Goal: Task Accomplishment & Management: Use online tool/utility

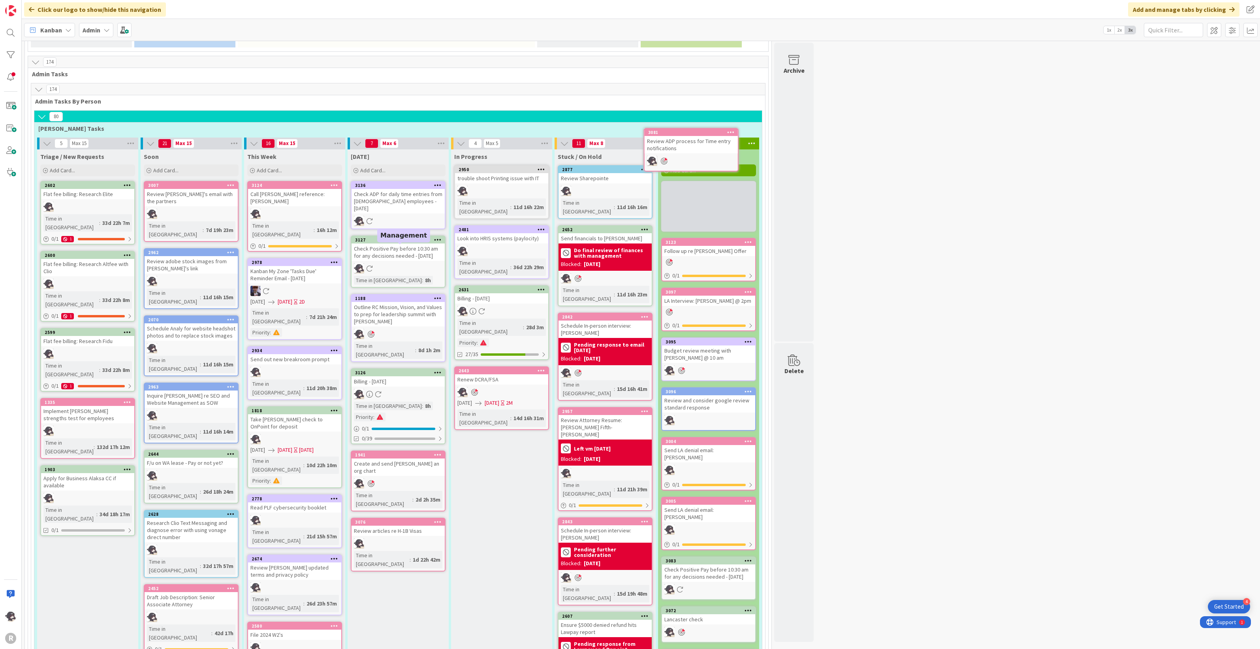
scroll to position [482, 0]
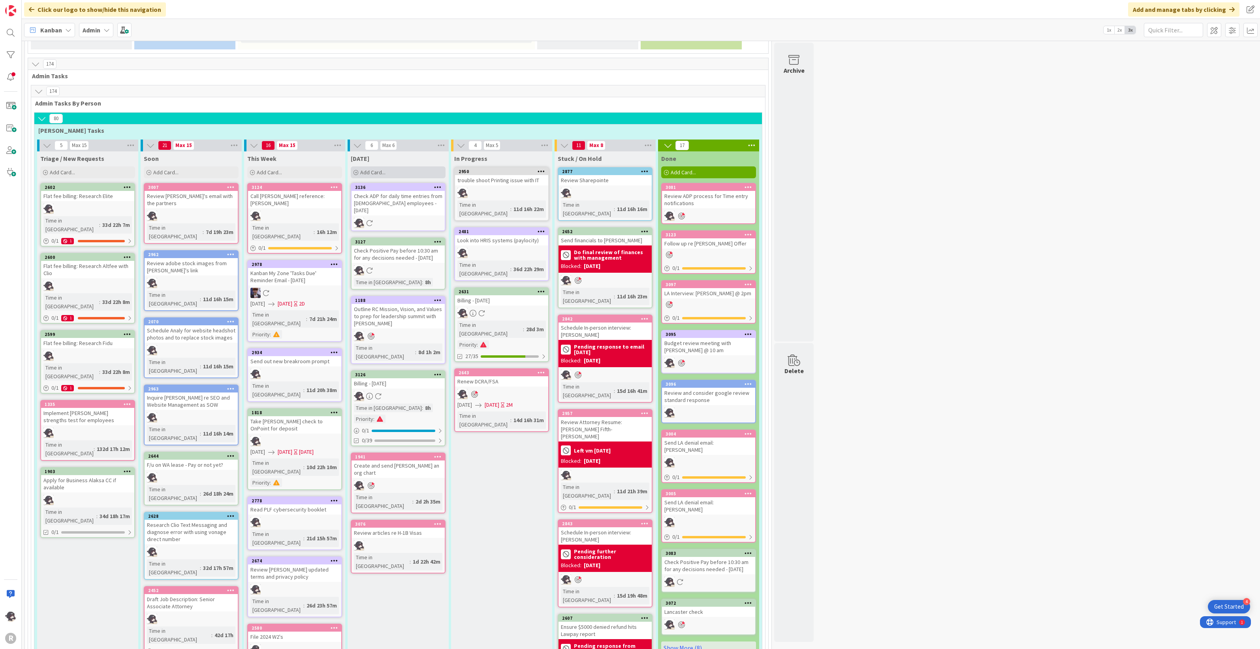
click at [393, 166] on div "Add Card..." at bounding box center [398, 172] width 95 height 12
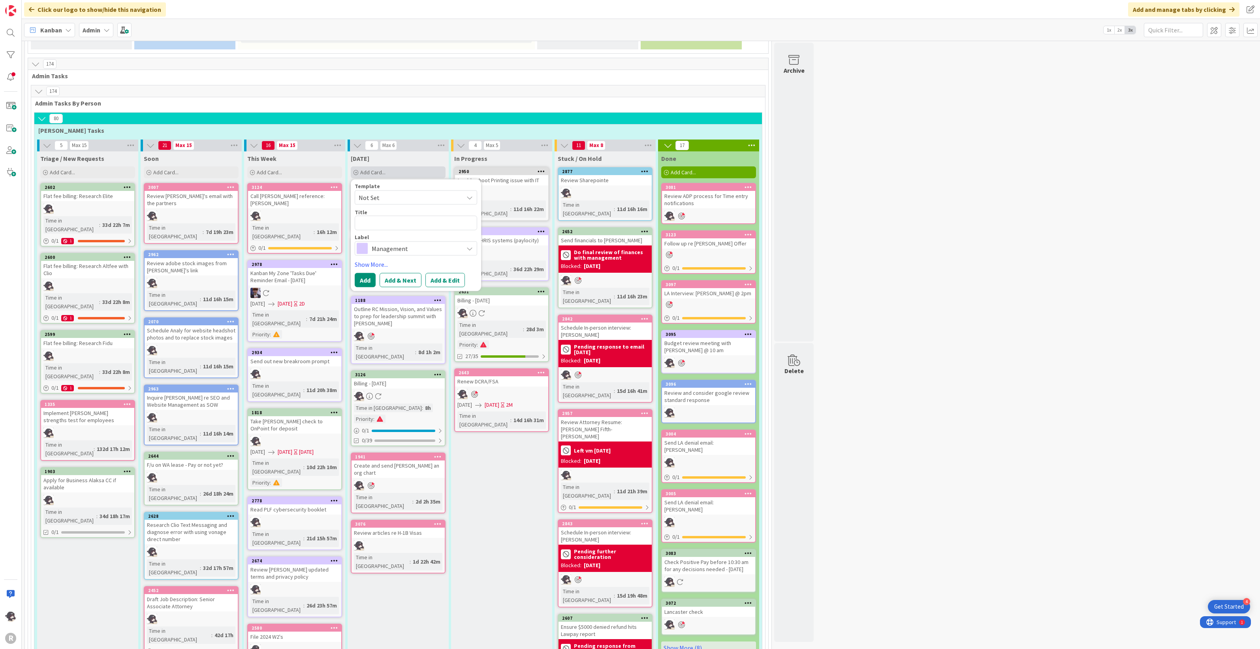
type textarea "x"
type textarea "R"
type textarea "x"
type textarea "Re"
type textarea "x"
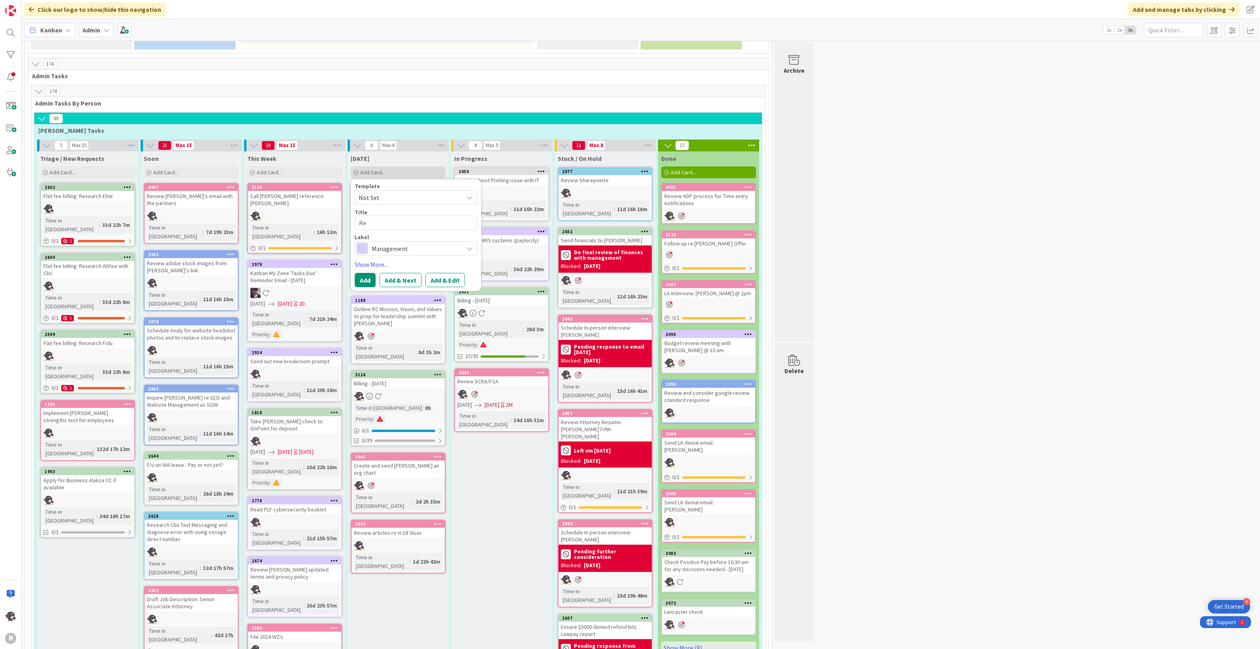
type textarea "Rev"
type textarea "x"
type textarea "Revie"
type textarea "x"
type textarea "Review"
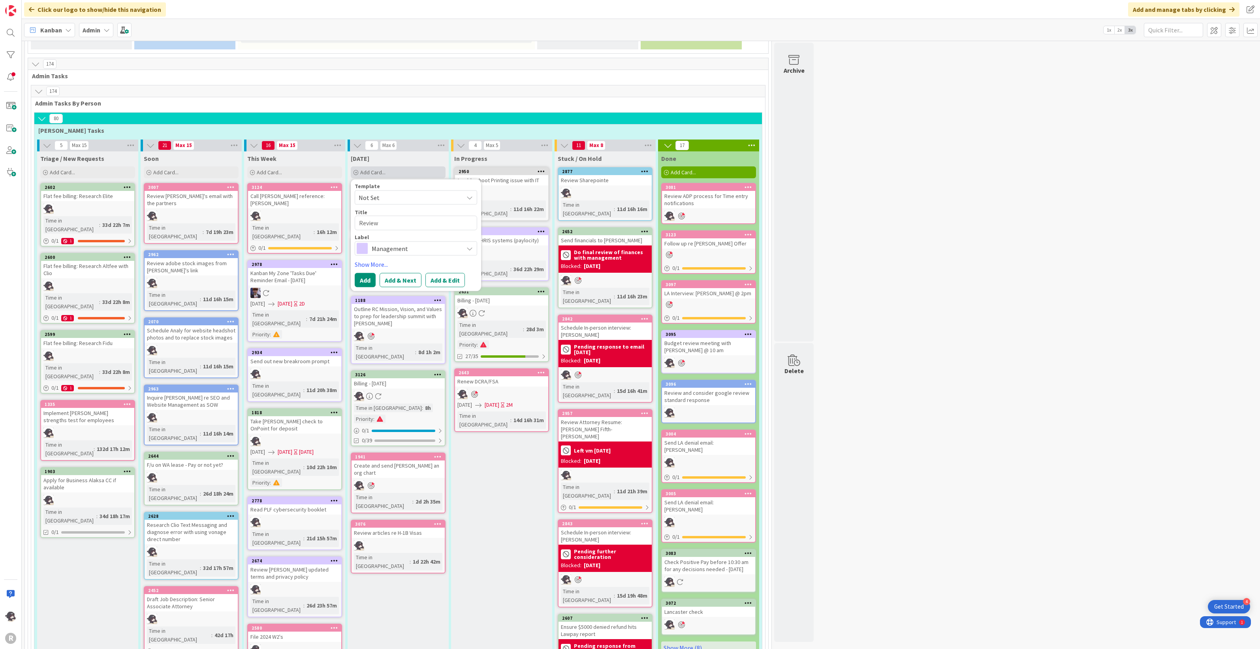
type textarea "x"
type textarea "Review"
type textarea "x"
type textarea "Review b"
type textarea "x"
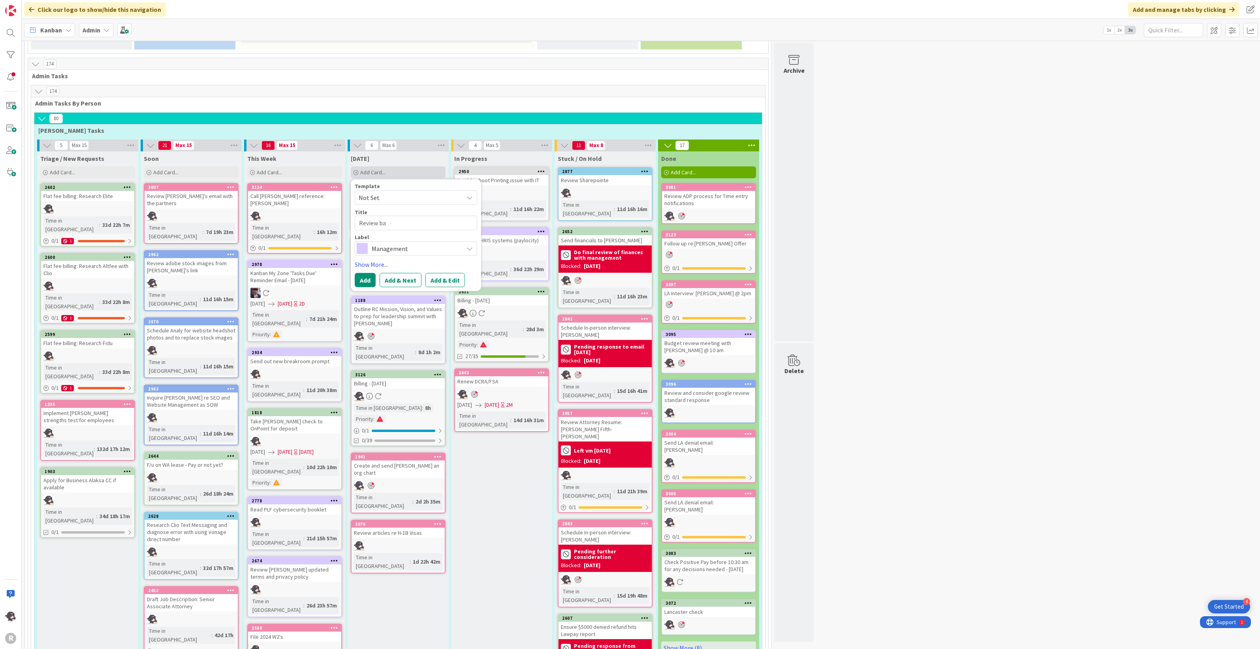
type textarea "Review [MEDICAL_DATA]"
type textarea "x"
type textarea "Review balA"
type textarea "x"
type textarea "Review [PERSON_NAME]"
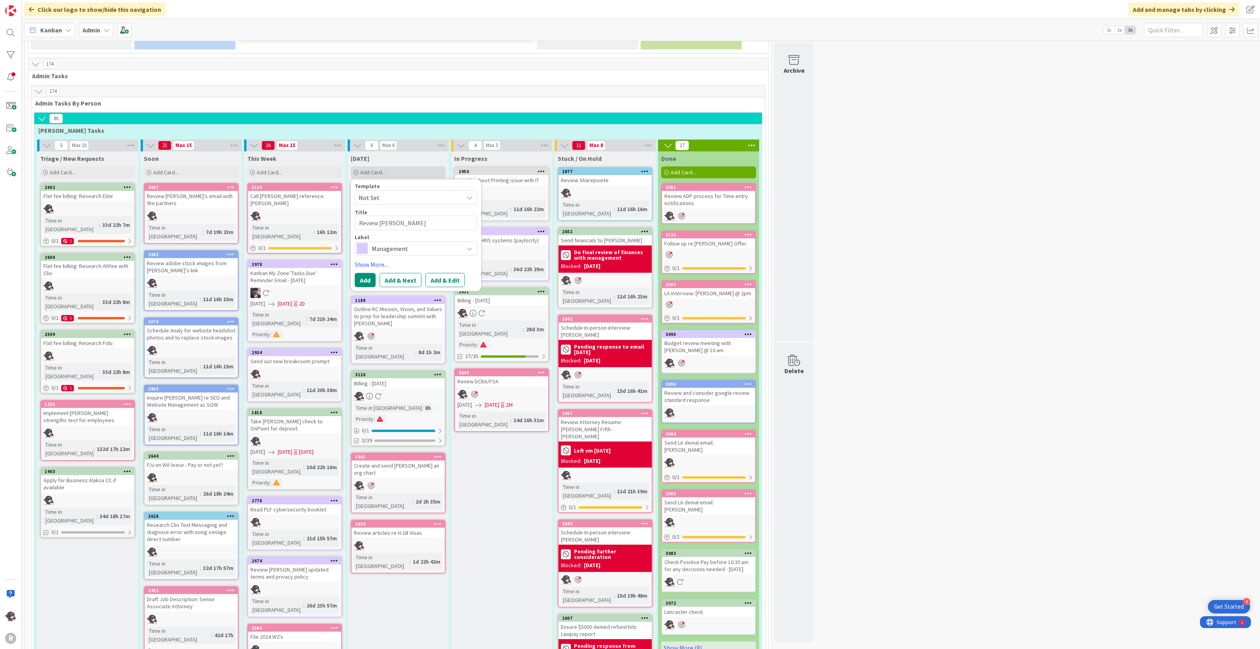
type textarea "x"
type textarea "Review balA"
type textarea "x"
type textarea "Review [MEDICAL_DATA]"
type textarea "x"
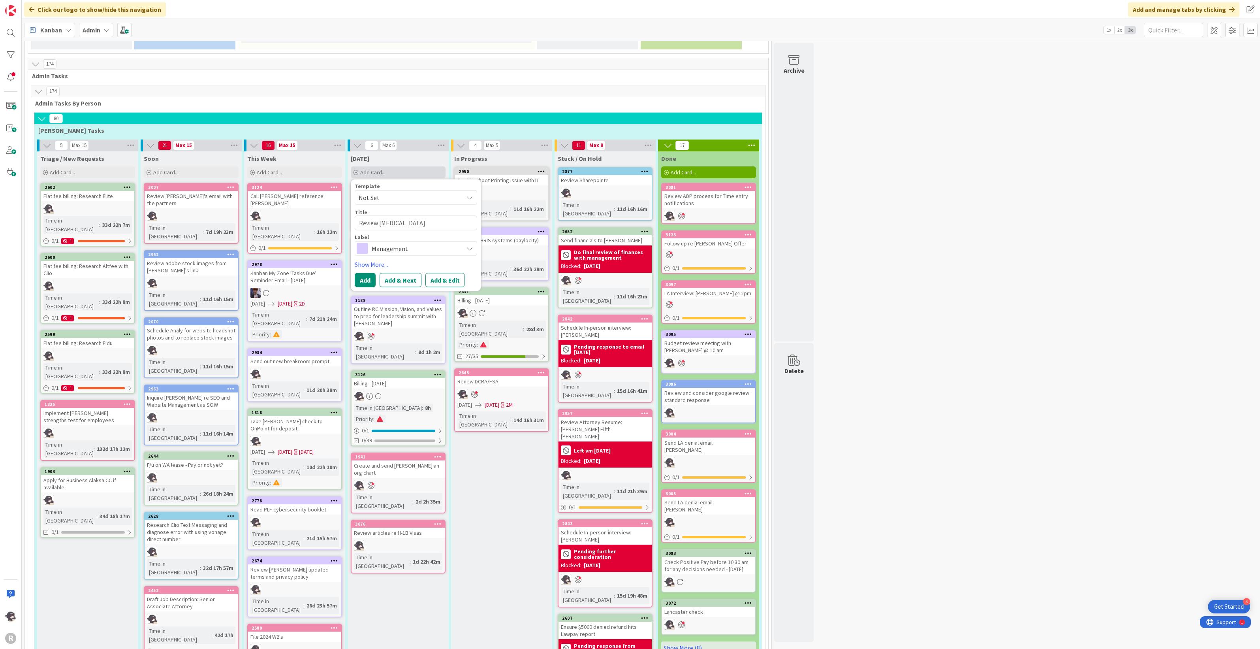
type textarea "Review ba"
type textarea "x"
type textarea "Review bala"
type textarea "x"
type textarea "Review [PERSON_NAME]"
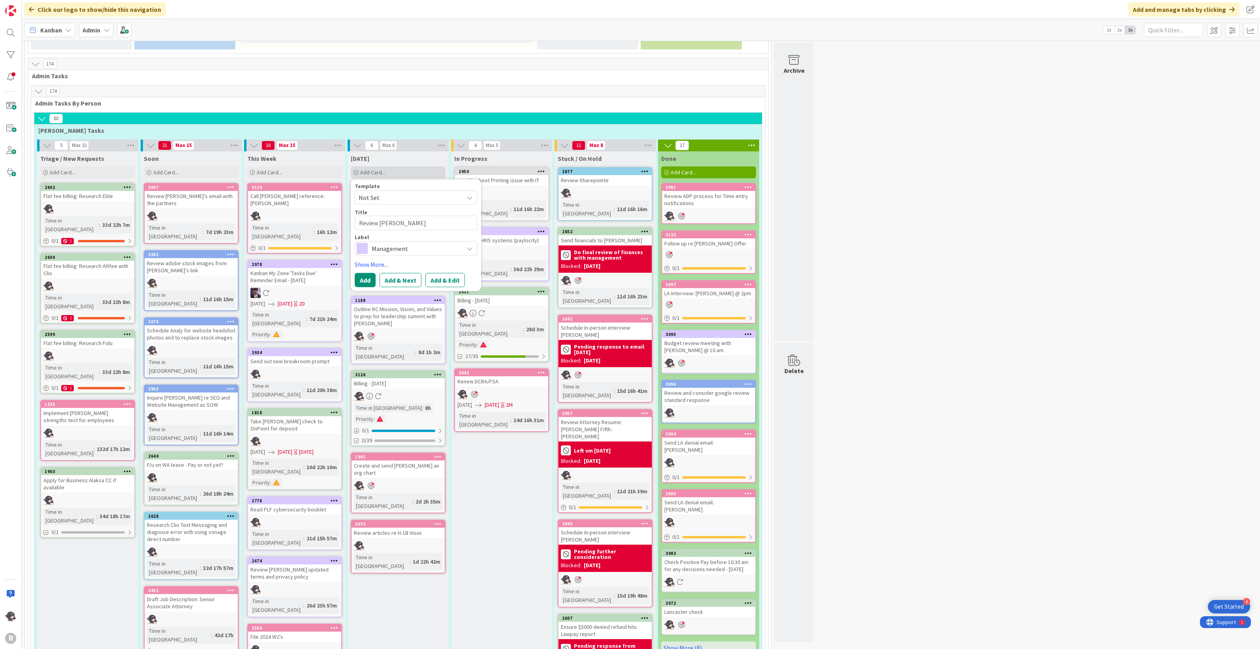
type textarea "x"
type textarea "Review balanc"
type textarea "x"
type textarea "Review balance"
type textarea "x"
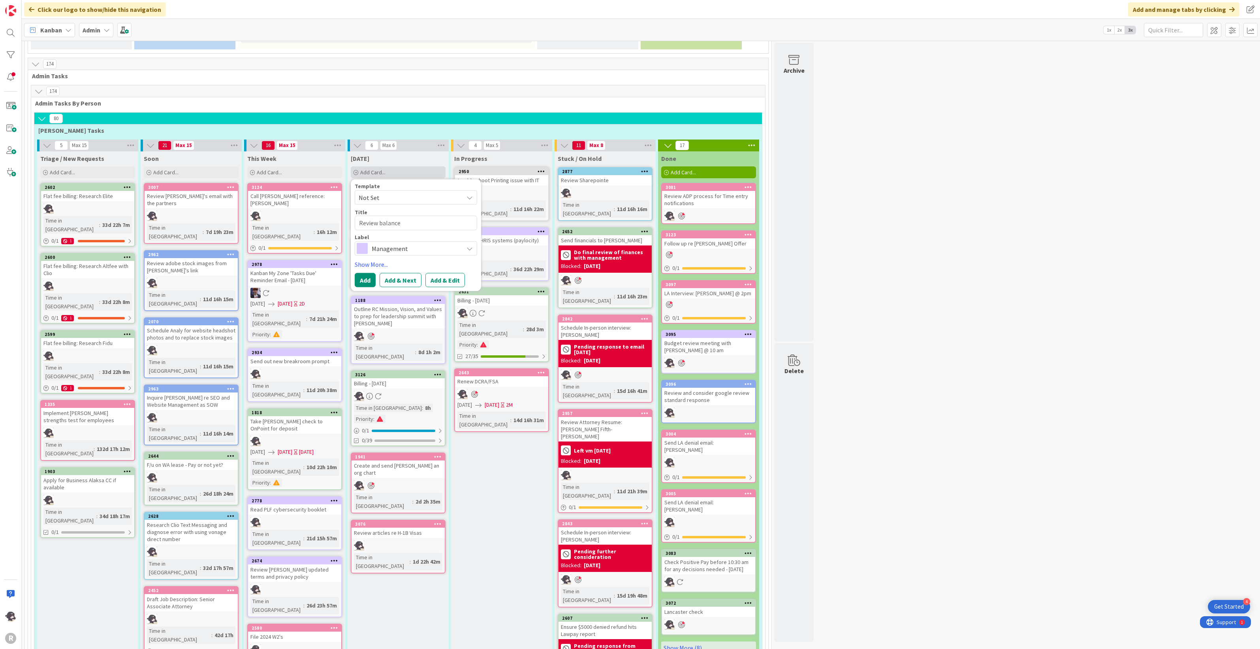
type textarea "Review balance"
type textarea "x"
type textarea "Review balance s"
type textarea "x"
type textarea "Review balance sh"
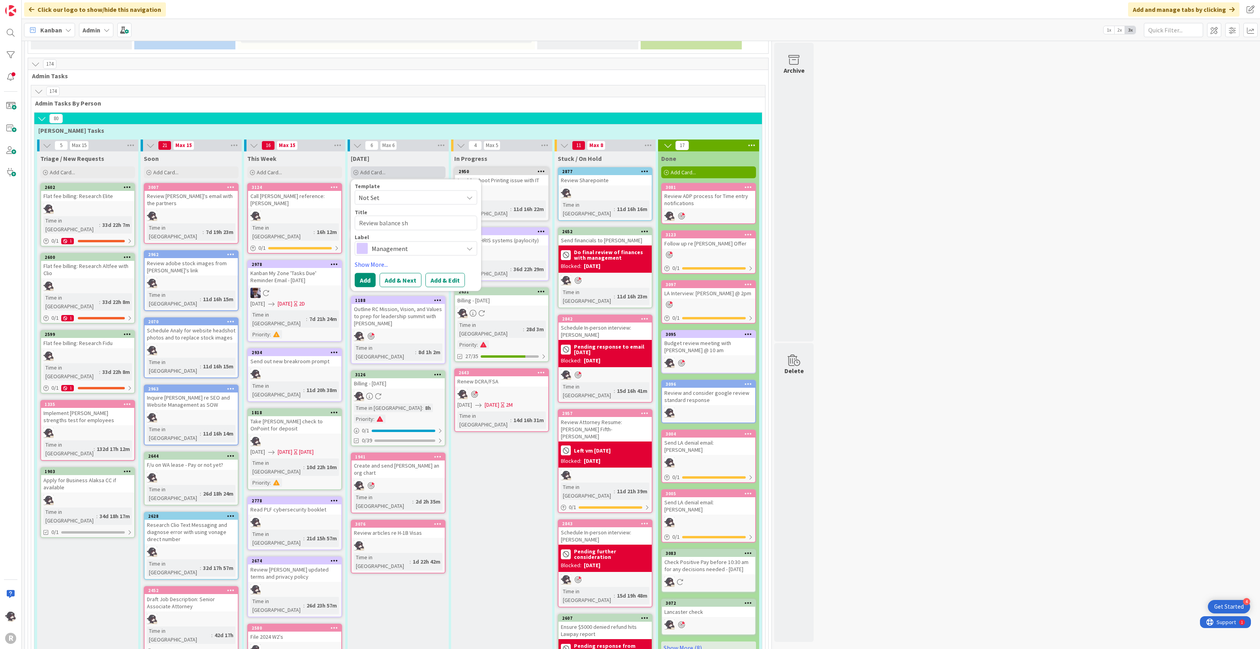
type textarea "x"
type textarea "Review balance she"
type textarea "x"
type textarea "Review balance shee"
type textarea "x"
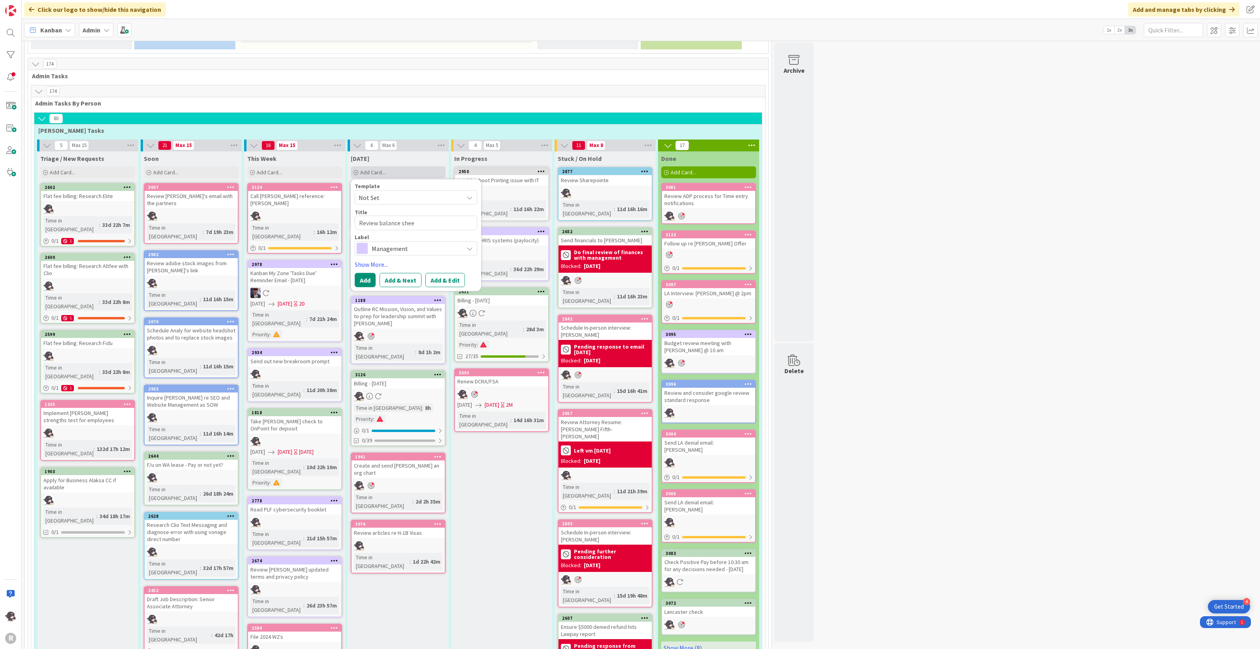
type textarea "Review balance sheet"
type textarea "x"
type textarea "Review balance sheet;"
type textarea "x"
type textarea "Review balance sheet; f"
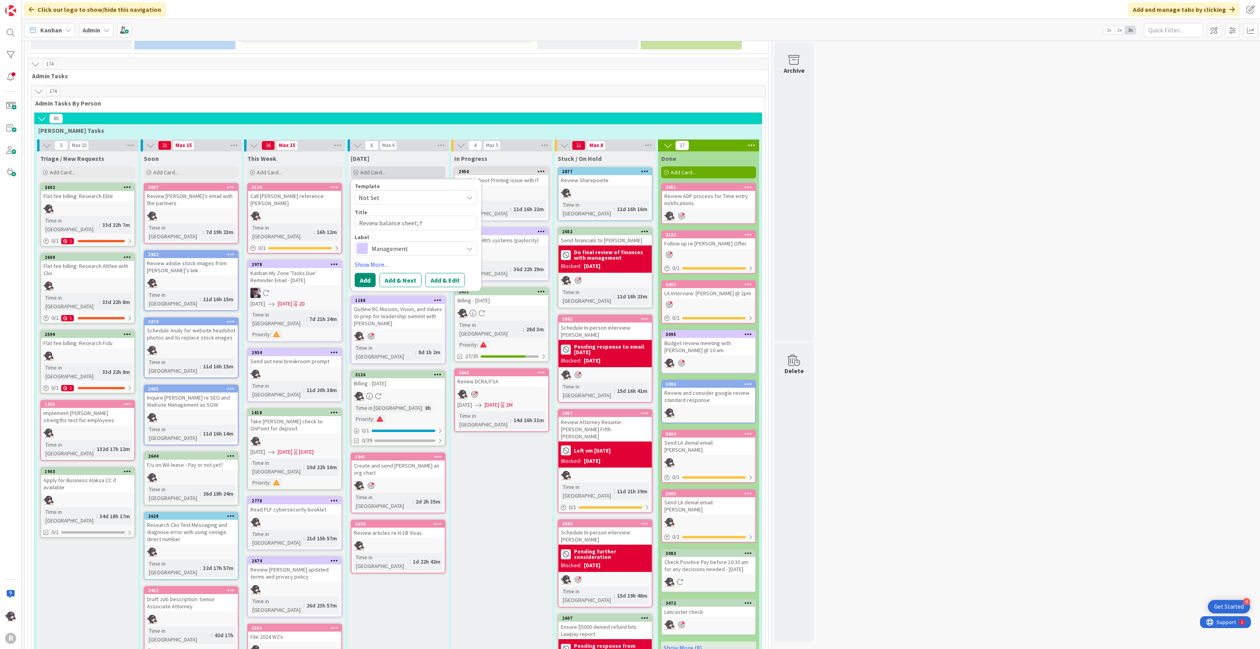
type textarea "x"
type textarea "Review balance sheet; fo"
type textarea "x"
type textarea "Review balance sheet; fol"
type textarea "x"
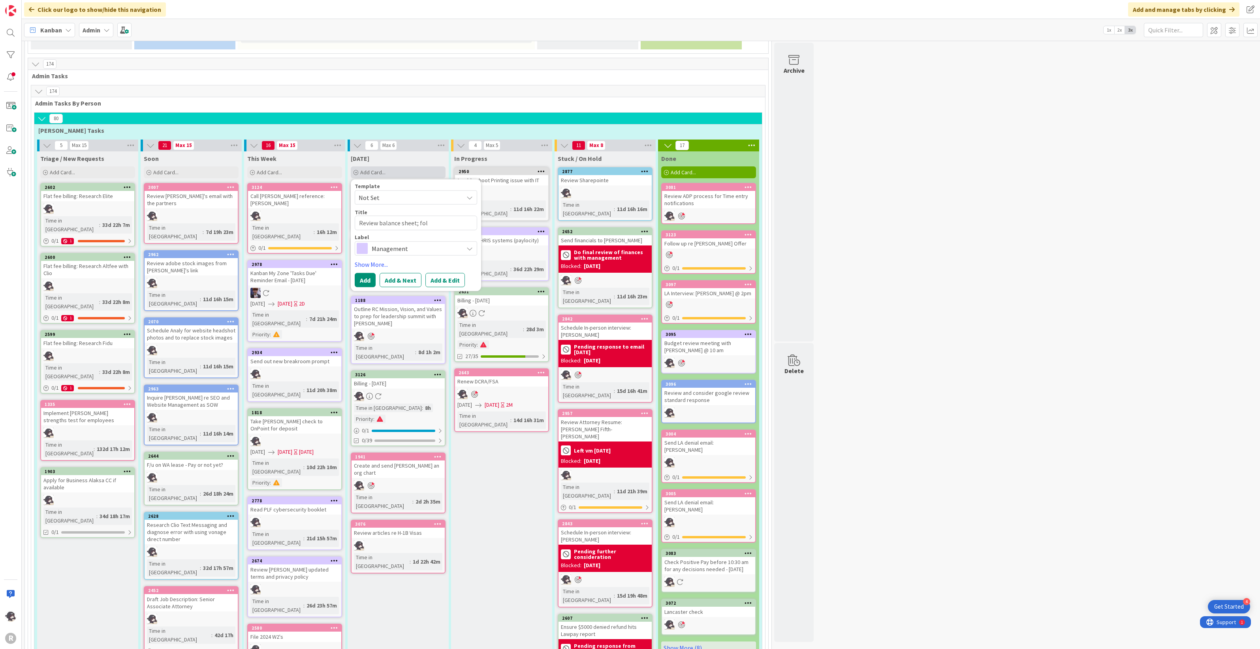
type textarea "Review balance sheet; foll"
type textarea "x"
type textarea "Review balance sheet; follo"
type textarea "x"
type textarea "Review balance sheet; follow"
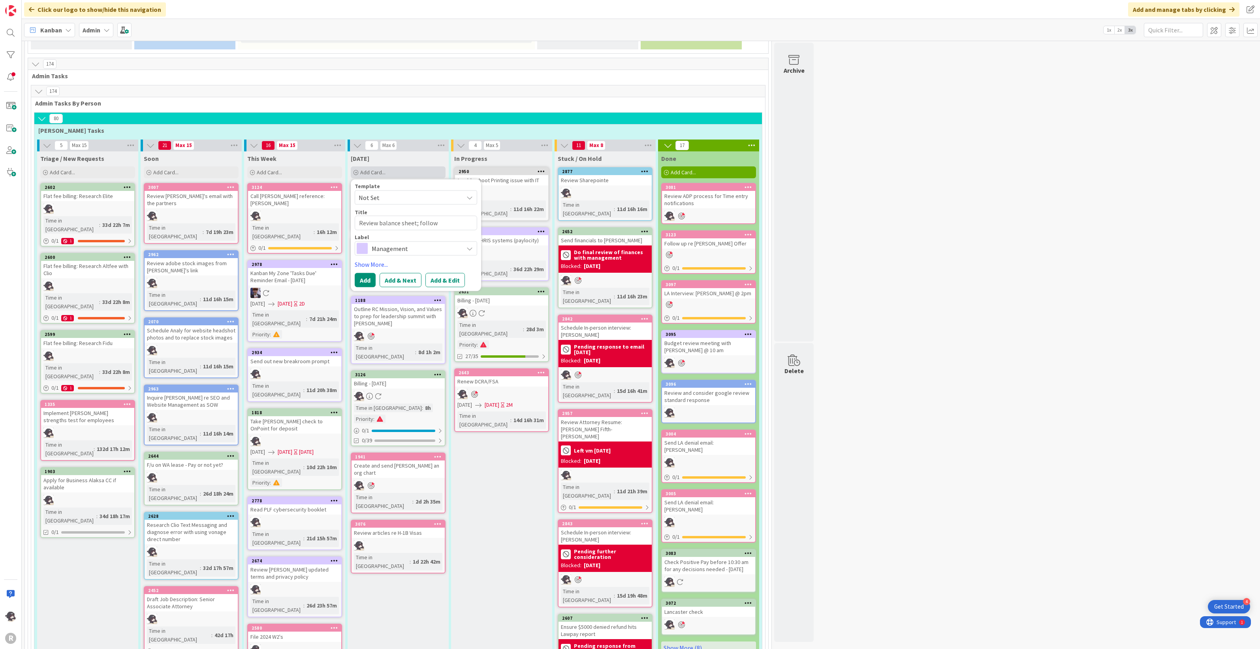
type textarea "x"
type textarea "Review balance sheet; follow"
type textarea "x"
type textarea "Review balance sheet; follow u"
type textarea "x"
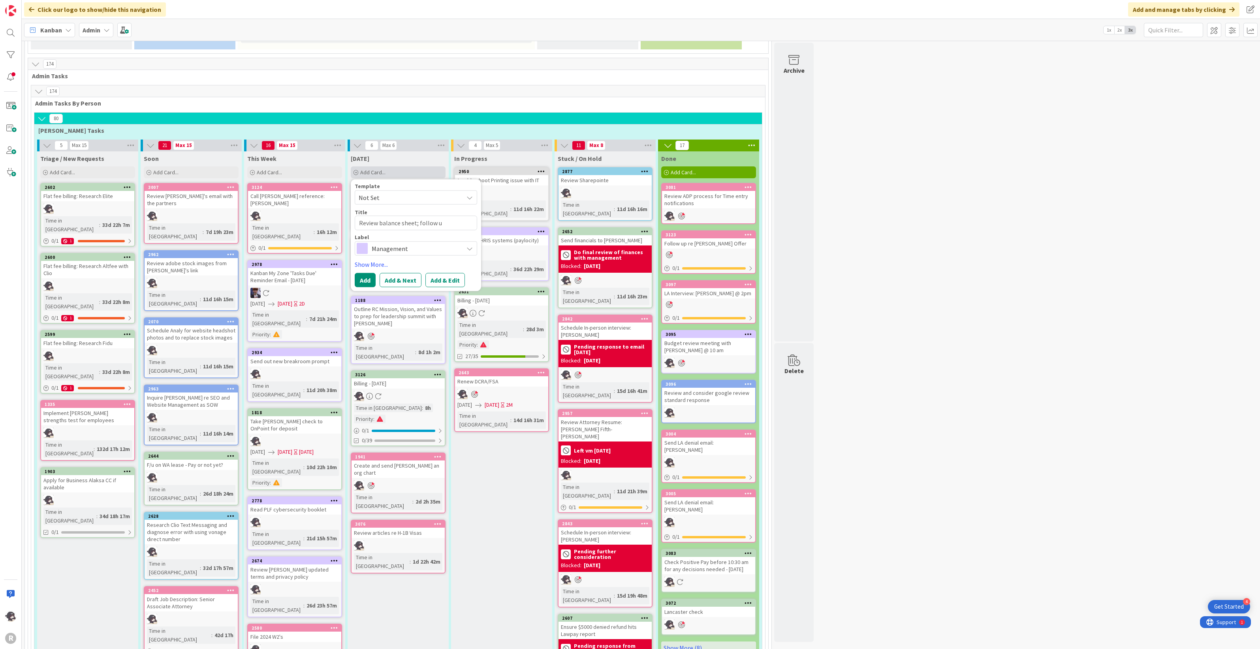
type textarea "Review balance sheet; follow up"
type textarea "x"
type textarea "Review balance sheet; follow up"
type textarea "x"
type textarea "Review balance sheet; follow up w"
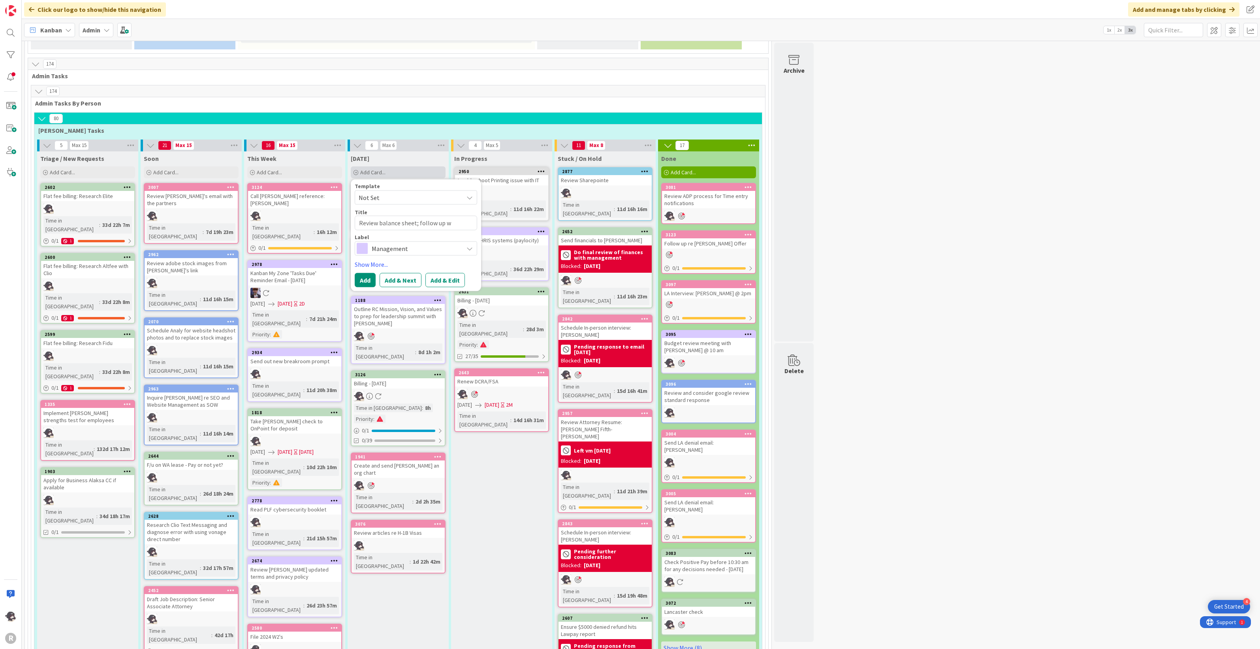
type textarea "x"
type textarea "Review balance sheet; follow up wi"
type textarea "x"
type textarea "Review balance sheet; follow up with"
type textarea "x"
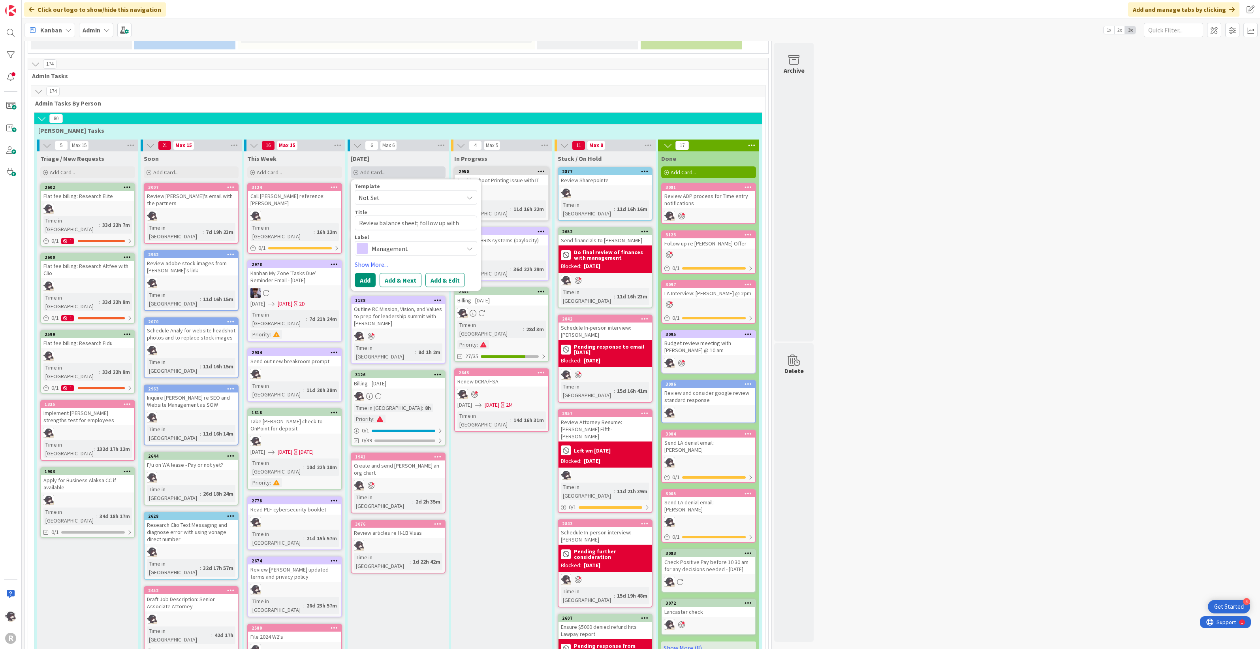
type textarea "Review balance sheet; follow up with"
type textarea "x"
type textarea "Review balance sheet; follow up with L"
type textarea "x"
type textarea "Review balance sheet; follow up with [PERSON_NAME]"
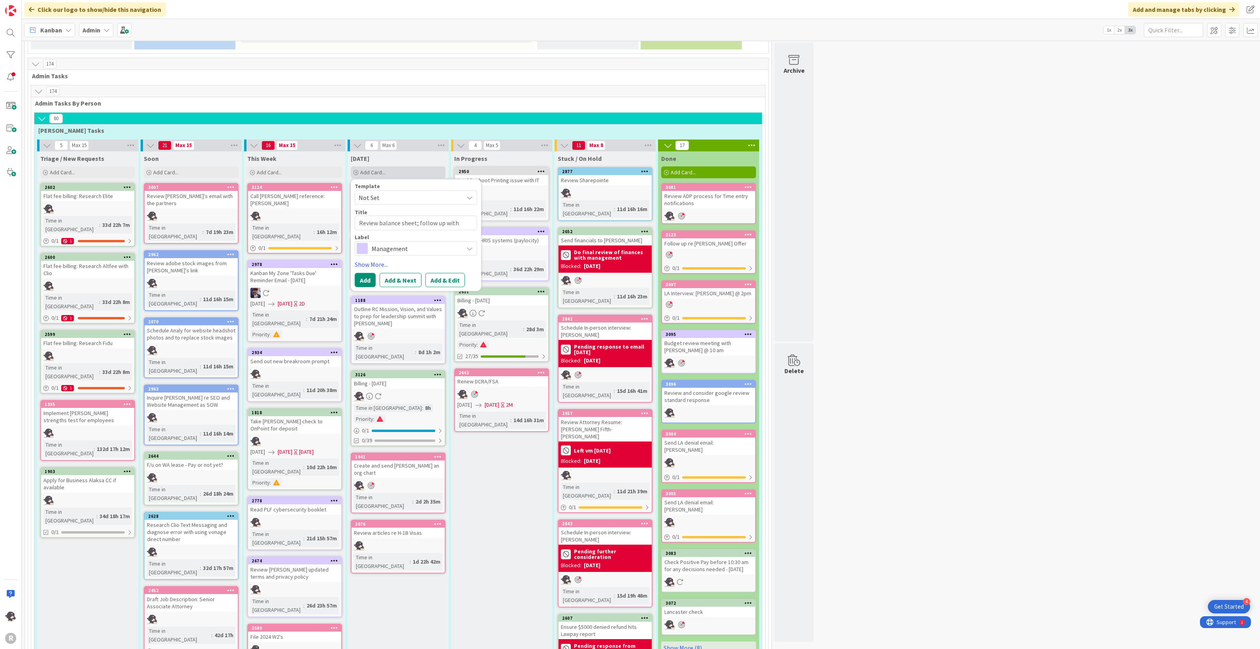
type textarea "x"
type textarea "Review balance sheet; follow up with [PERSON_NAME]"
type textarea "x"
type textarea "Review balance sheet; follow up with [PERSON_NAME]"
type textarea "x"
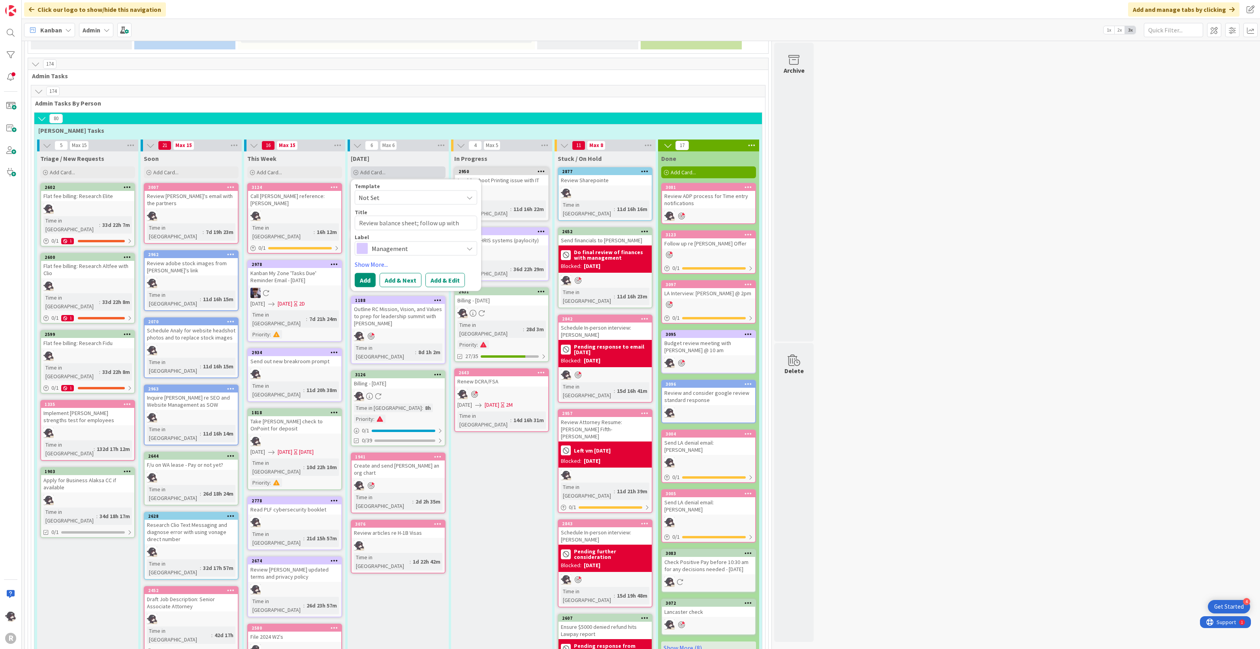
type textarea "Review balance sheet; follow up with [PERSON_NAME]"
type textarea "x"
type textarea "Review balance sheet; follow up with [PERSON_NAME] re"
type textarea "x"
type textarea "Review balance sheet; follow up with [PERSON_NAME] re"
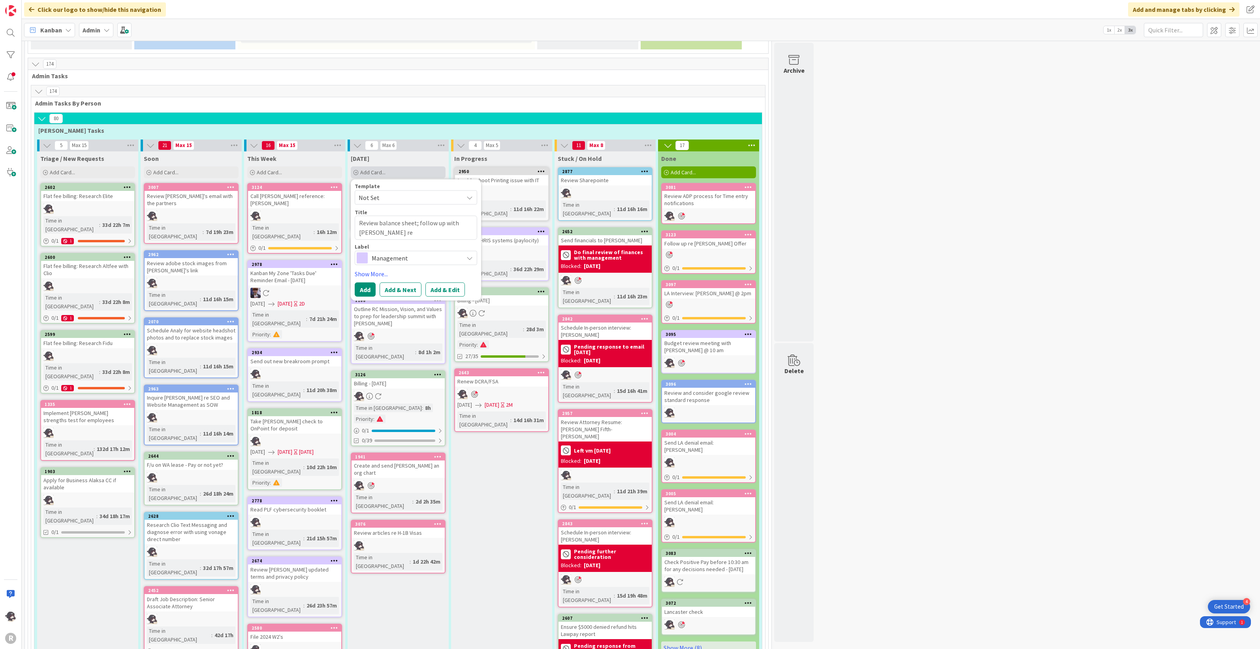
type textarea "x"
type textarea "Review balance sheet; follow up with [PERSON_NAME] re re"
type textarea "x"
type textarea "Review balance sheet; follow up with [PERSON_NAME] re reco"
type textarea "x"
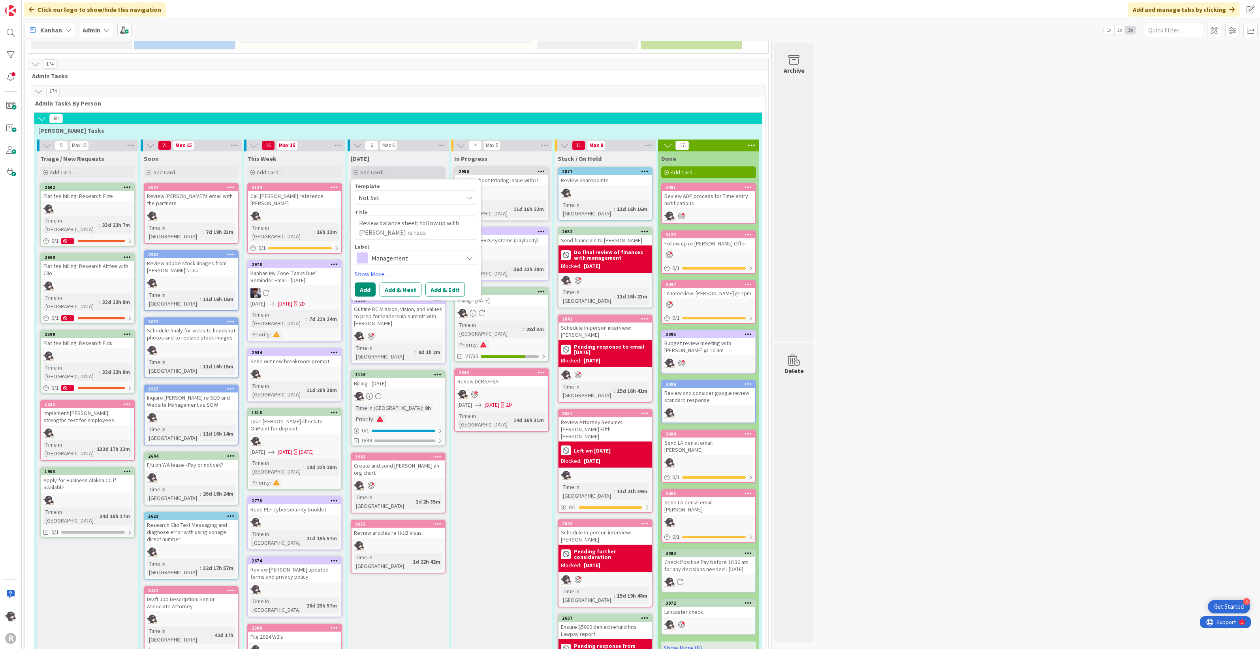
type textarea "Review balance sheet; follow up with [PERSON_NAME] re recon"
type textarea "x"
type textarea "Review balance sheet; follow up with [PERSON_NAME] re reconc"
type textarea "x"
type textarea "Review balance sheet; follow up with [PERSON_NAME] re reconci"
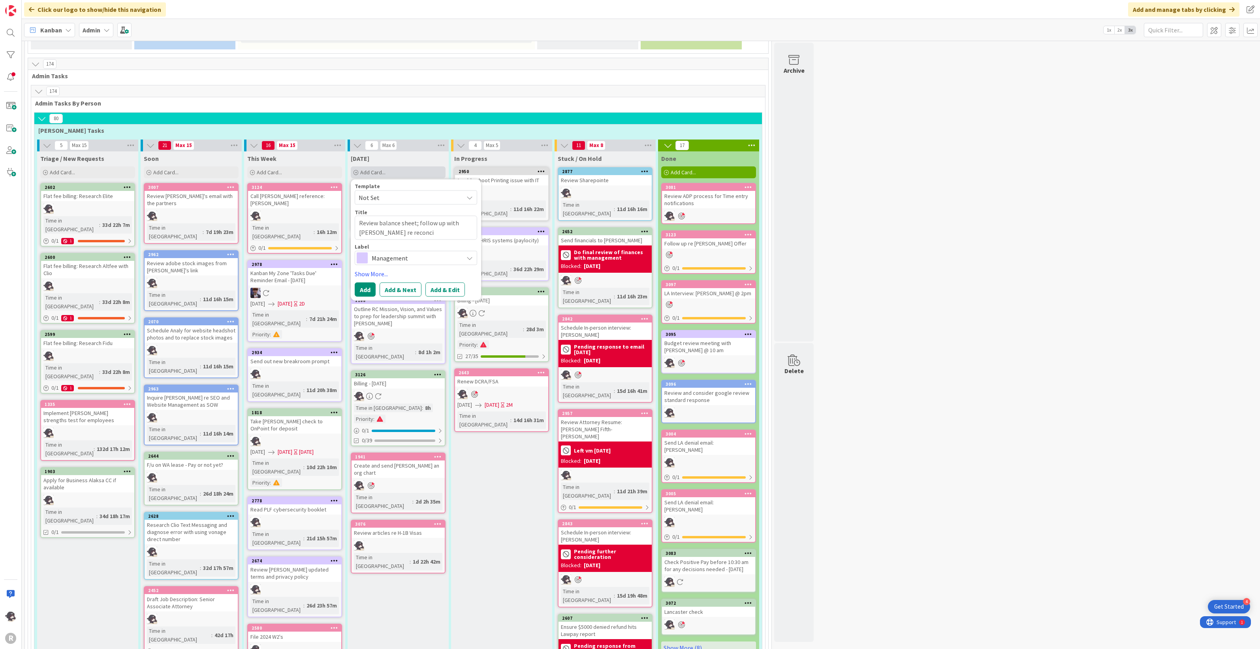
type textarea "x"
type textarea "Review balance sheet; follow up with [PERSON_NAME] re reconcil"
type textarea "x"
type textarea "Review balance sheet; follow up with [PERSON_NAME] re reconcili"
type textarea "x"
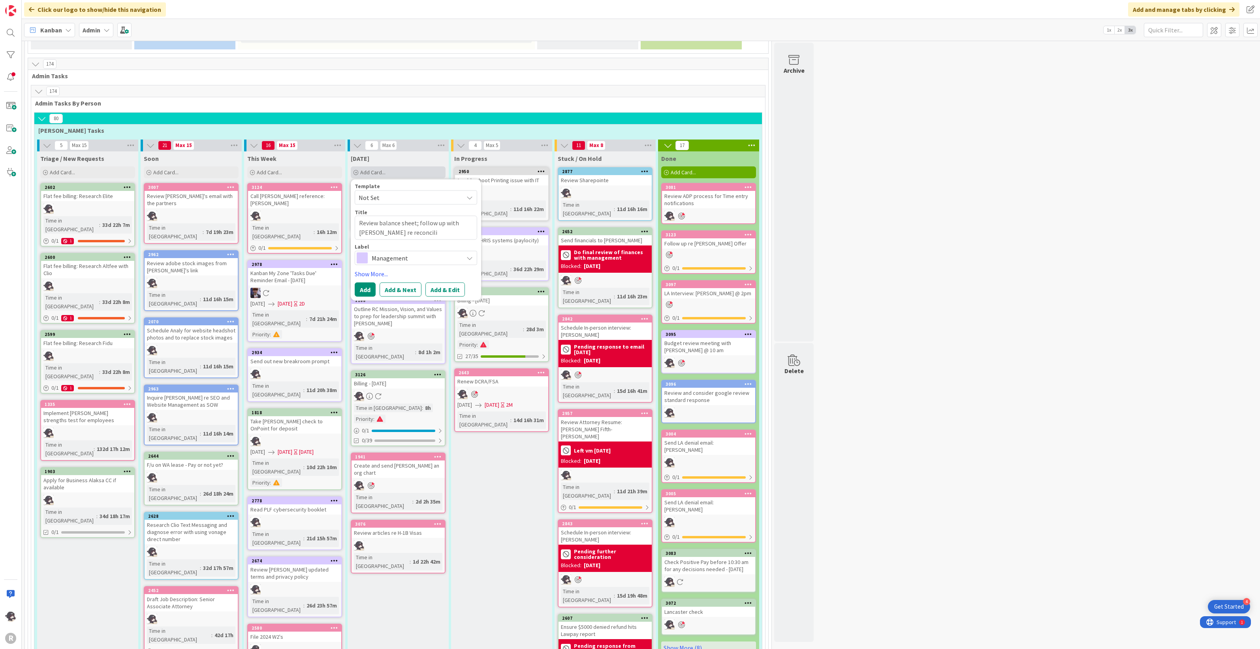
type textarea "Review balance sheet; follow up with [PERSON_NAME] re reconcilia"
type textarea "x"
type textarea "Review balance sheet; follow up with [PERSON_NAME] re reconciliat"
type textarea "x"
type textarea "Review balance sheet; follow up with [PERSON_NAME] re reconciliati"
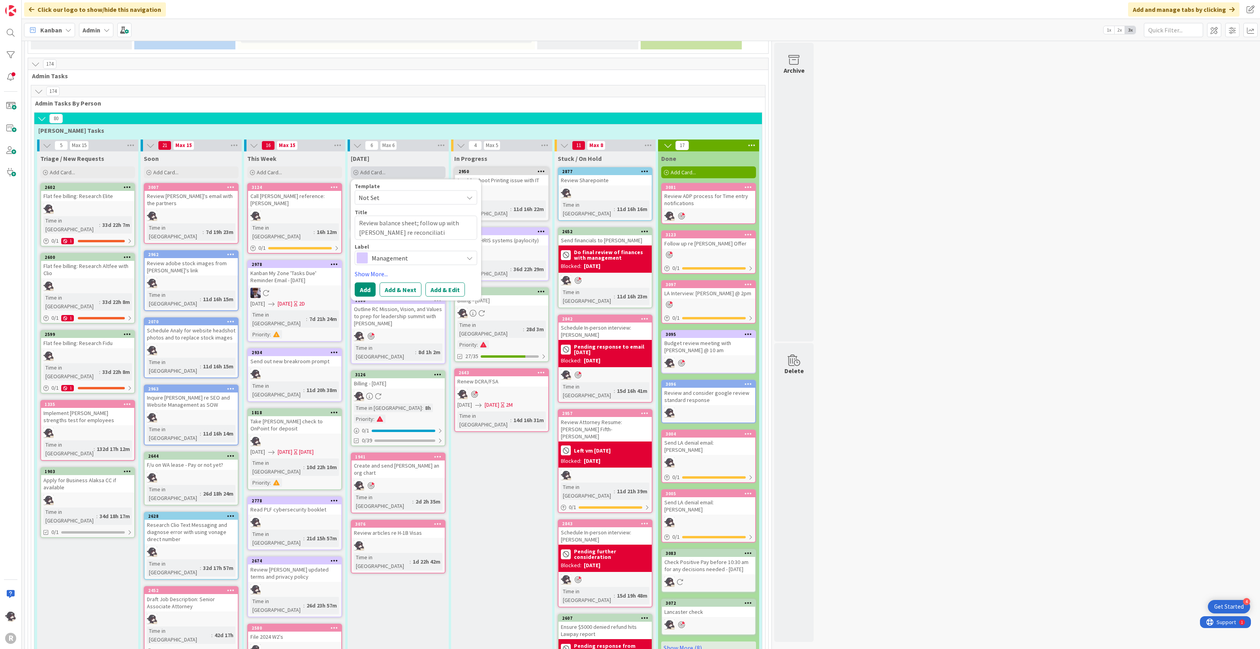
type textarea "x"
type textarea "Review balance sheet; follow up with [PERSON_NAME] re reconciliatio"
type textarea "x"
type textarea "Review balance sheet; follow up with [PERSON_NAME] re reconciliation"
type textarea "x"
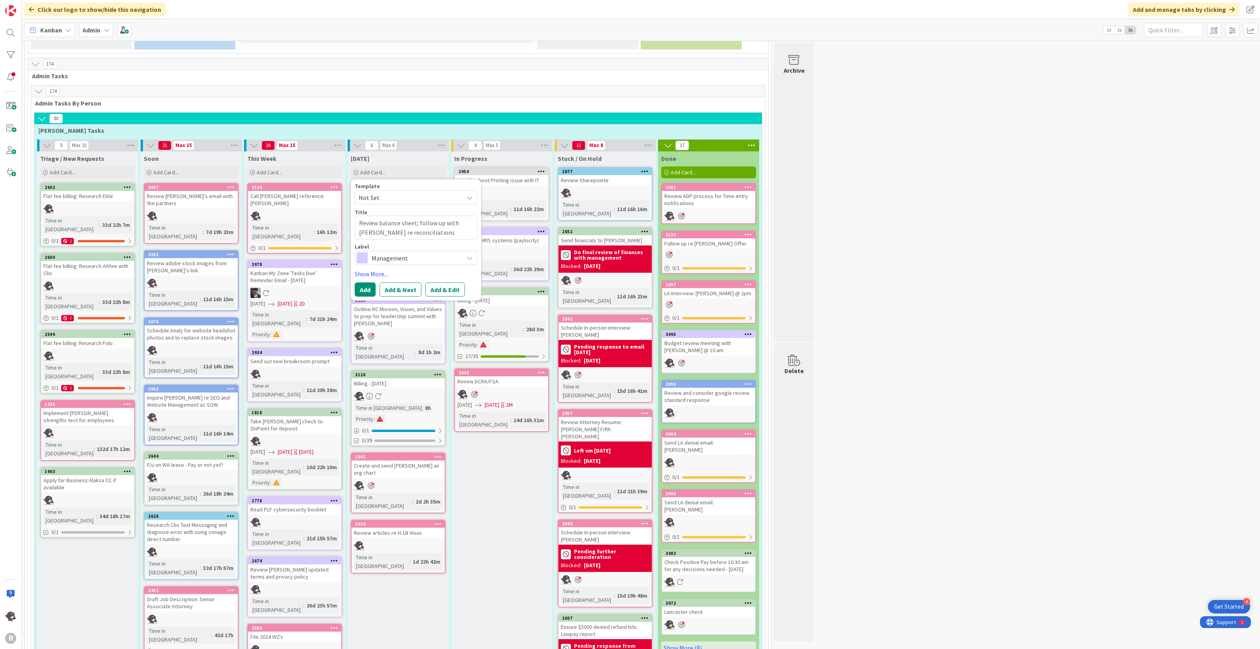
type textarea "Review balance sheet; follow up with [PERSON_NAME] re reconciliations"
click at [399, 252] on span "Management" at bounding box center [416, 257] width 88 height 11
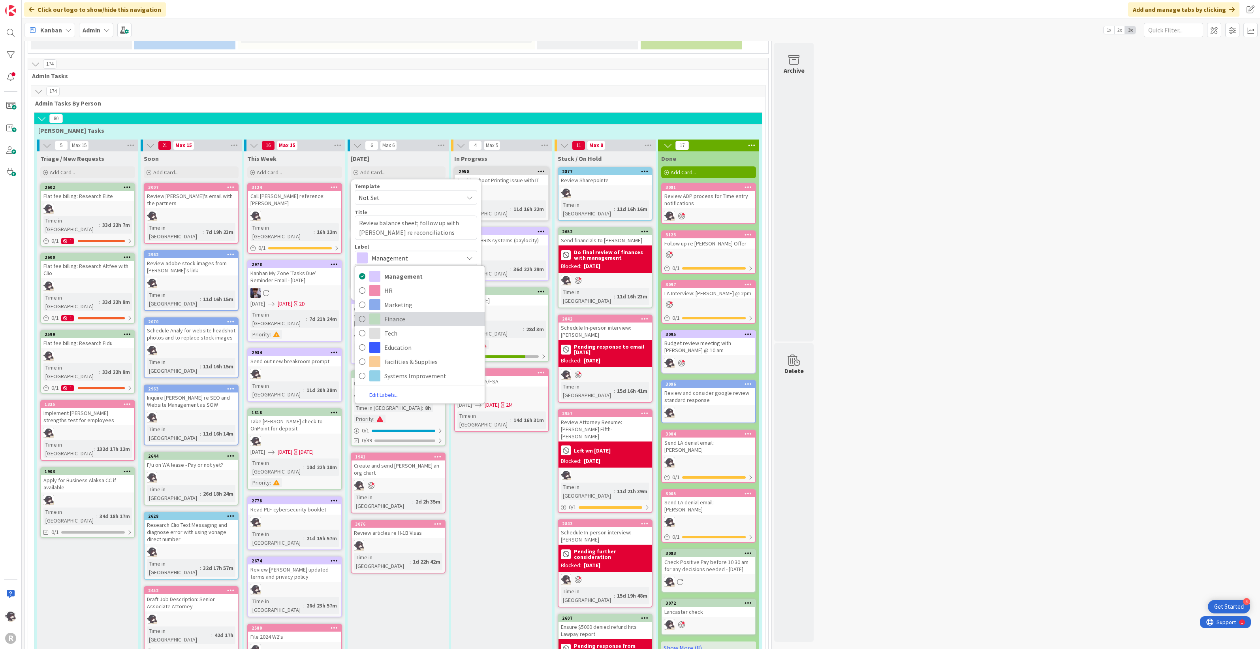
click at [396, 313] on span "Finance" at bounding box center [432, 319] width 96 height 12
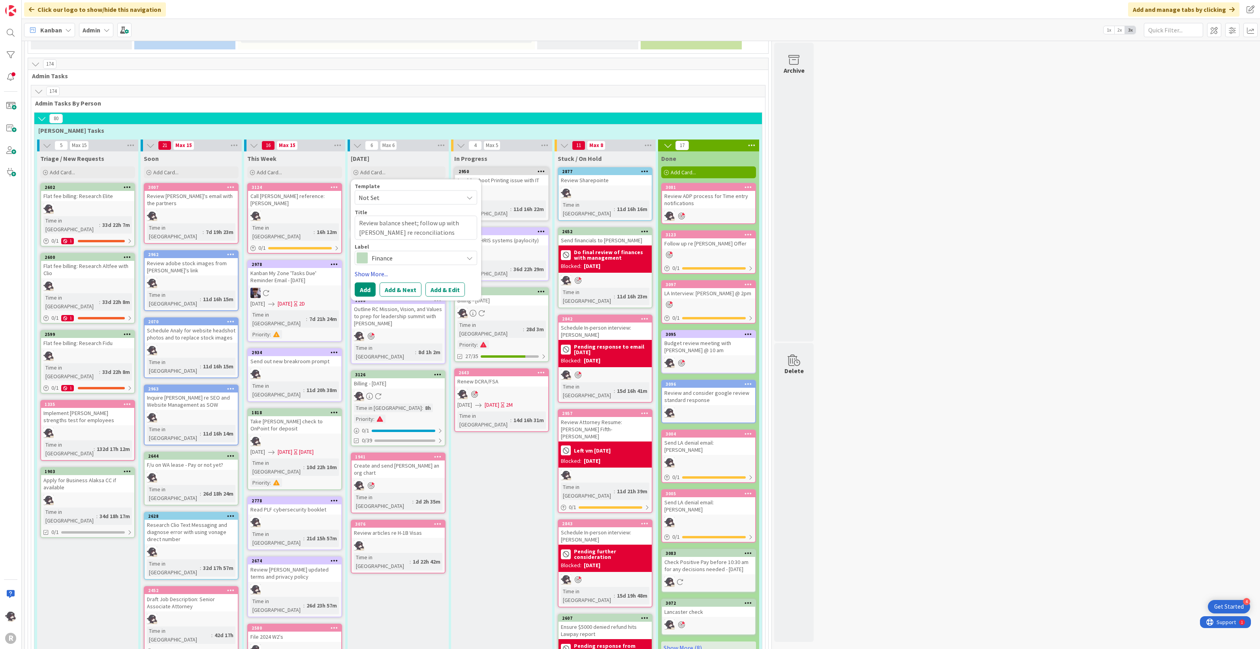
click at [366, 269] on link "Show More..." at bounding box center [416, 273] width 122 height 9
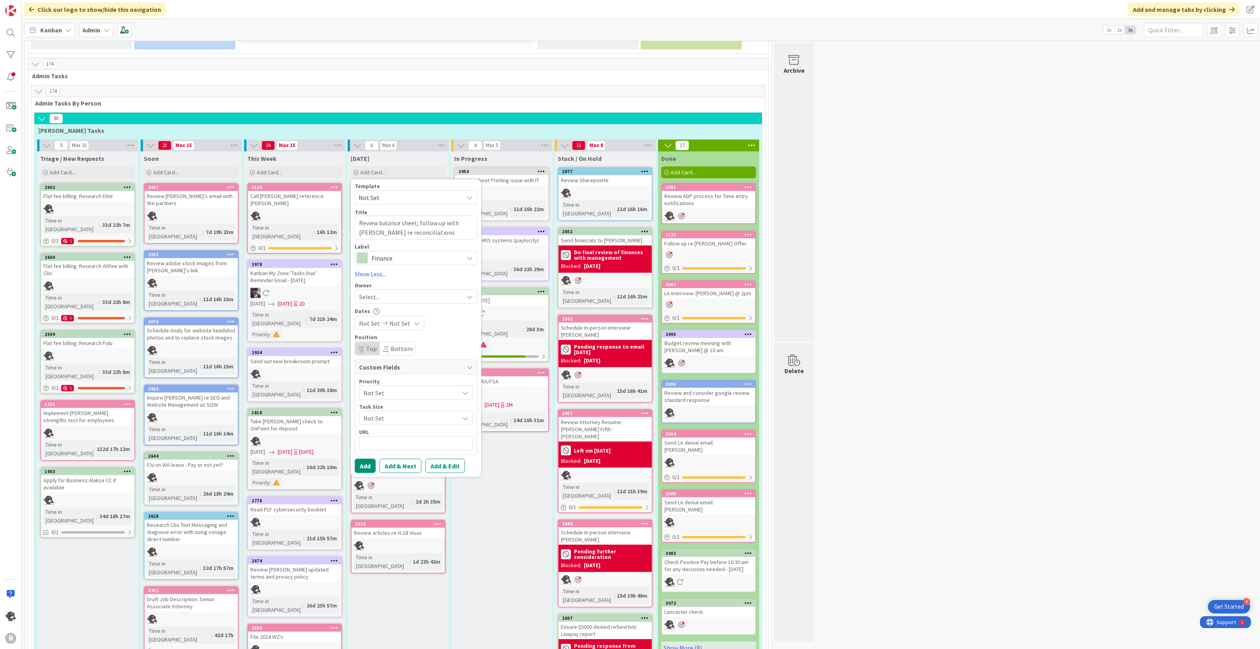
click at [390, 291] on div "Select..." at bounding box center [411, 295] width 104 height 9
click at [396, 342] on span "[PERSON_NAME]" at bounding box center [404, 348] width 38 height 12
click at [372, 458] on button "Add" at bounding box center [365, 465] width 21 height 14
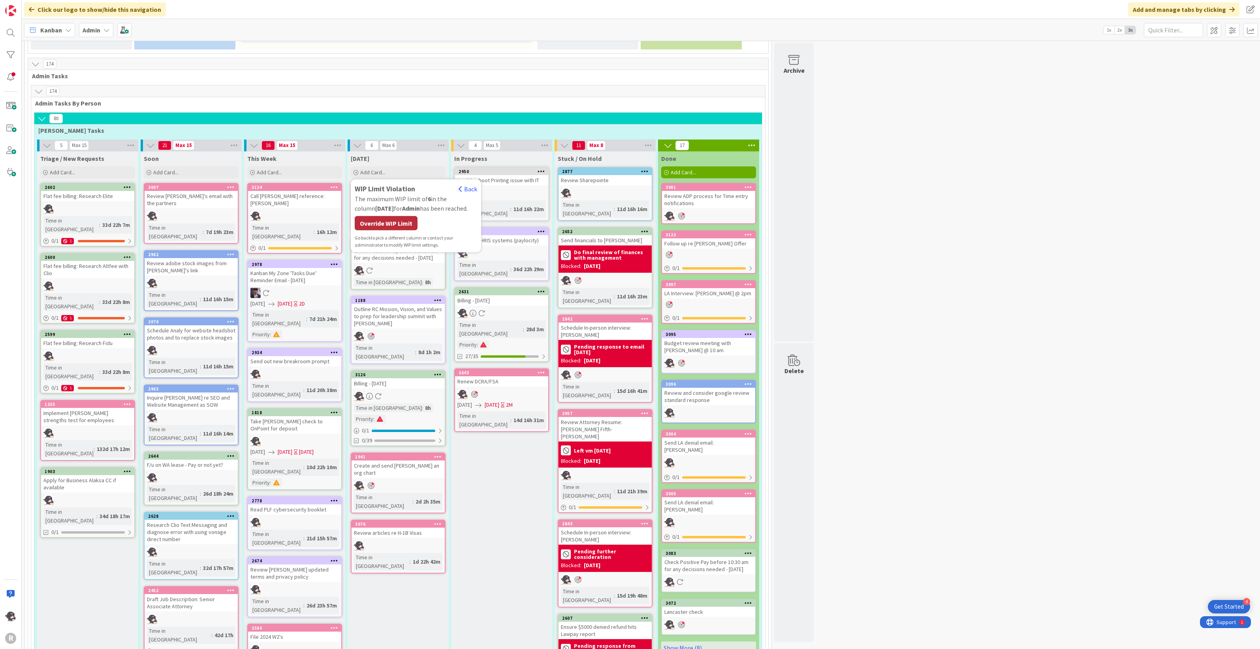
click at [396, 216] on div "Override WIP Limit" at bounding box center [386, 223] width 63 height 14
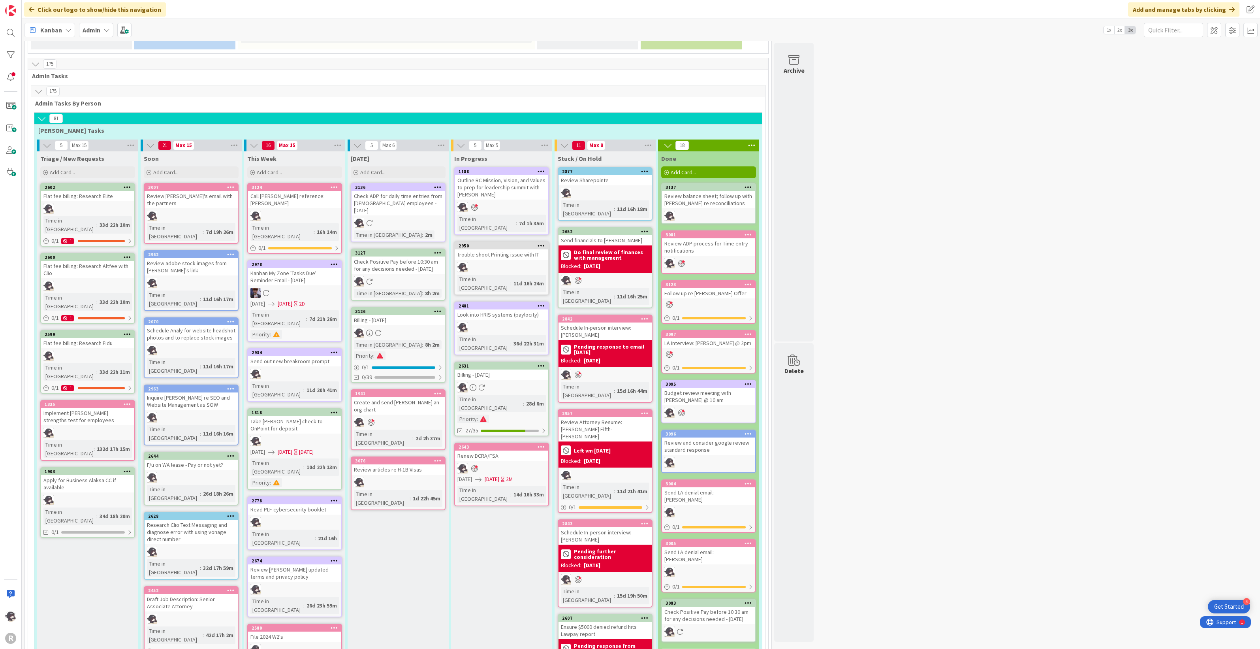
click at [439, 308] on icon at bounding box center [438, 311] width 8 height 6
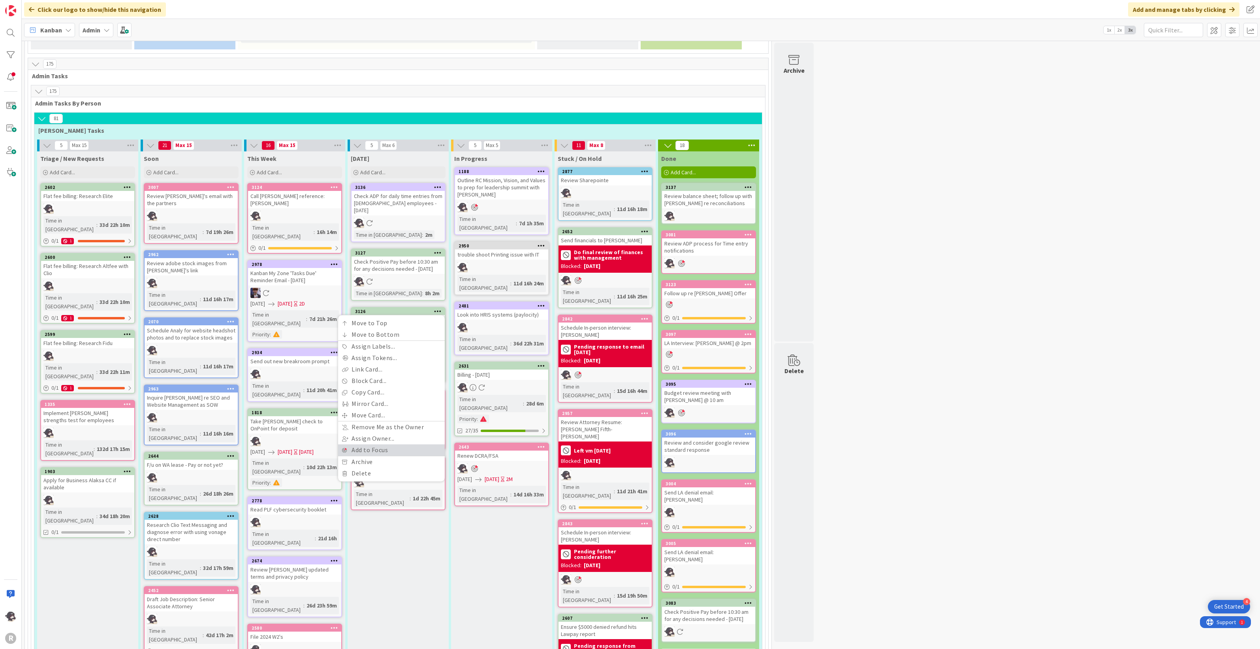
click at [374, 444] on link "Add to Focus" at bounding box center [391, 449] width 107 height 11
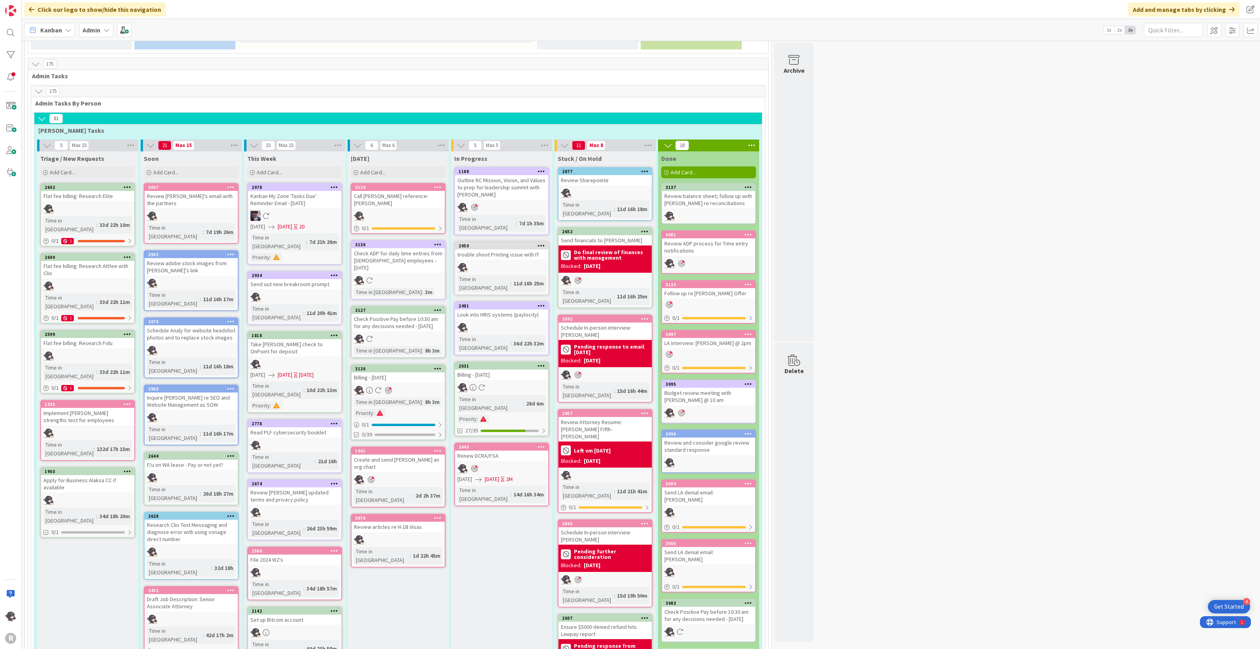
click at [438, 184] on icon at bounding box center [438, 187] width 8 height 6
click at [373, 320] on link "Add to Focus" at bounding box center [391, 325] width 107 height 11
click at [404, 166] on div "Add Card..." at bounding box center [398, 172] width 95 height 12
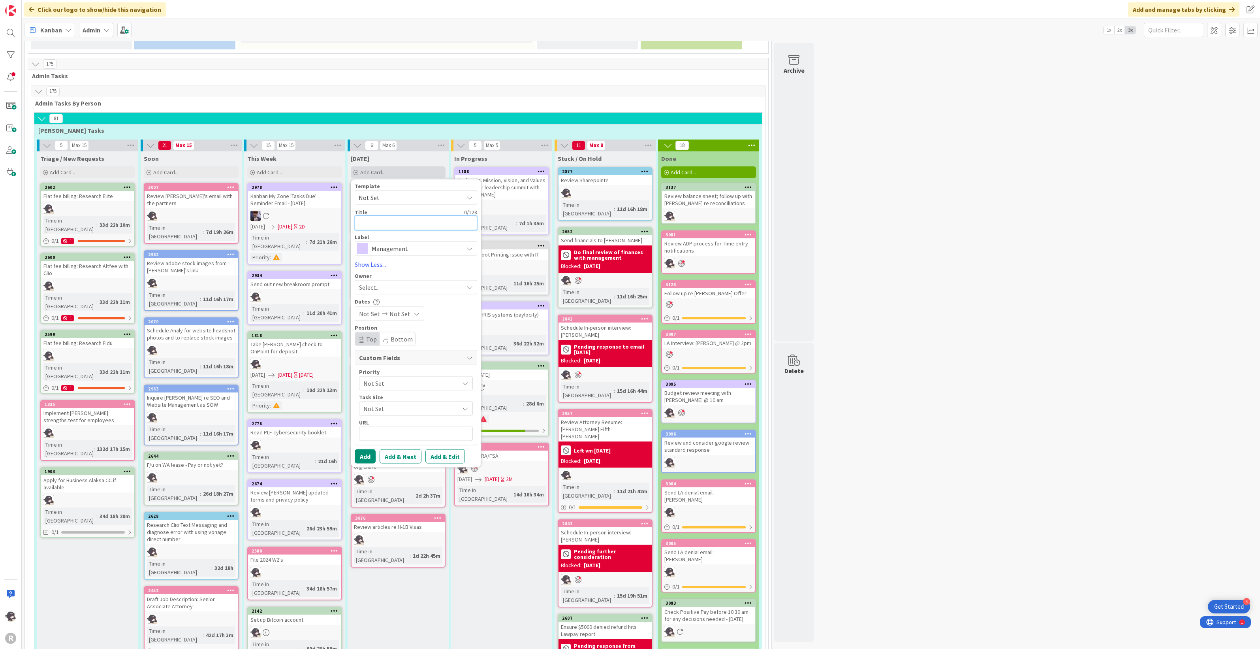
type textarea "x"
type textarea "C"
type textarea "x"
type textarea "Ca"
type textarea "x"
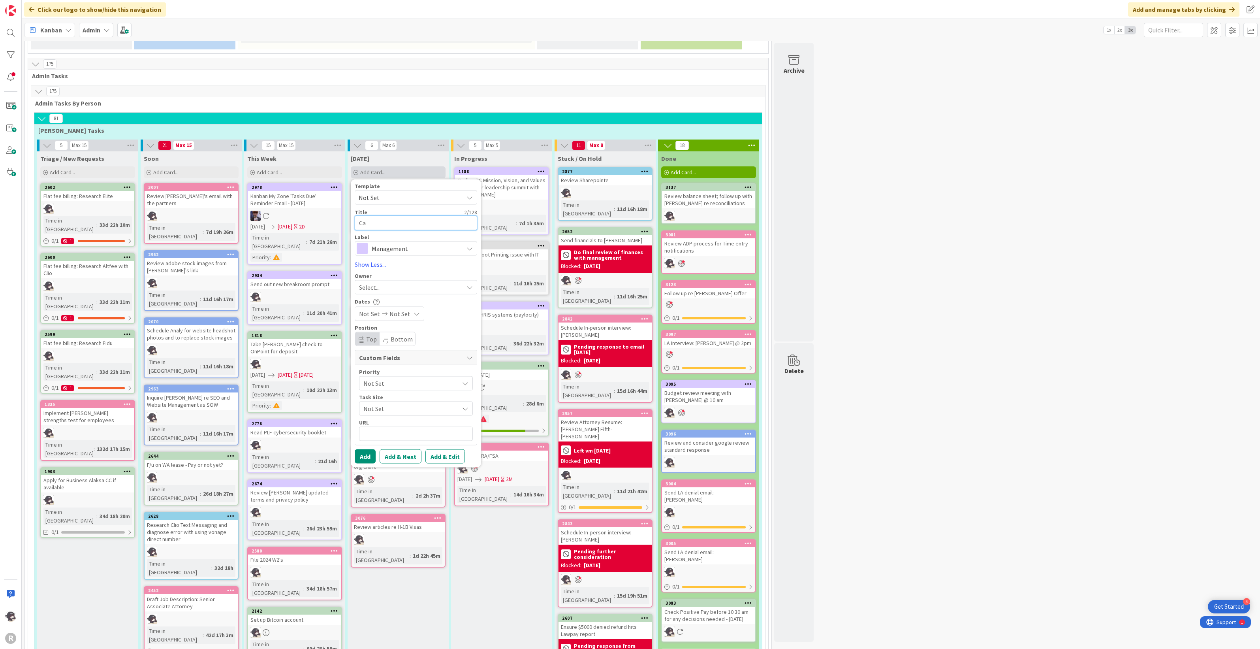
type textarea "Cal"
type textarea "x"
type textarea "Call"
type textarea "x"
type textarea "Call"
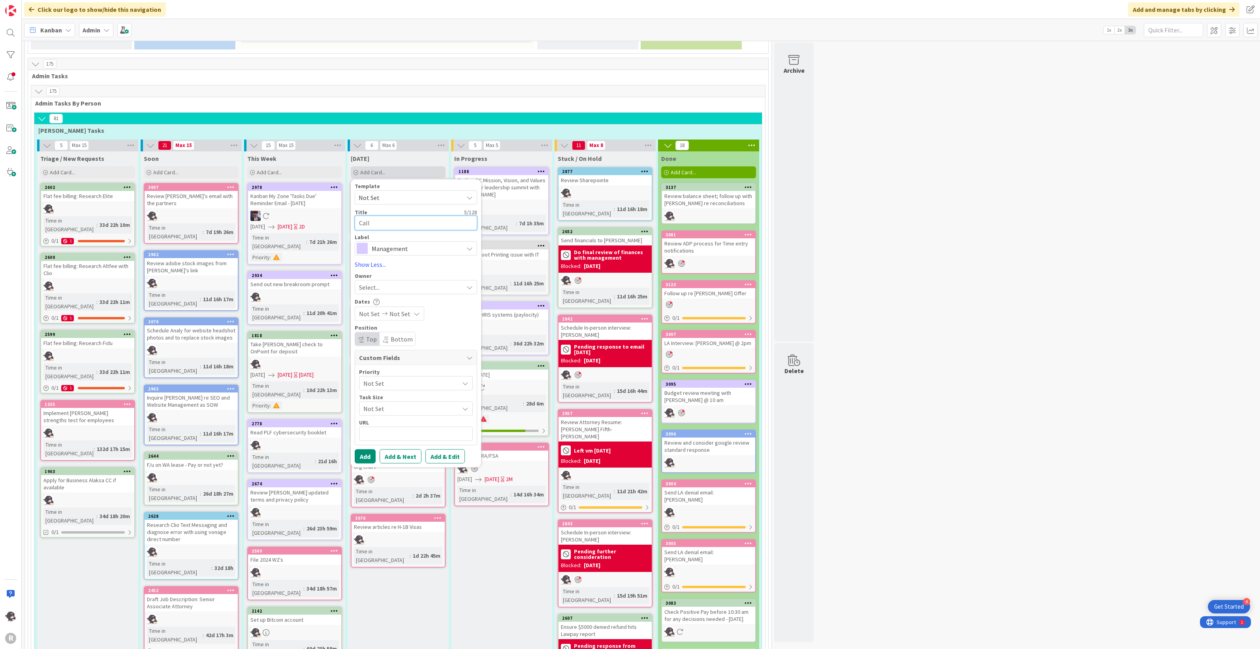
type textarea "x"
type textarea "Call"
type textarea "x"
type textarea "Cal"
type textarea "x"
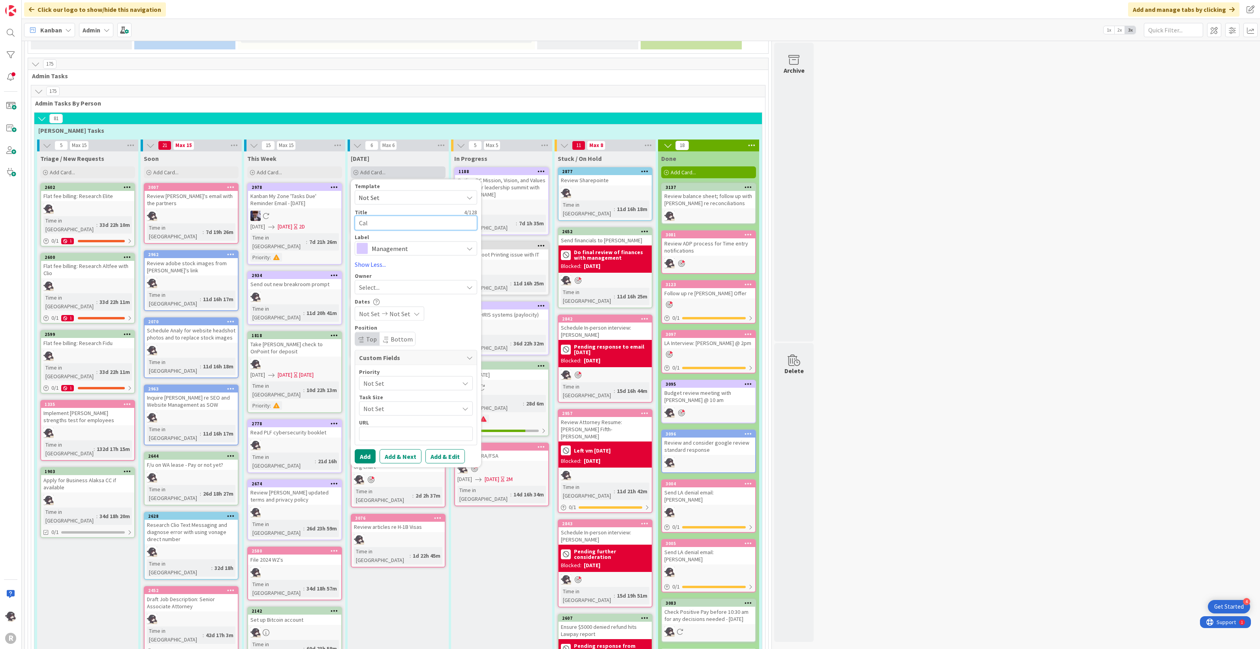
type textarea "Ca"
type textarea "x"
type textarea "C"
type textarea "x"
type textarea "Che"
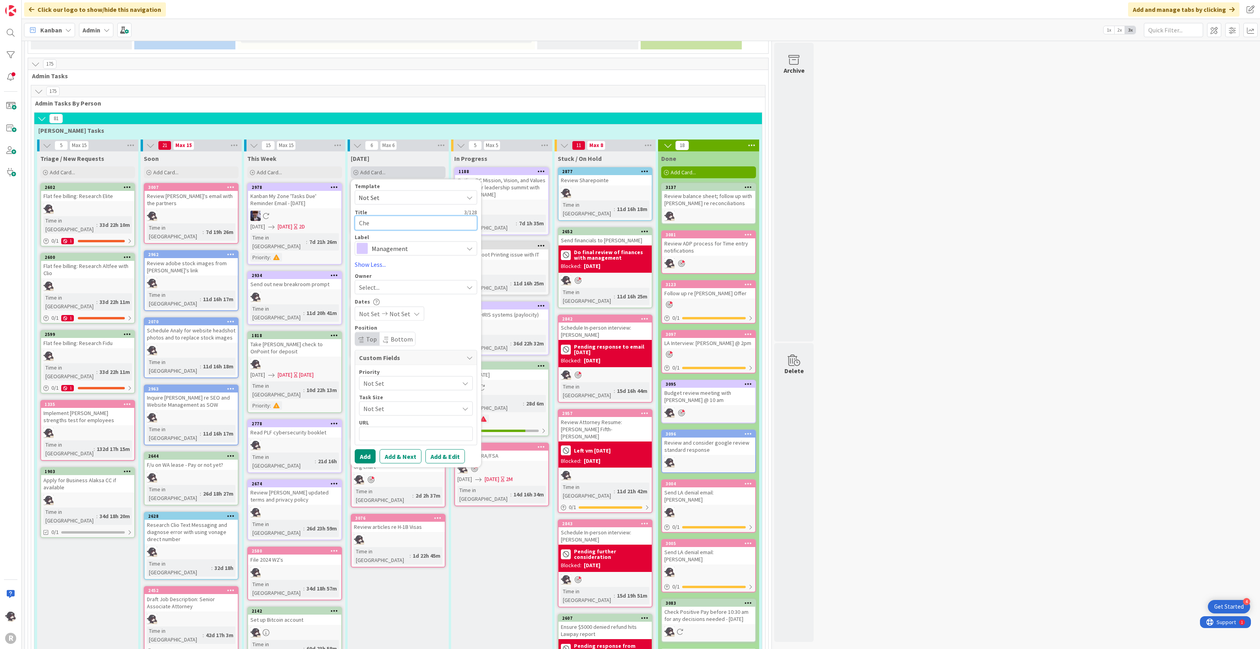
type textarea "x"
type textarea "Chec"
type textarea "x"
type textarea "Check"
type textarea "x"
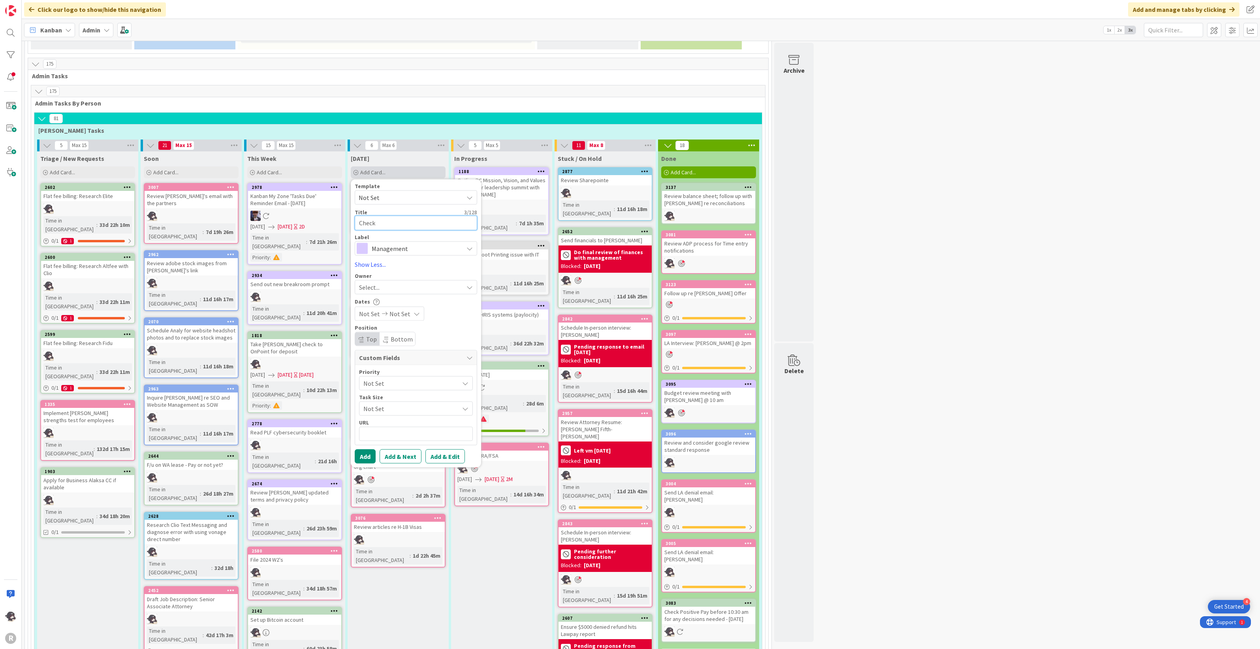
type textarea "Check"
type textarea "x"
type textarea "Check C"
type textarea "x"
type textarea "Check Ca"
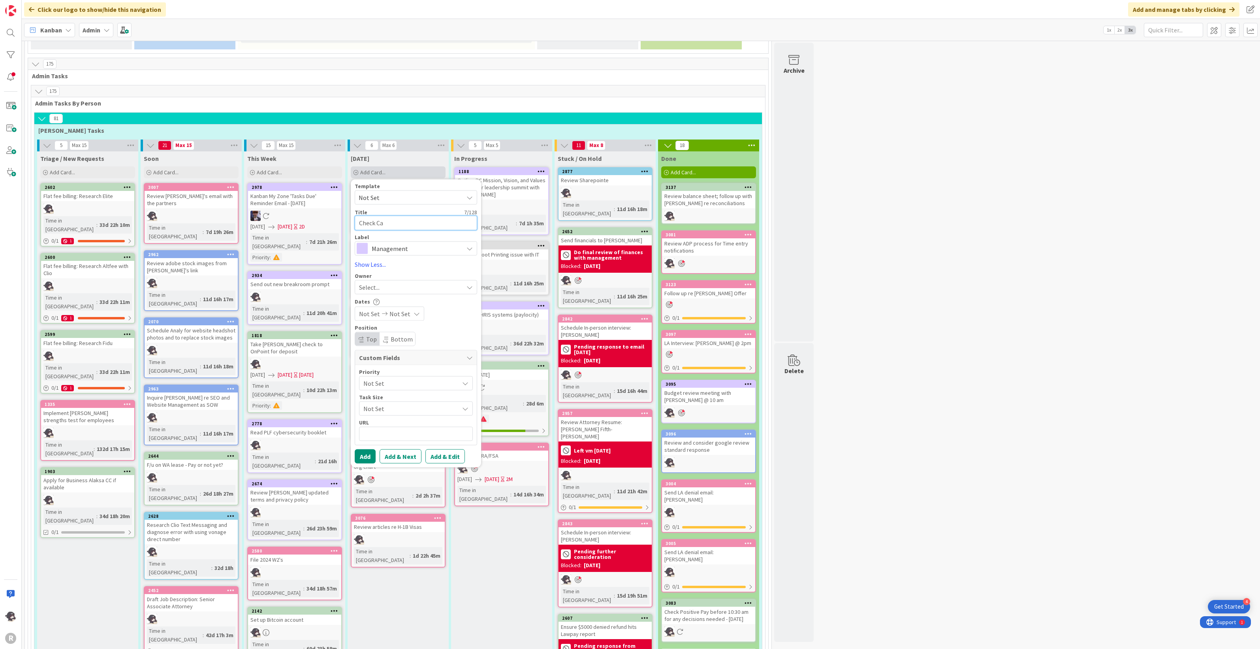
type textarea "x"
type textarea "Check Cas"
type textarea "x"
type textarea "Check Cass"
type textarea "x"
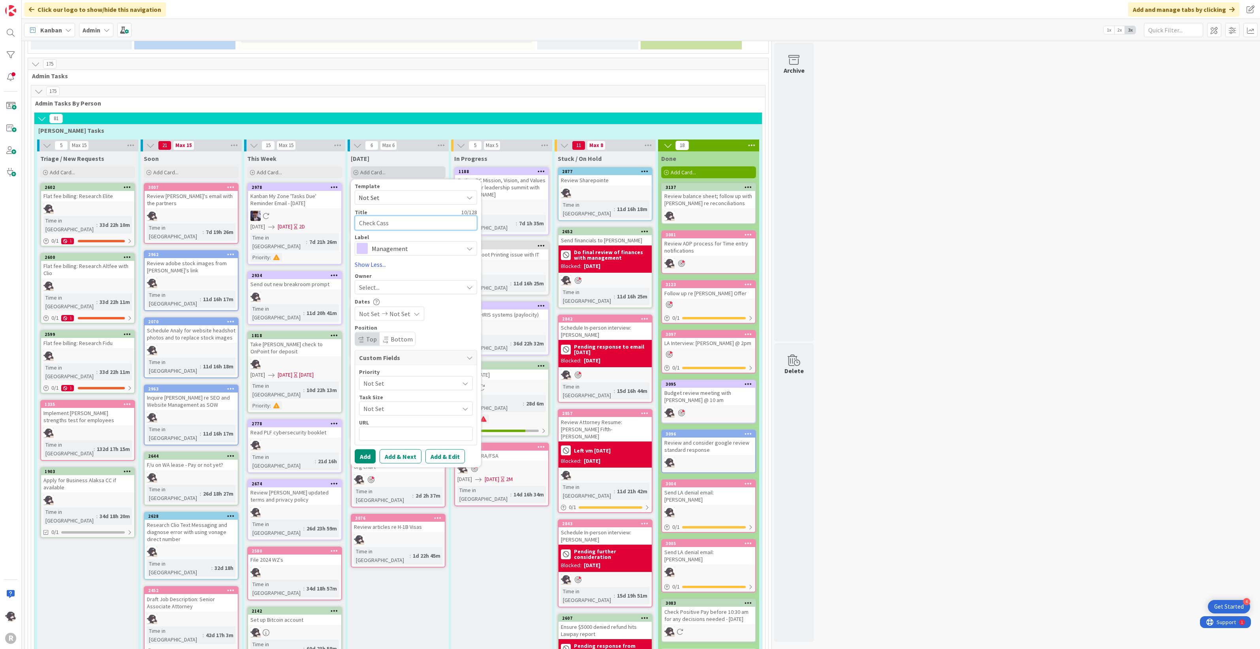
type textarea "Check Cassa"
type textarea "x"
type textarea "Check Cassan"
type textarea "x"
type textarea "Check Cassand"
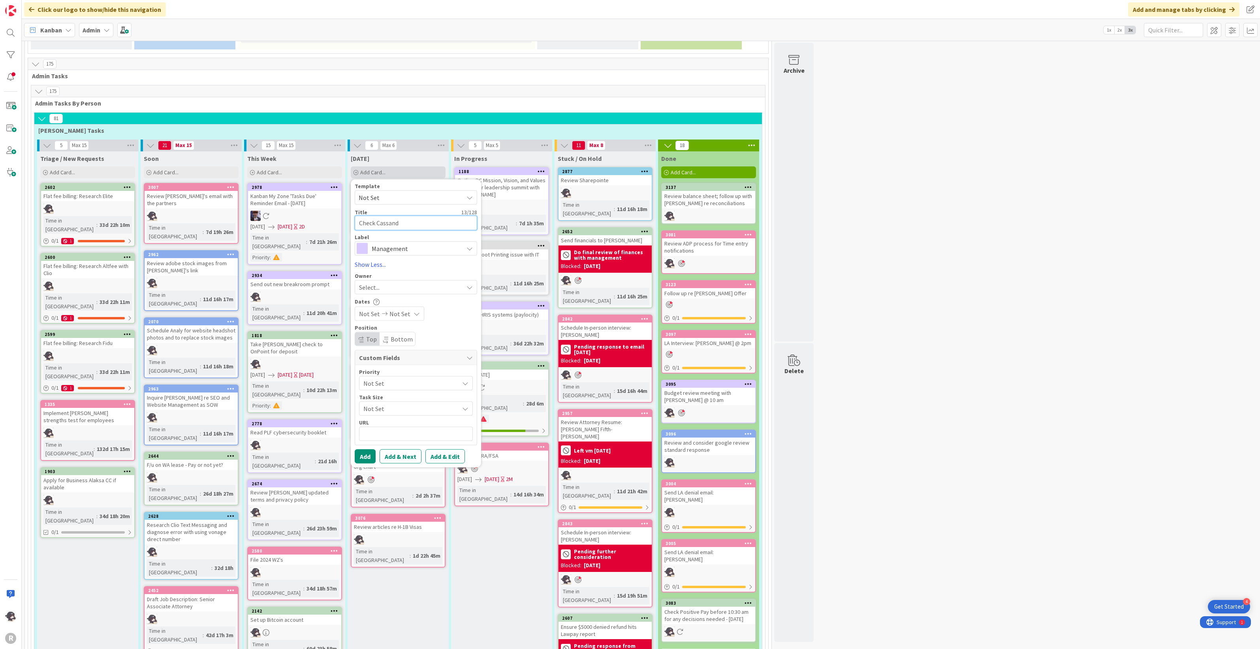
type textarea "x"
type textarea "Check [PERSON_NAME]"
type textarea "x"
type textarea "Check [PERSON_NAME]"
type textarea "x"
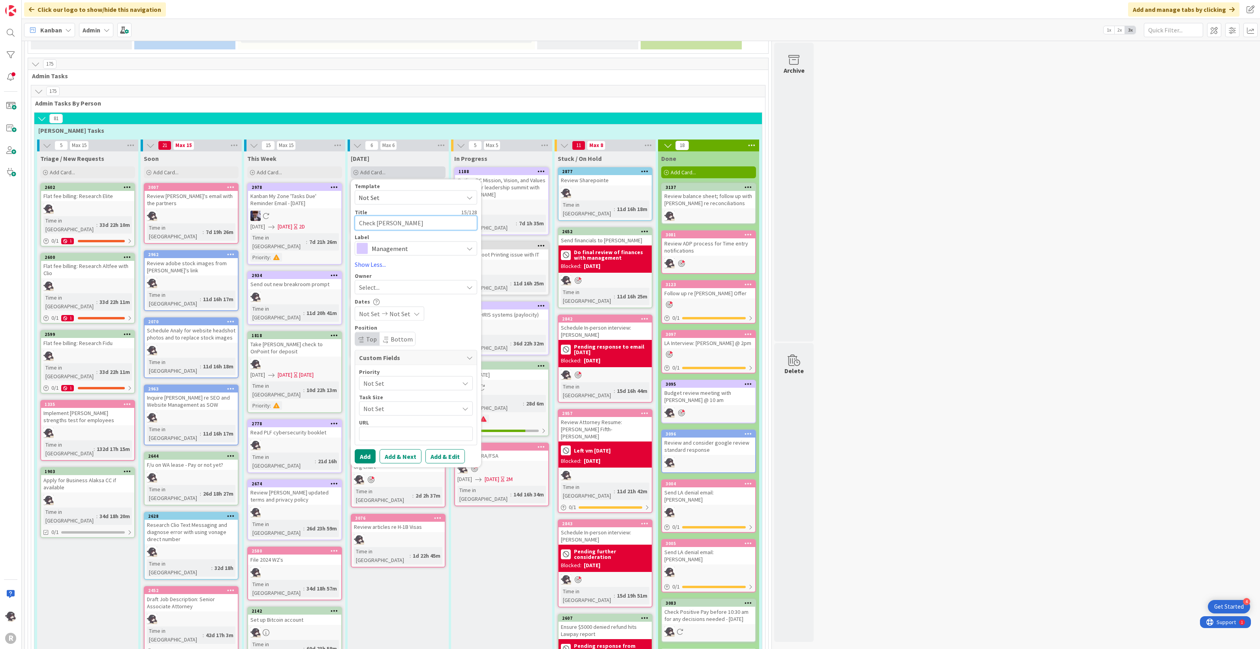
type textarea "Check [PERSON_NAME]'"
type textarea "x"
type textarea "Check [PERSON_NAME]'s"
type textarea "x"
type textarea "Check [PERSON_NAME]'s"
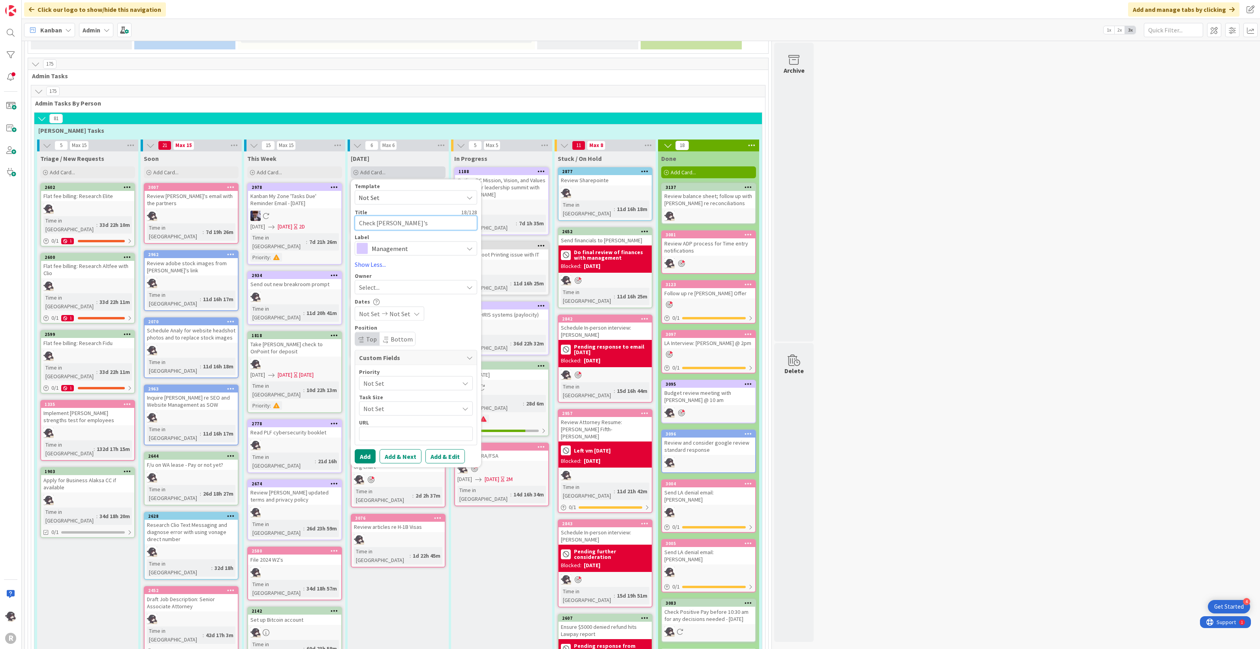
type textarea "x"
type textarea "Check [PERSON_NAME]'s re"
type textarea "x"
type textarea "Check [PERSON_NAME]'s ref"
type textarea "x"
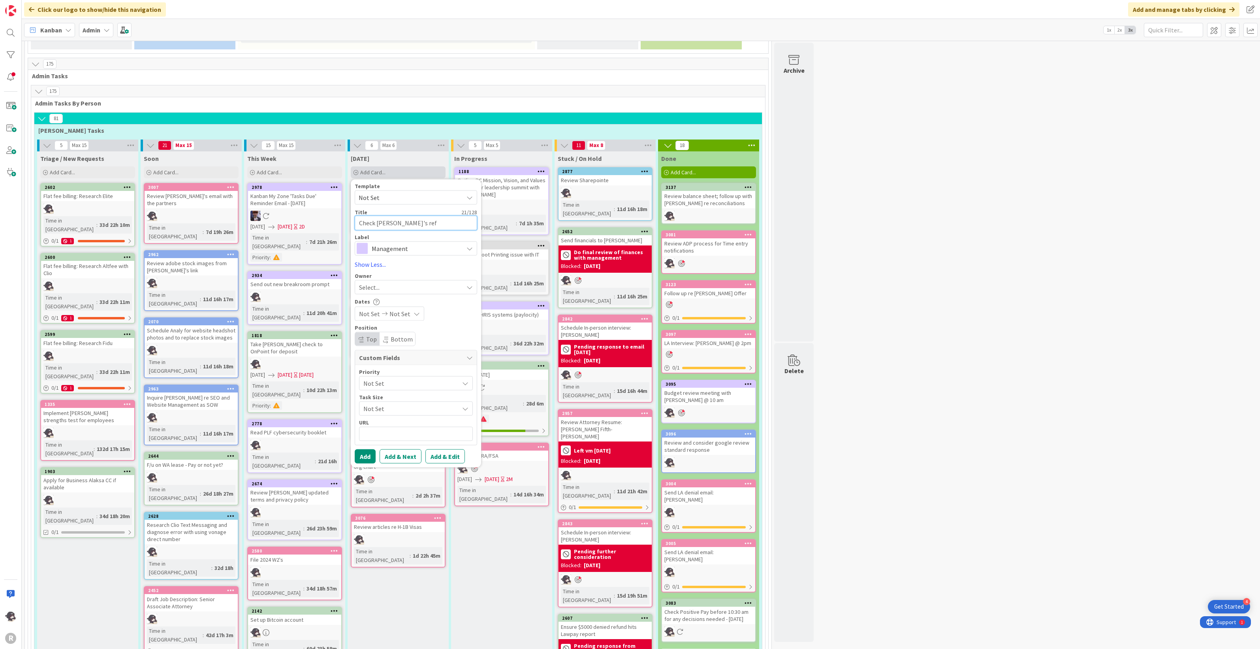
type textarea "Check [PERSON_NAME]'s refe"
type textarea "x"
type textarea "Check [PERSON_NAME]'s refer"
type textarea "x"
type textarea "Check [PERSON_NAME]'s refere"
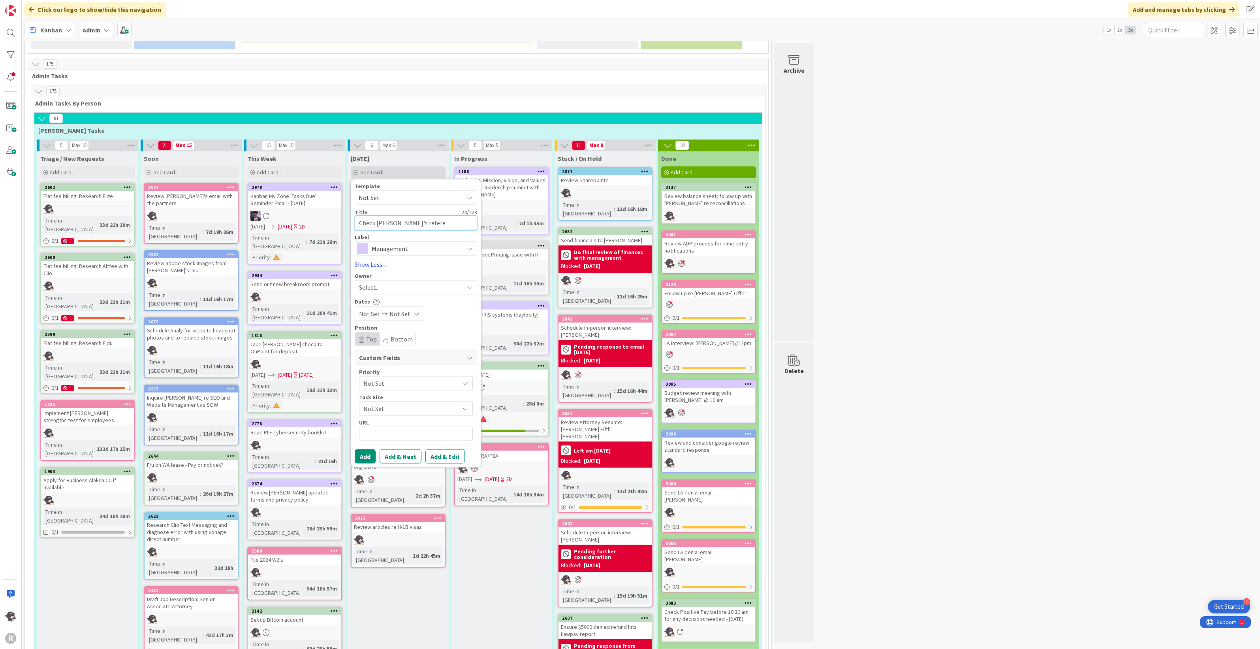
type textarea "x"
type textarea "Check [PERSON_NAME]'s referen"
type textarea "x"
type textarea "Check [PERSON_NAME]'s referenc"
type textarea "x"
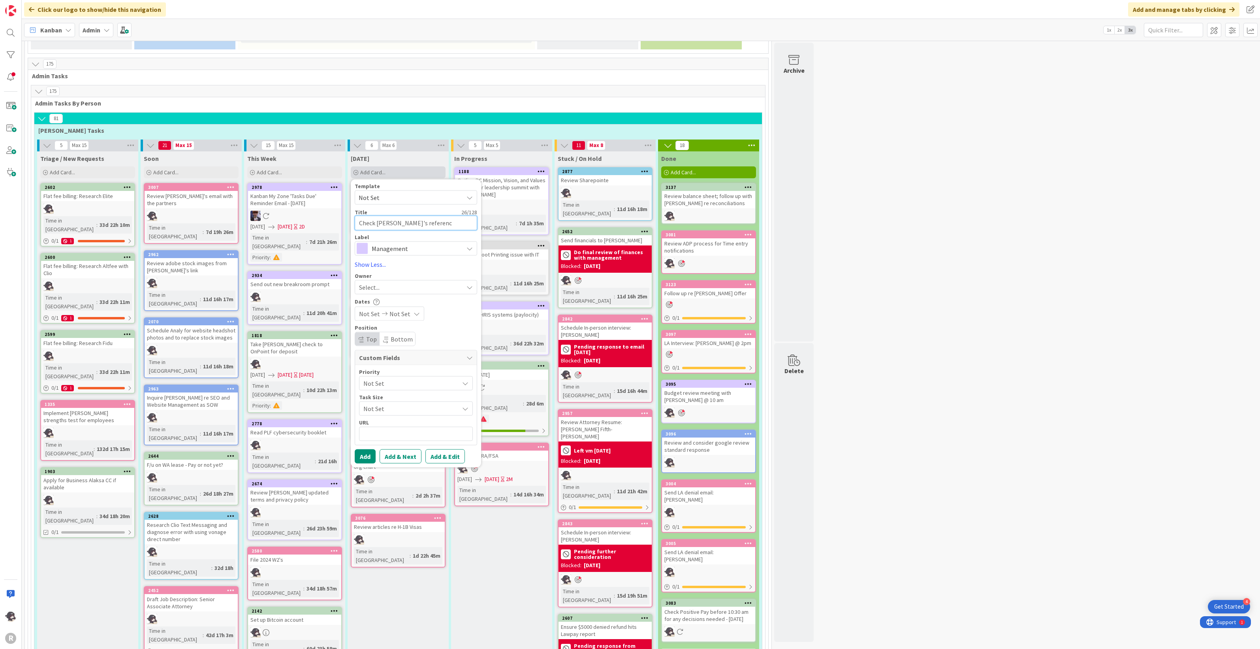
type textarea "Check [PERSON_NAME]'s reference"
type textarea "x"
type textarea "Check [PERSON_NAME]'s references"
click at [401, 243] on span "Management" at bounding box center [416, 248] width 88 height 11
click at [397, 275] on span "HR" at bounding box center [432, 281] width 96 height 12
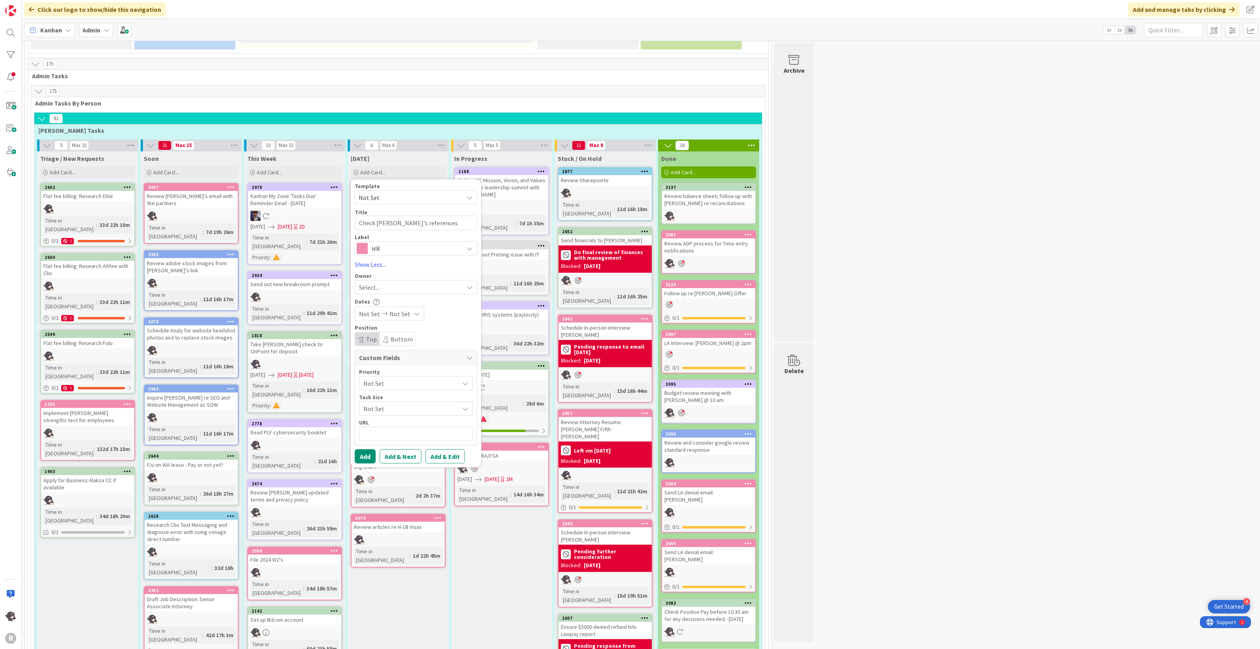
click at [382, 282] on div "Select..." at bounding box center [411, 286] width 104 height 9
click at [394, 332] on span "[PERSON_NAME]" at bounding box center [404, 338] width 38 height 12
click at [363, 449] on button "Add" at bounding box center [365, 456] width 21 height 14
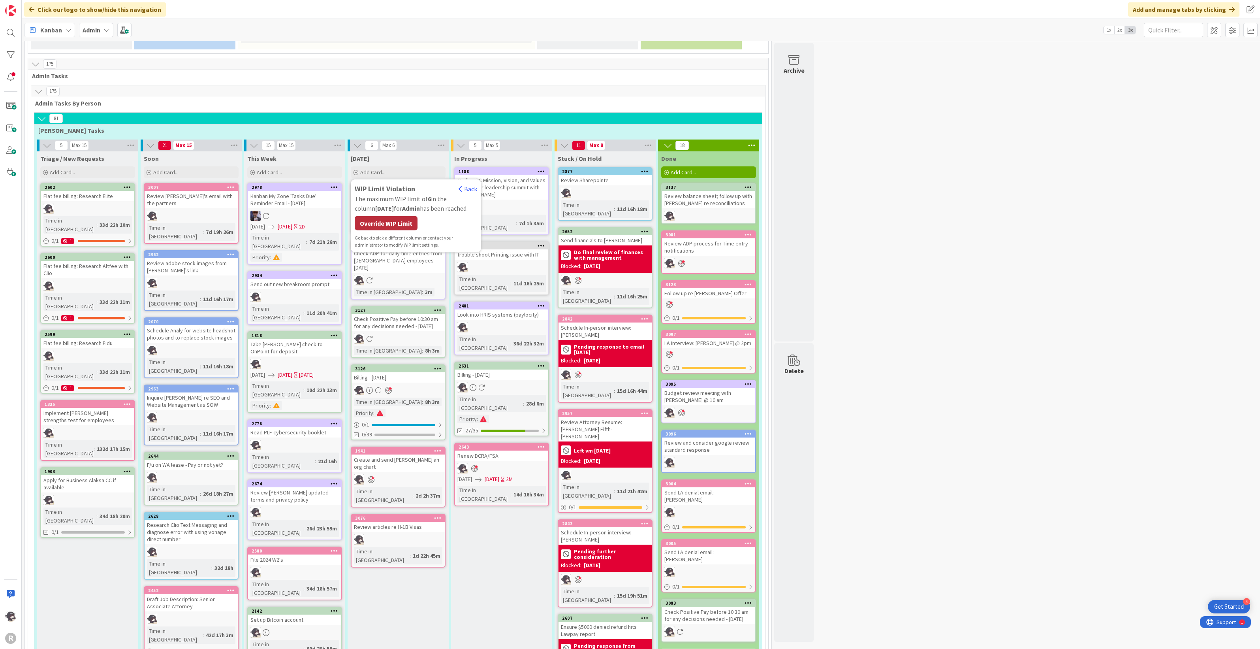
click at [392, 216] on div "Override WIP Limit" at bounding box center [386, 223] width 63 height 14
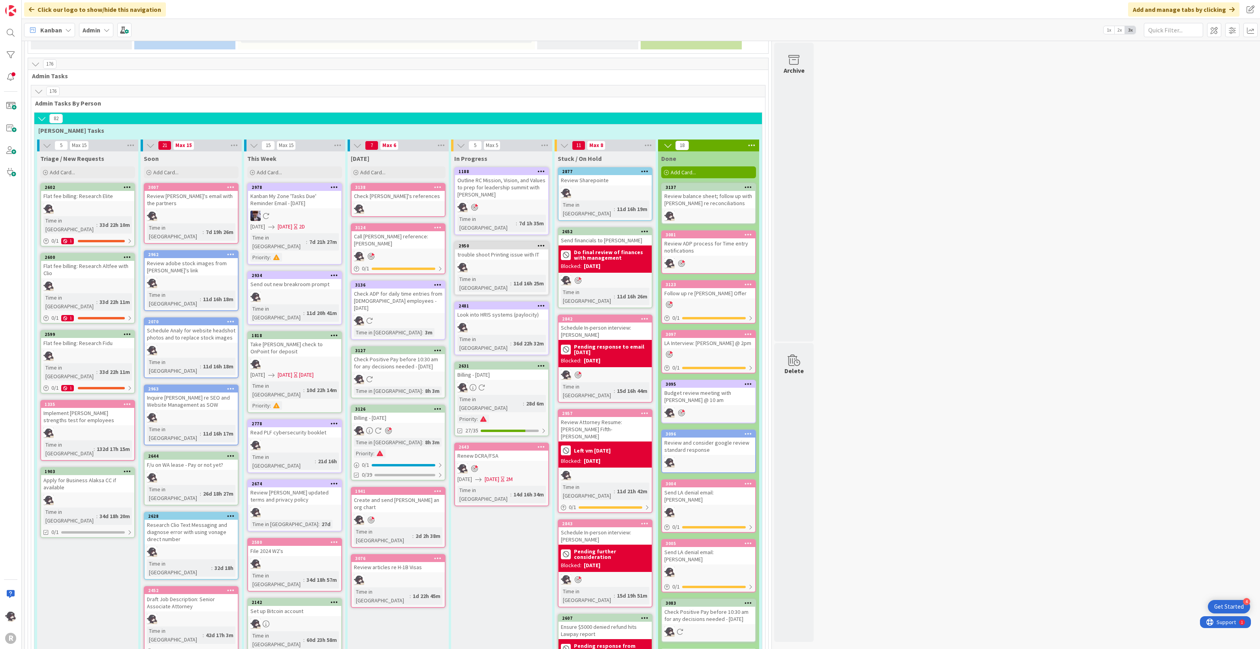
click at [439, 184] on icon at bounding box center [438, 187] width 8 height 6
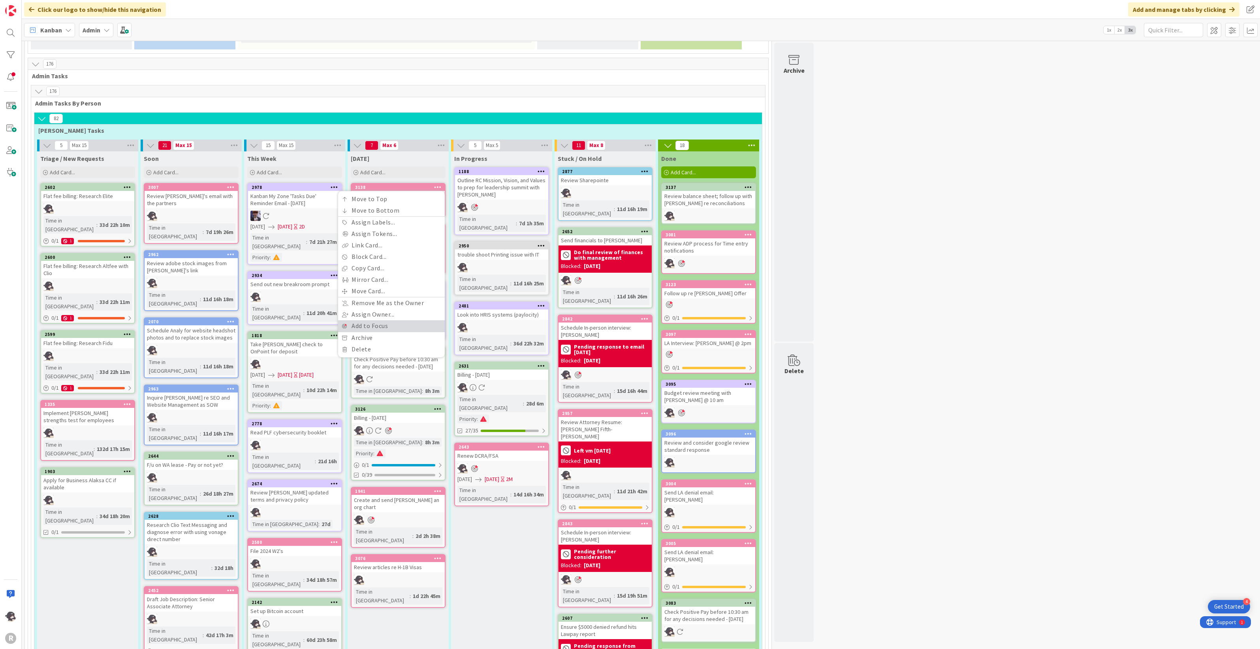
click at [369, 320] on link "Add to Focus" at bounding box center [391, 325] width 107 height 11
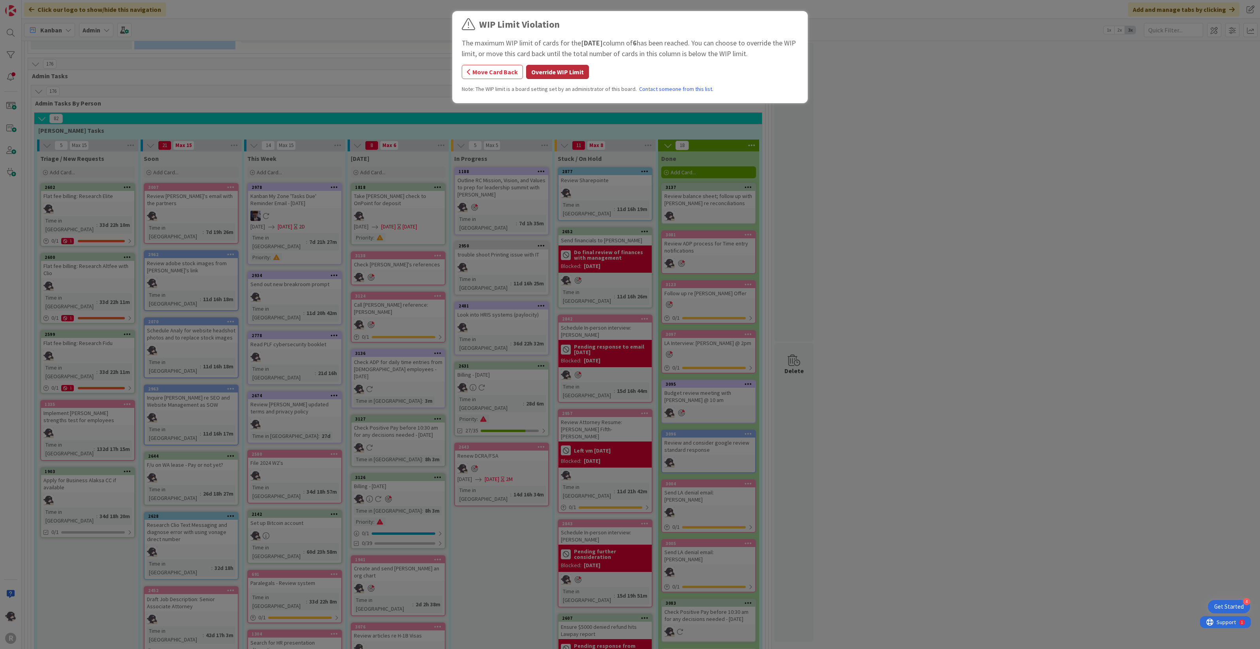
click at [554, 71] on button "Override WIP Limit" at bounding box center [557, 72] width 63 height 14
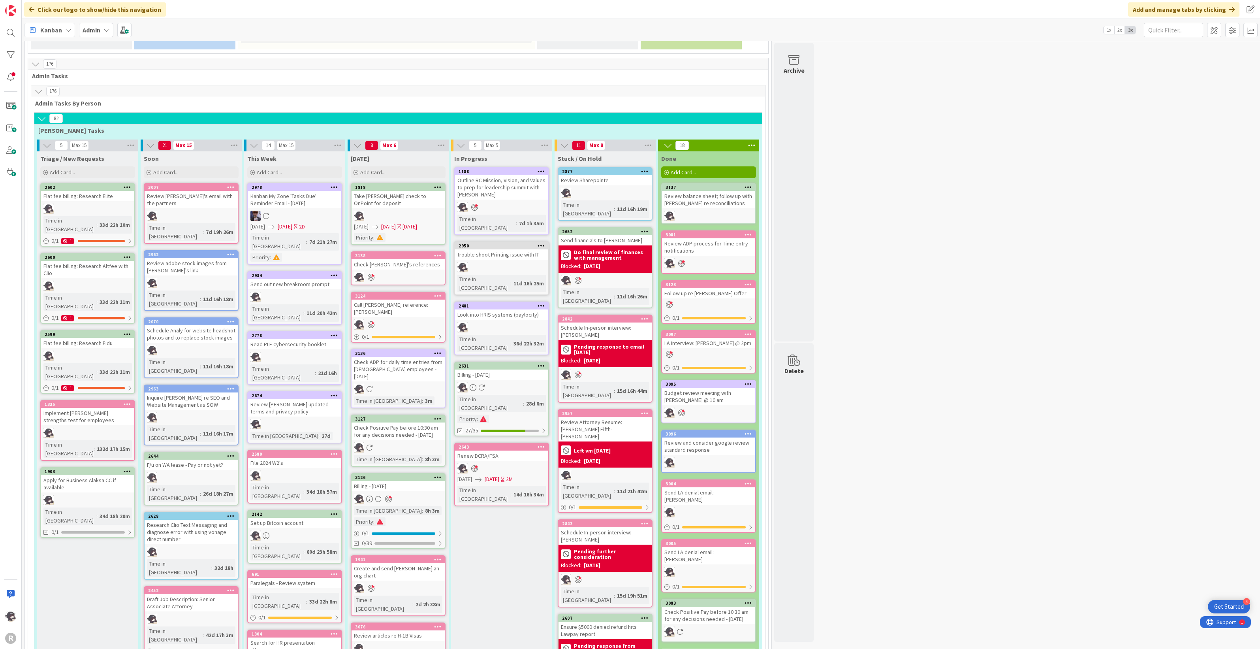
click at [442, 184] on div at bounding box center [438, 187] width 14 height 6
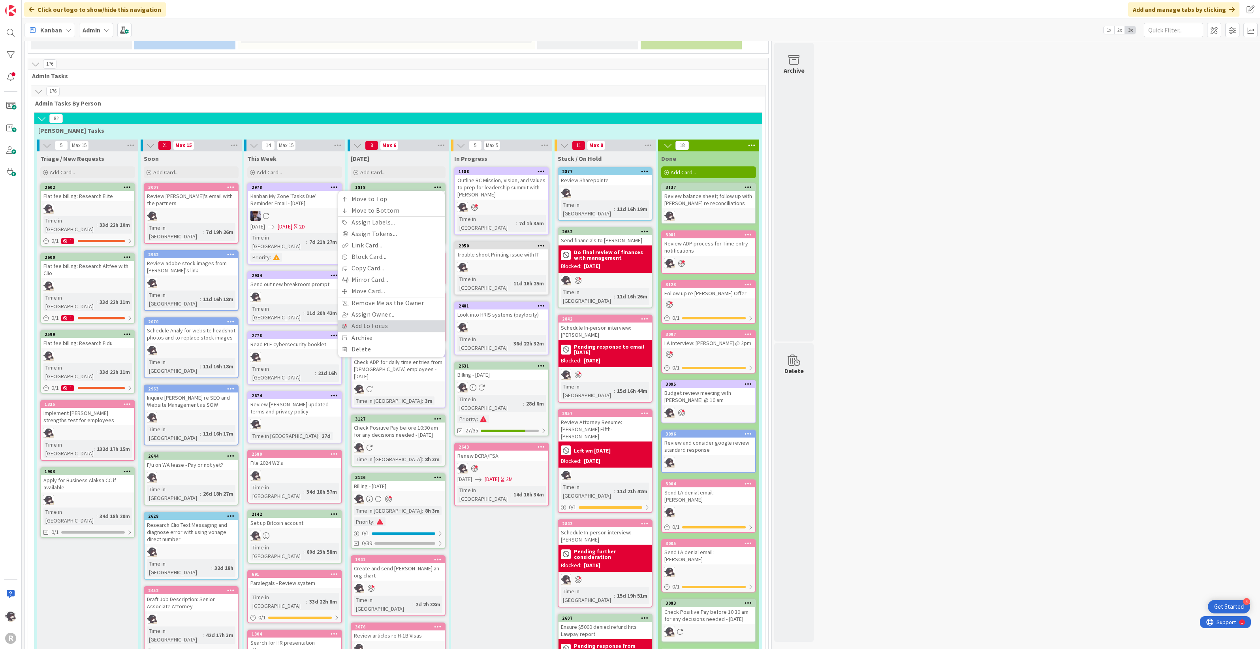
click at [372, 320] on link "Add to Focus" at bounding box center [391, 325] width 107 height 11
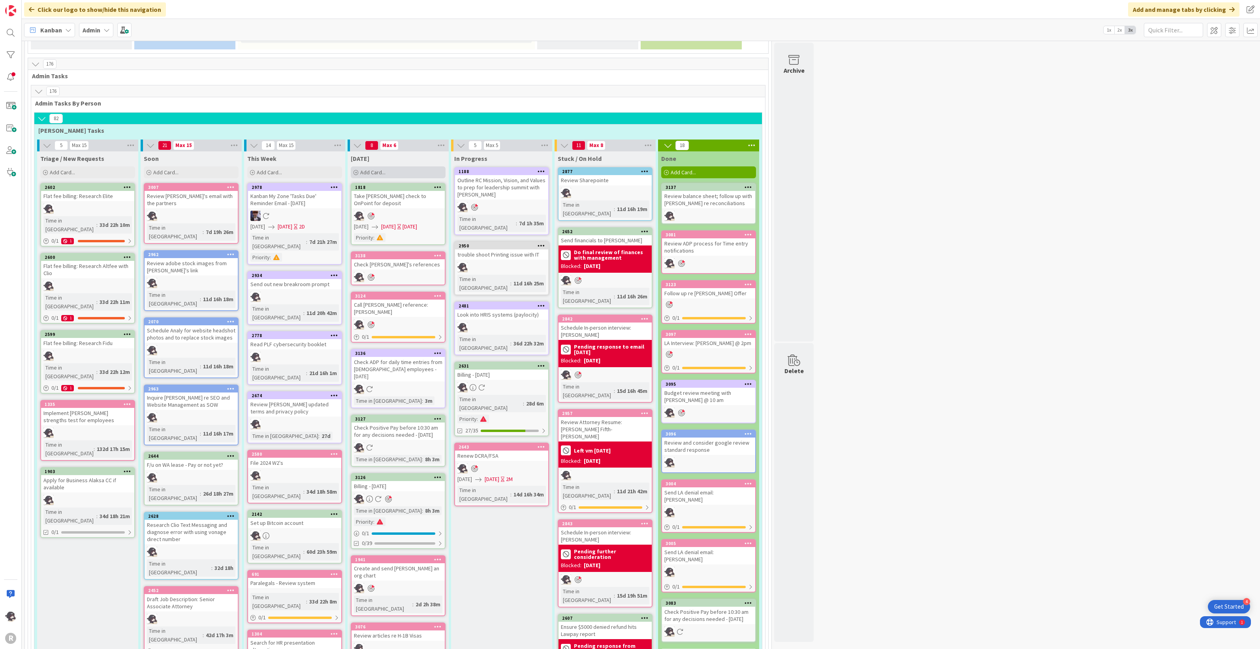
click at [409, 166] on div "Add Card..." at bounding box center [398, 172] width 95 height 12
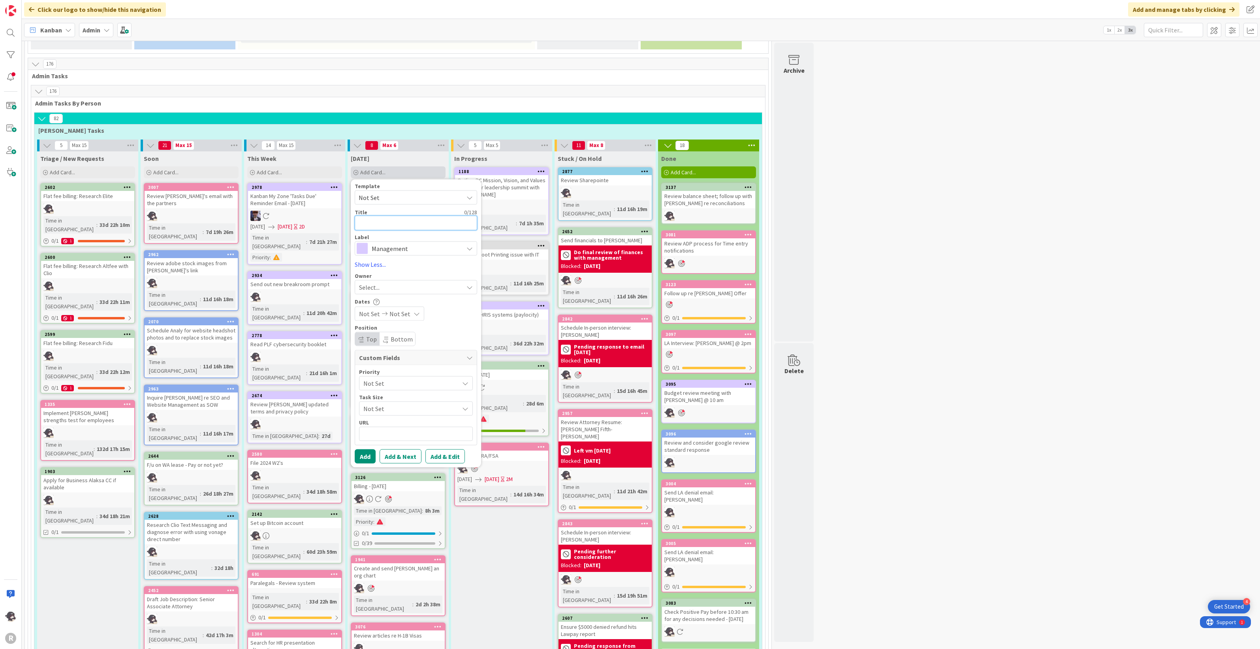
type textarea "x"
type textarea "A"
type textarea "x"
type textarea "Ac"
type textarea "x"
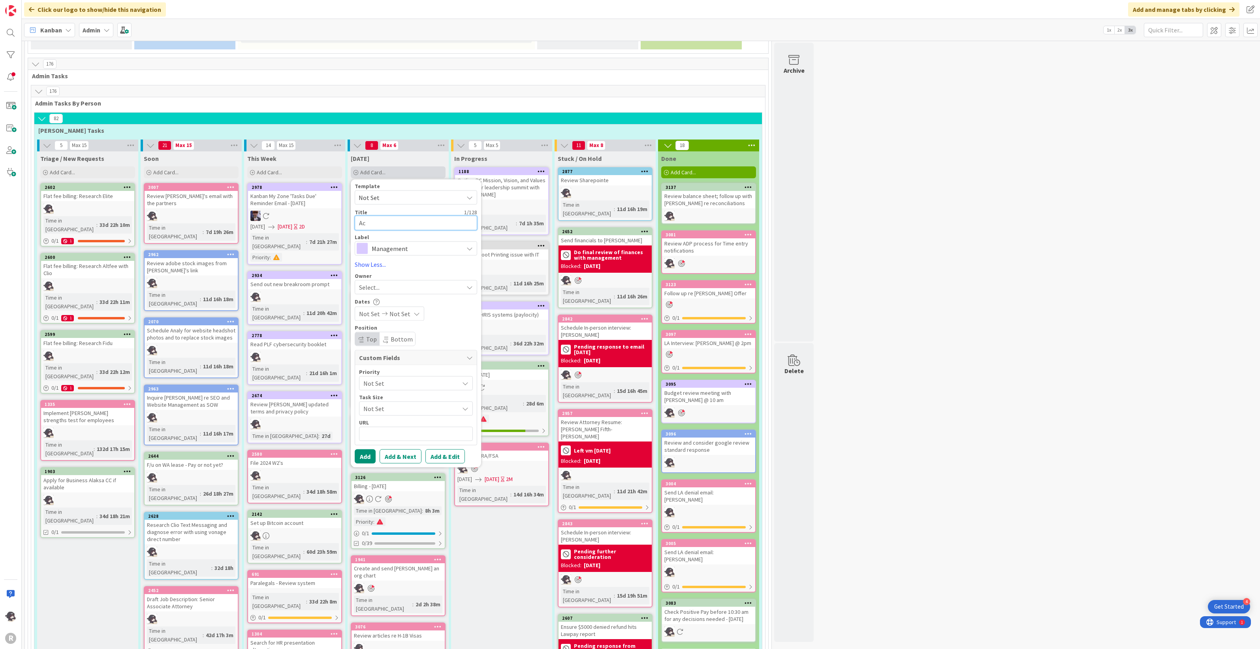
type textarea "Act"
type textarea "x"
type textarea "Acti"
type textarea "x"
type textarea "Activ"
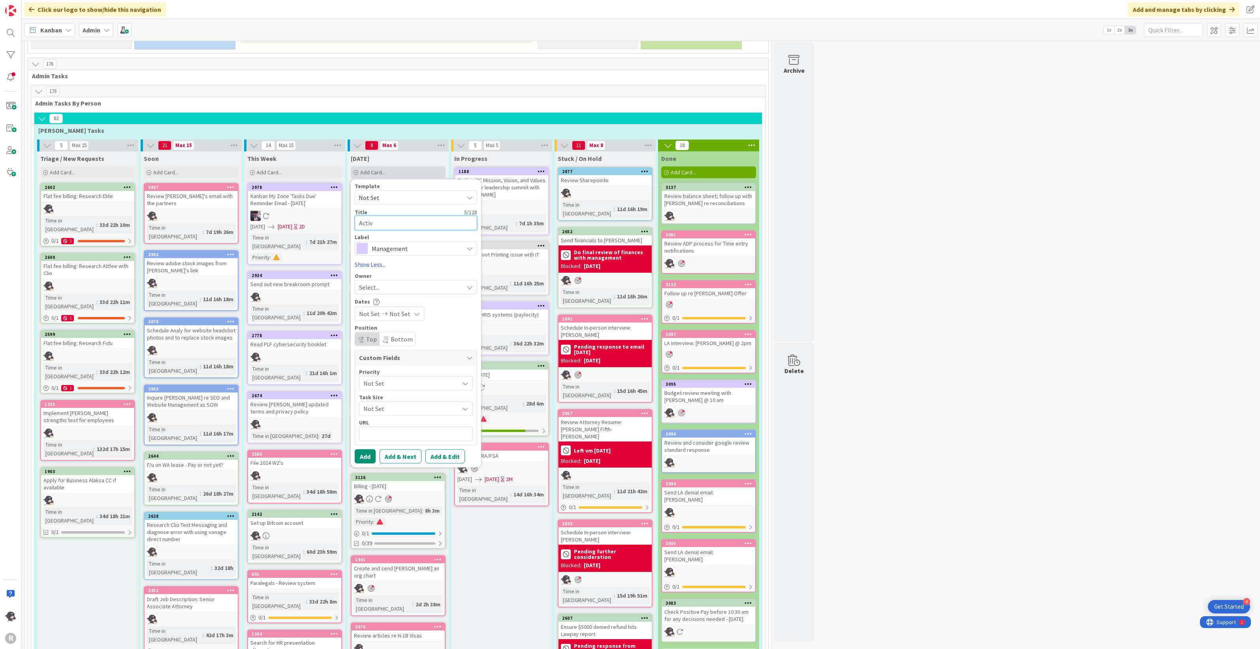
type textarea "x"
type textarea "Activa"
type textarea "x"
type textarea "Activate"
type textarea "x"
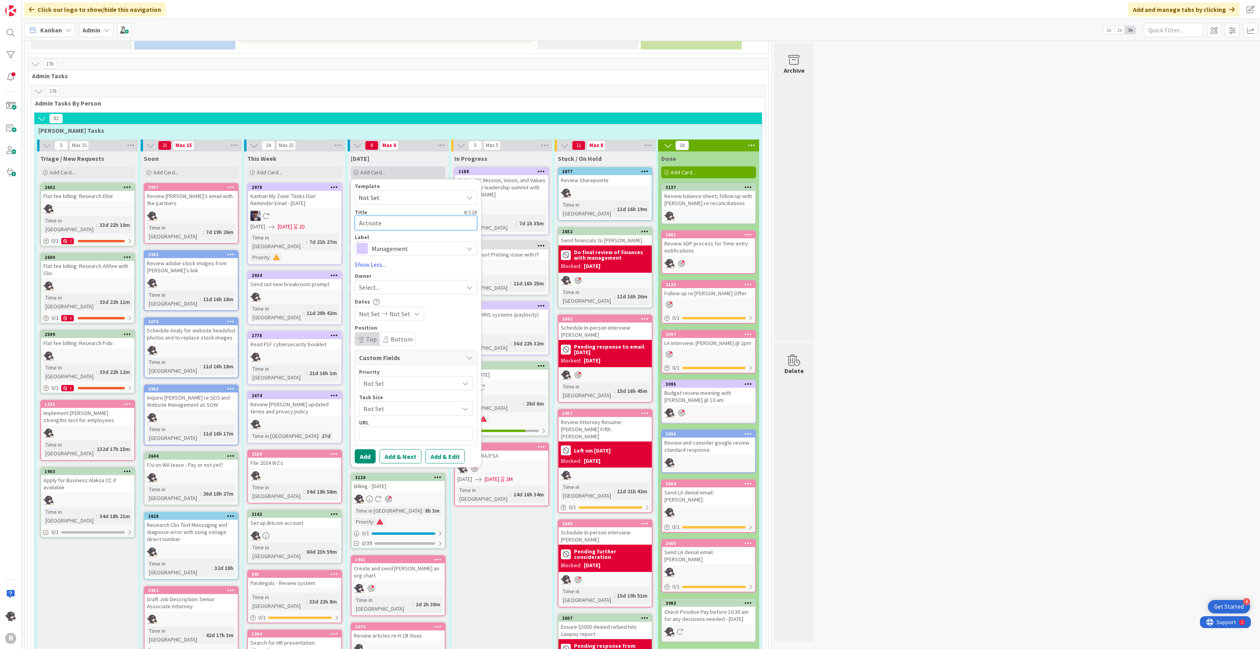
type textarea "Activate"
click at [377, 282] on span "Select..." at bounding box center [369, 286] width 21 height 9
click at [400, 332] on span "[PERSON_NAME]" at bounding box center [404, 338] width 38 height 12
click at [419, 243] on span "Management" at bounding box center [416, 248] width 88 height 11
click at [398, 303] on span "Finance" at bounding box center [432, 309] width 96 height 12
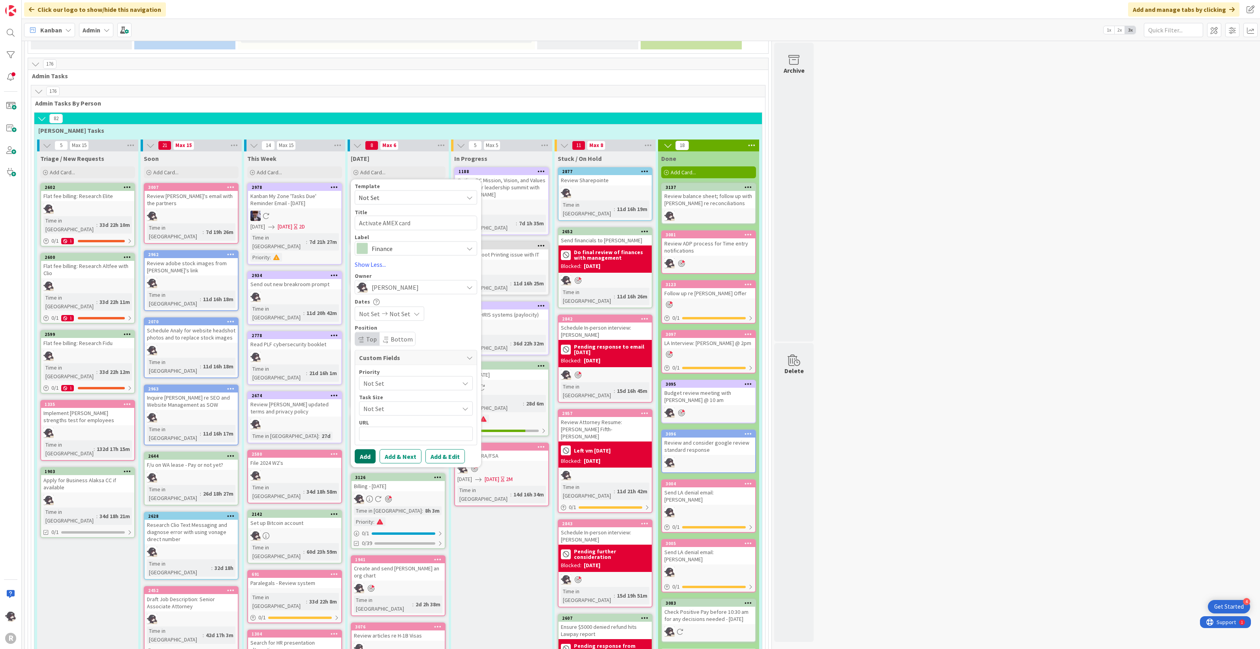
click at [363, 449] on button "Add" at bounding box center [365, 456] width 21 height 14
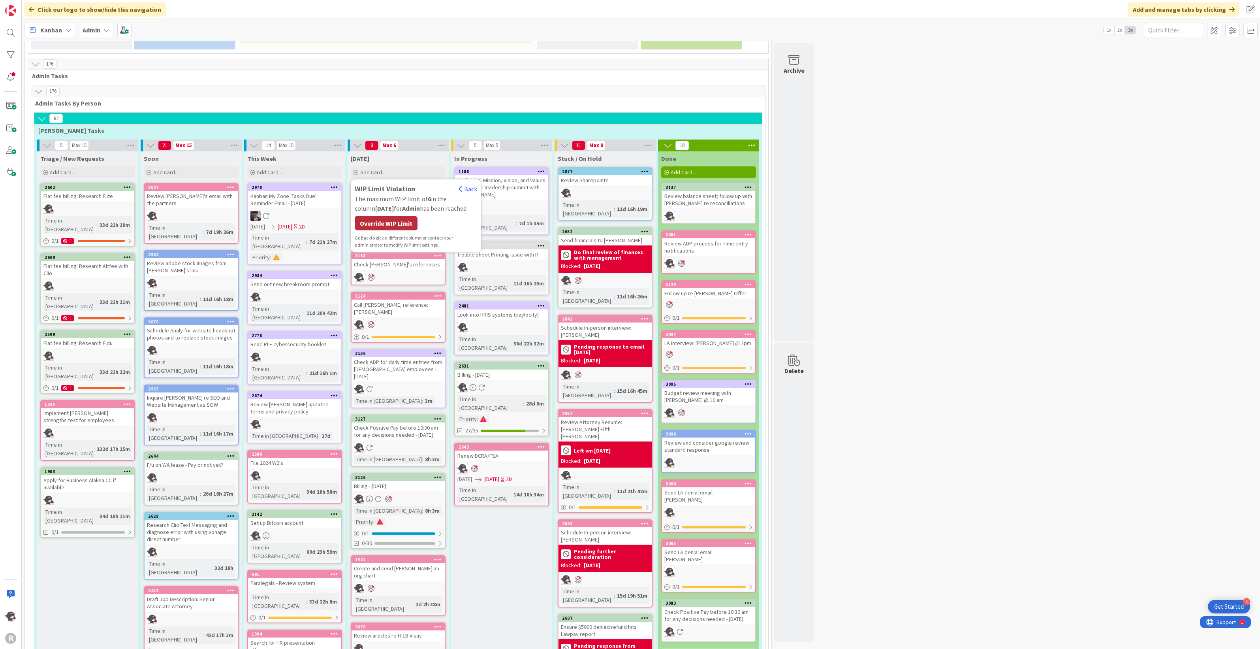
click at [406, 216] on div "Override WIP Limit" at bounding box center [386, 223] width 63 height 14
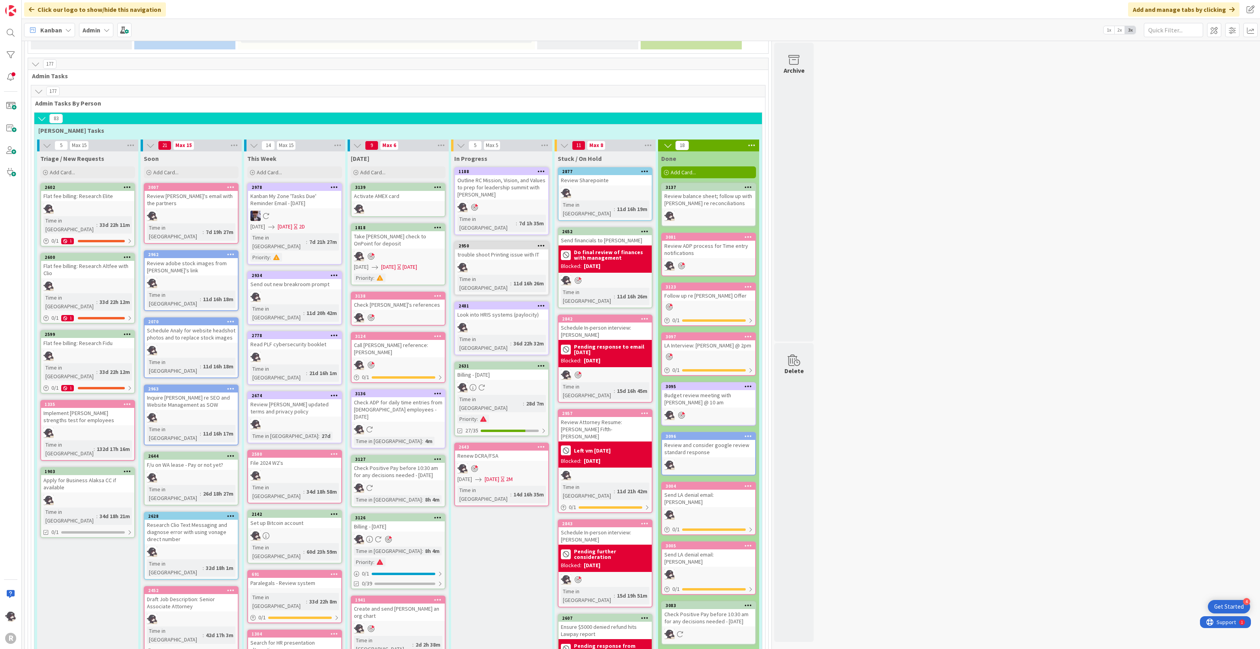
click at [438, 224] on icon at bounding box center [438, 227] width 8 height 6
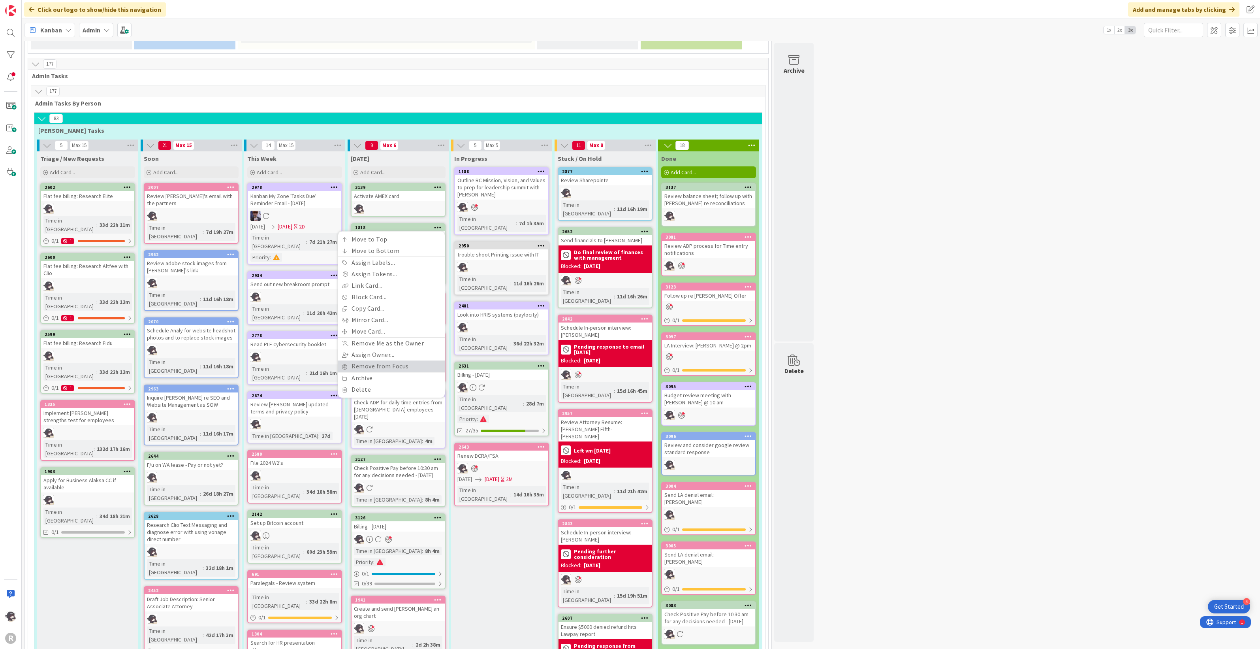
click at [355, 360] on link "Remove from Focus" at bounding box center [391, 365] width 107 height 11
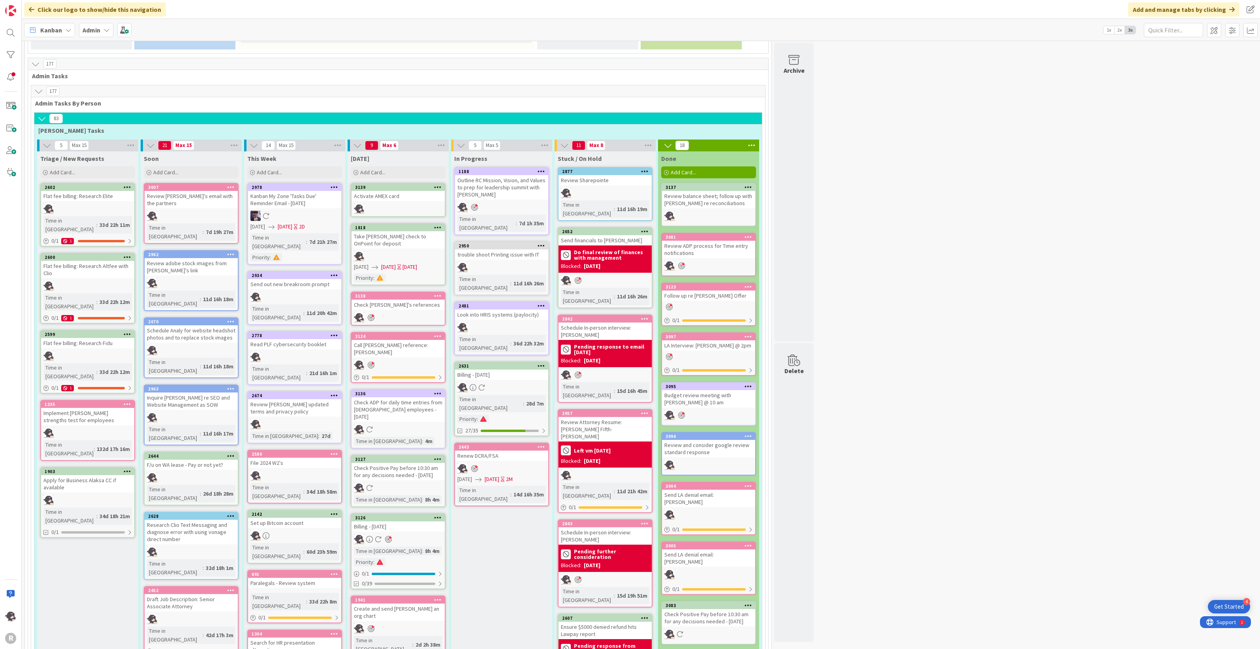
click at [438, 224] on icon at bounding box center [438, 227] width 8 height 6
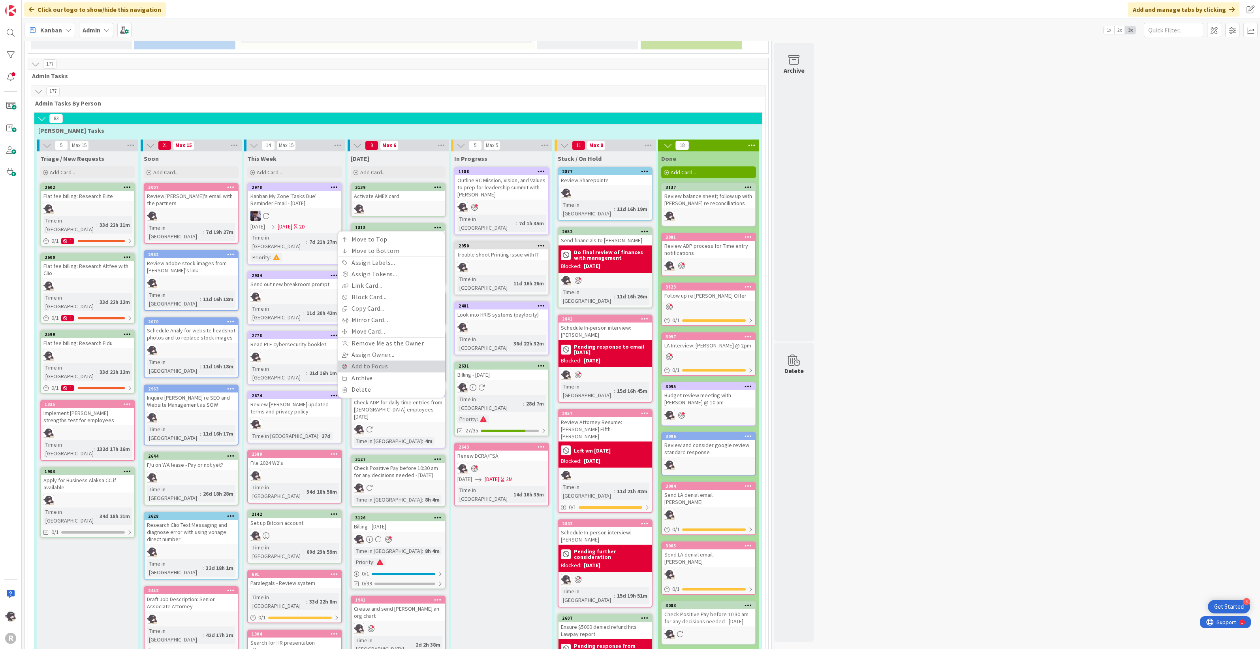
click at [369, 360] on link "Add to Focus" at bounding box center [391, 365] width 107 height 11
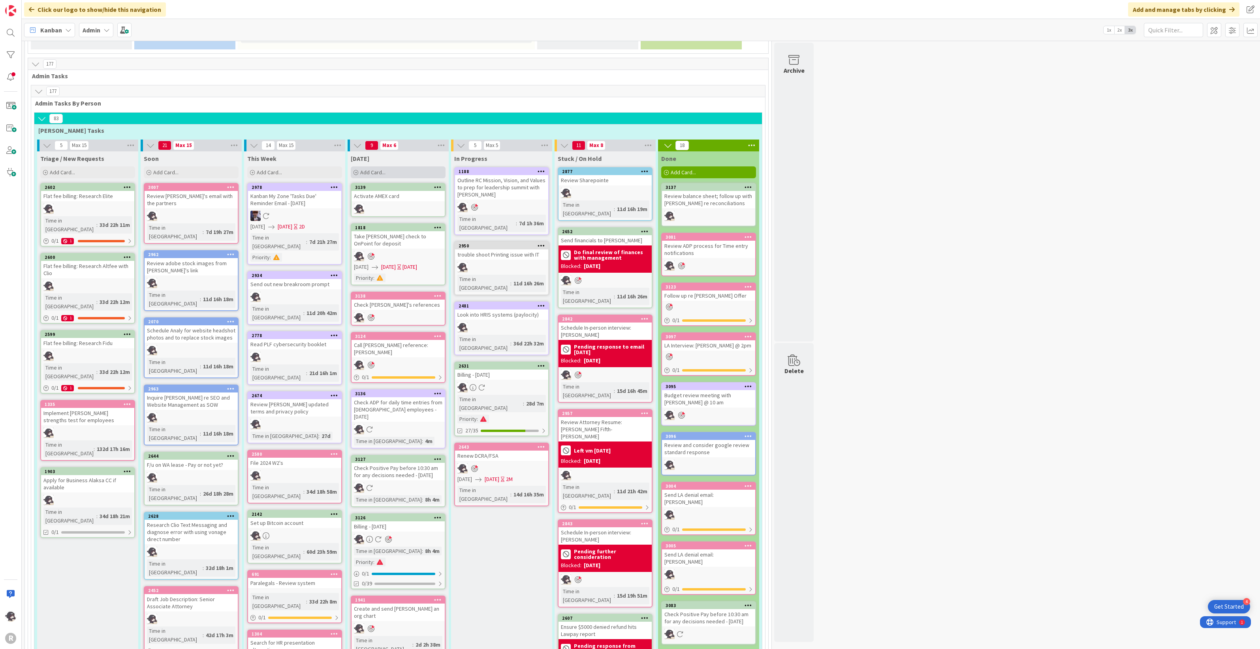
click at [380, 169] on span "Add Card..." at bounding box center [372, 172] width 25 height 7
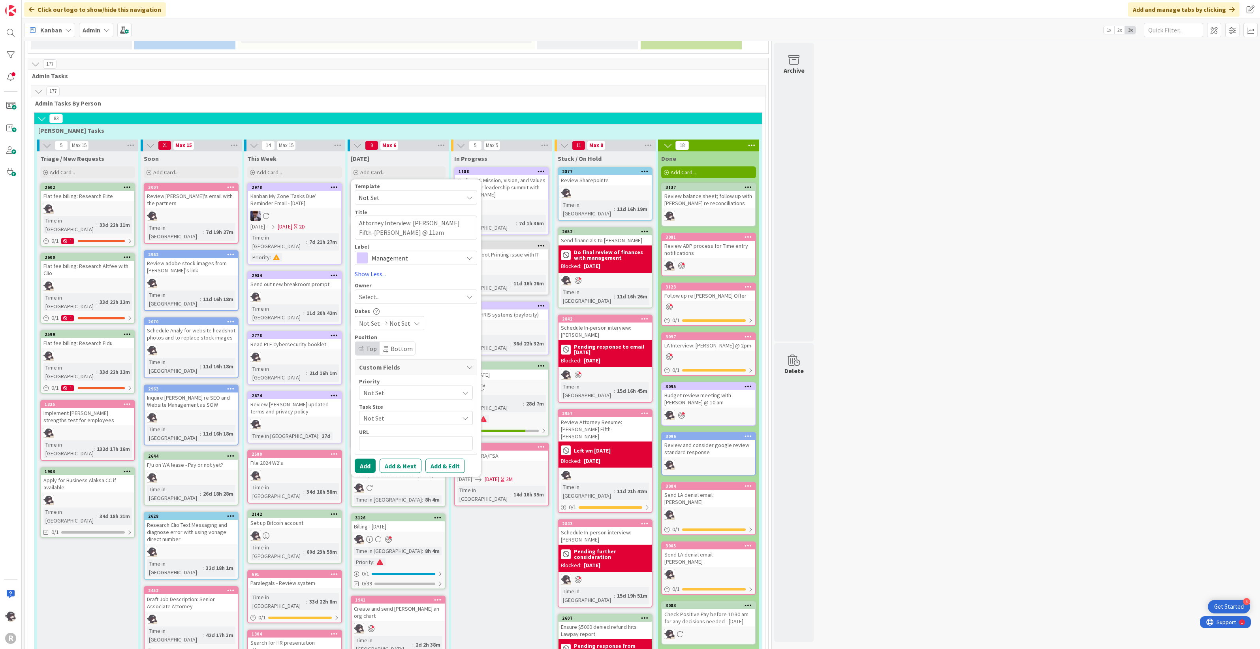
click at [437, 252] on span "Management" at bounding box center [416, 257] width 88 height 11
click at [382, 283] on link "HR" at bounding box center [420, 290] width 130 height 14
click at [392, 291] on div "Select..." at bounding box center [411, 295] width 104 height 9
click at [386, 342] on span "[PERSON_NAME]" at bounding box center [404, 348] width 38 height 12
click at [364, 458] on button "Add" at bounding box center [365, 465] width 21 height 14
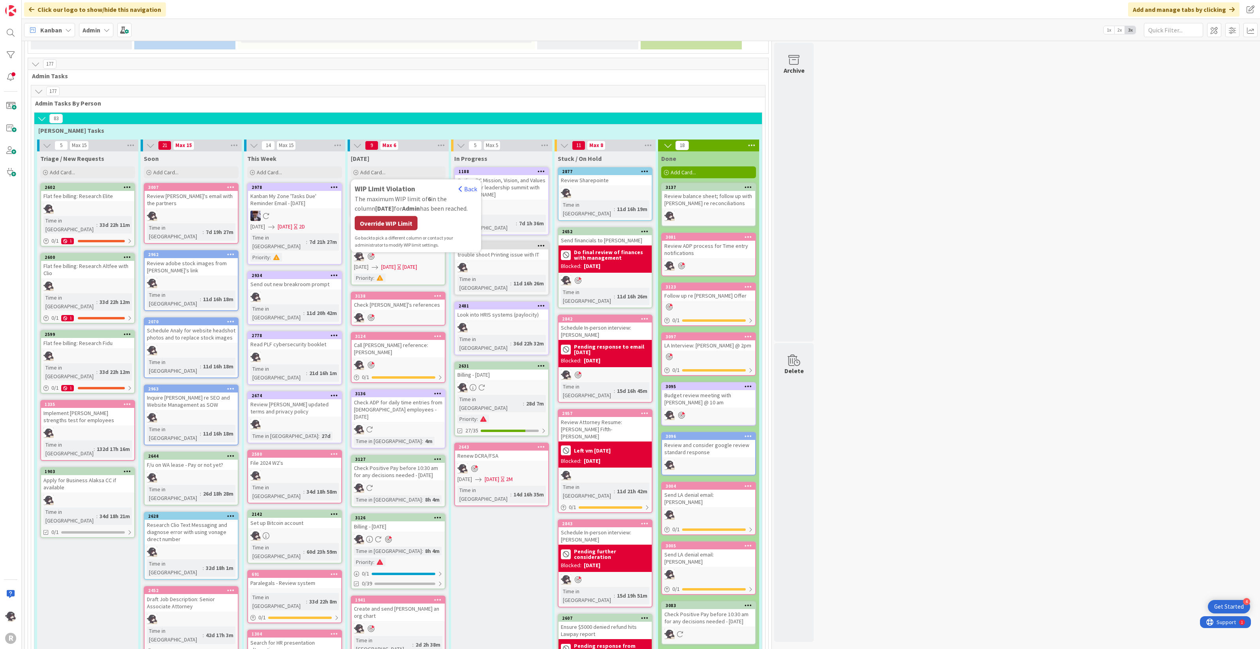
click at [398, 216] on div "Override WIP Limit" at bounding box center [386, 223] width 63 height 14
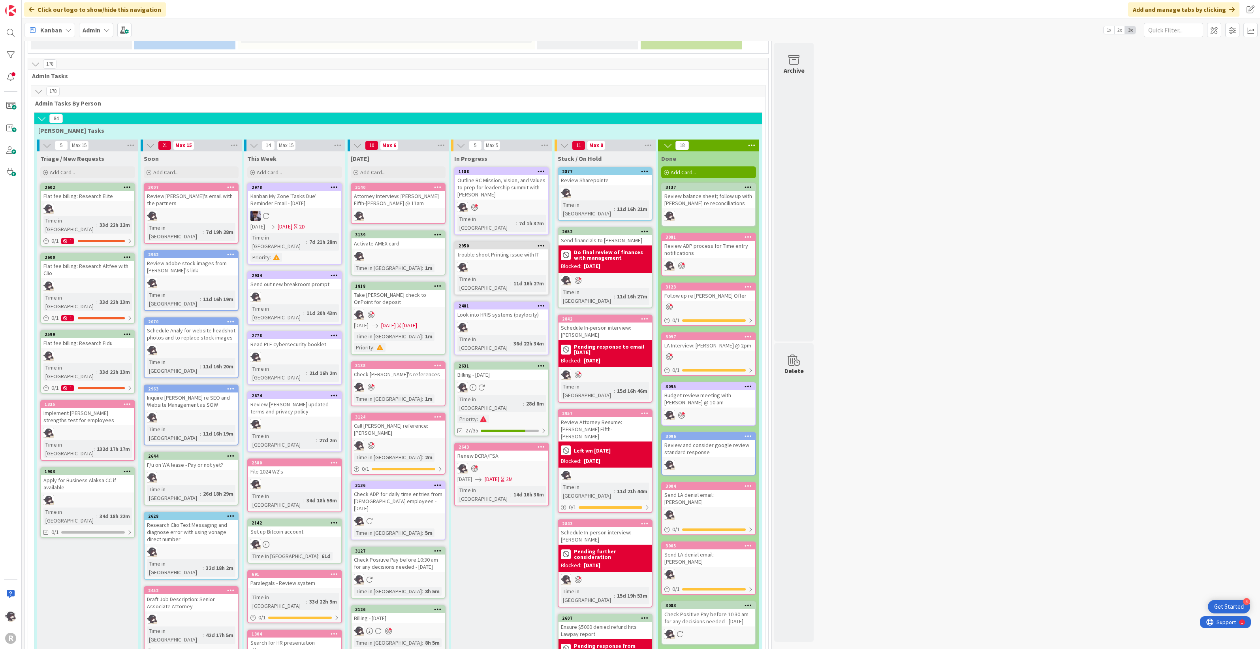
click at [440, 184] on icon at bounding box center [438, 187] width 8 height 6
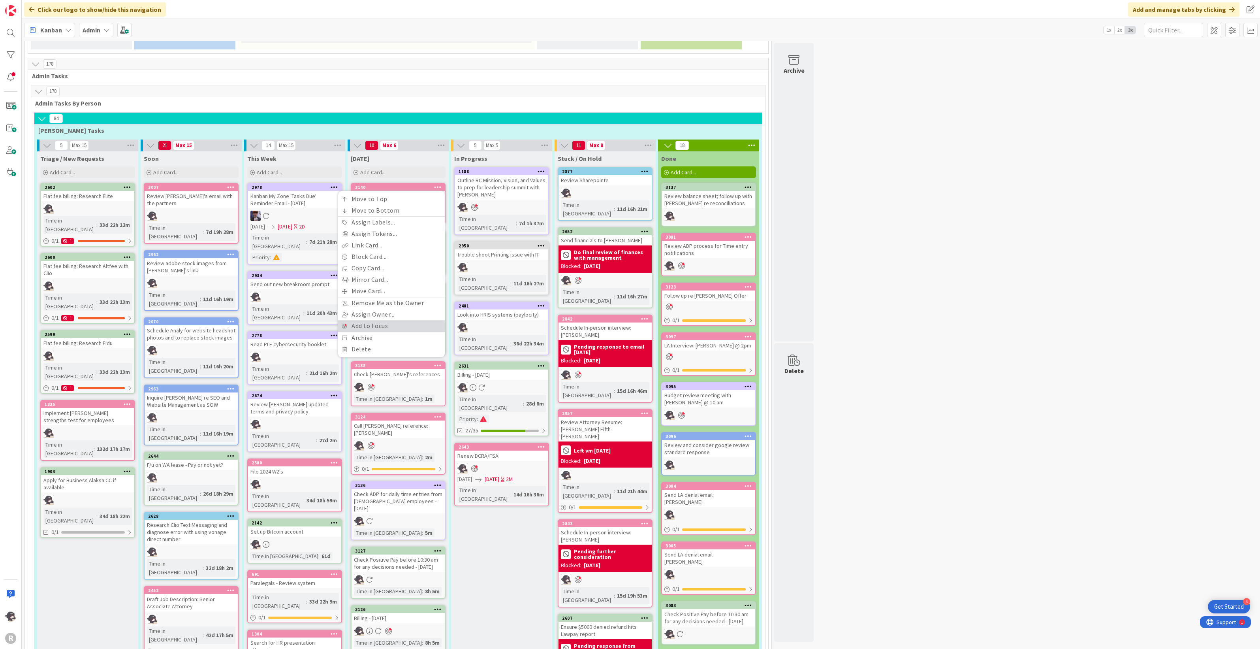
click at [389, 320] on link "Add to Focus" at bounding box center [391, 325] width 107 height 11
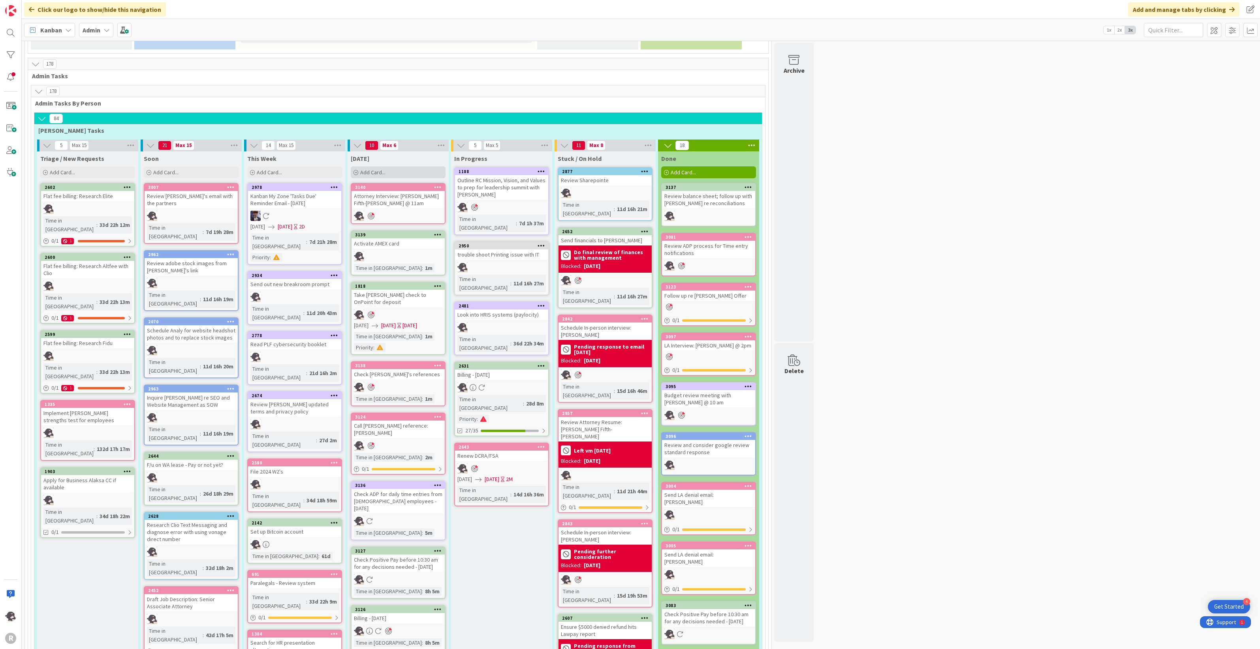
click at [401, 166] on div "Add Card..." at bounding box center [398, 172] width 95 height 12
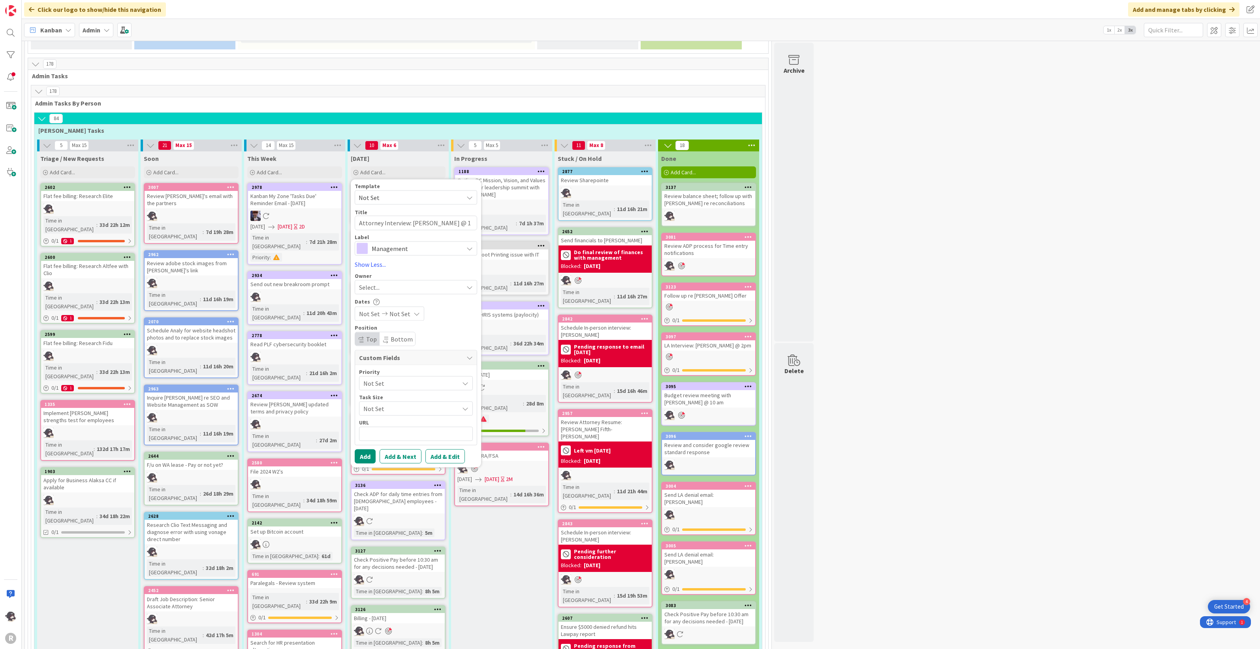
click at [394, 243] on span "Management" at bounding box center [416, 248] width 88 height 11
click at [398, 275] on span "HR" at bounding box center [432, 281] width 96 height 12
click at [380, 282] on div "Select..." at bounding box center [411, 286] width 104 height 9
click at [394, 332] on span "[PERSON_NAME]" at bounding box center [404, 338] width 38 height 12
click at [367, 449] on button "Add" at bounding box center [365, 456] width 21 height 14
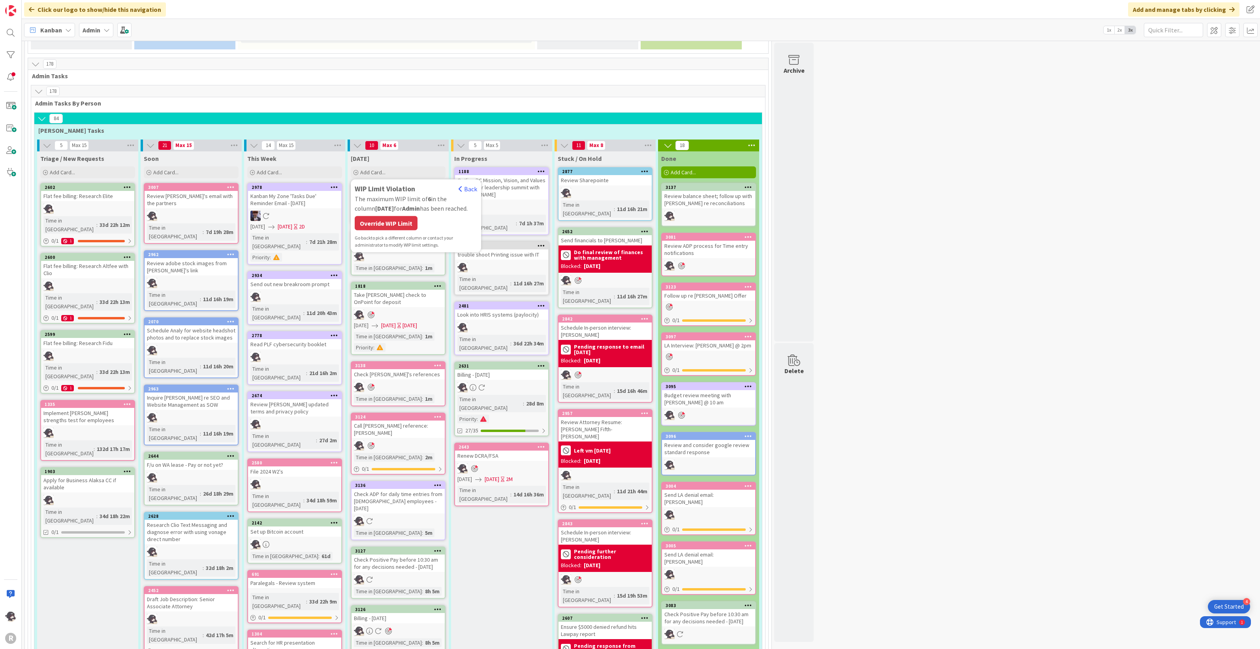
click at [401, 216] on div "Override WIP Limit" at bounding box center [386, 223] width 63 height 14
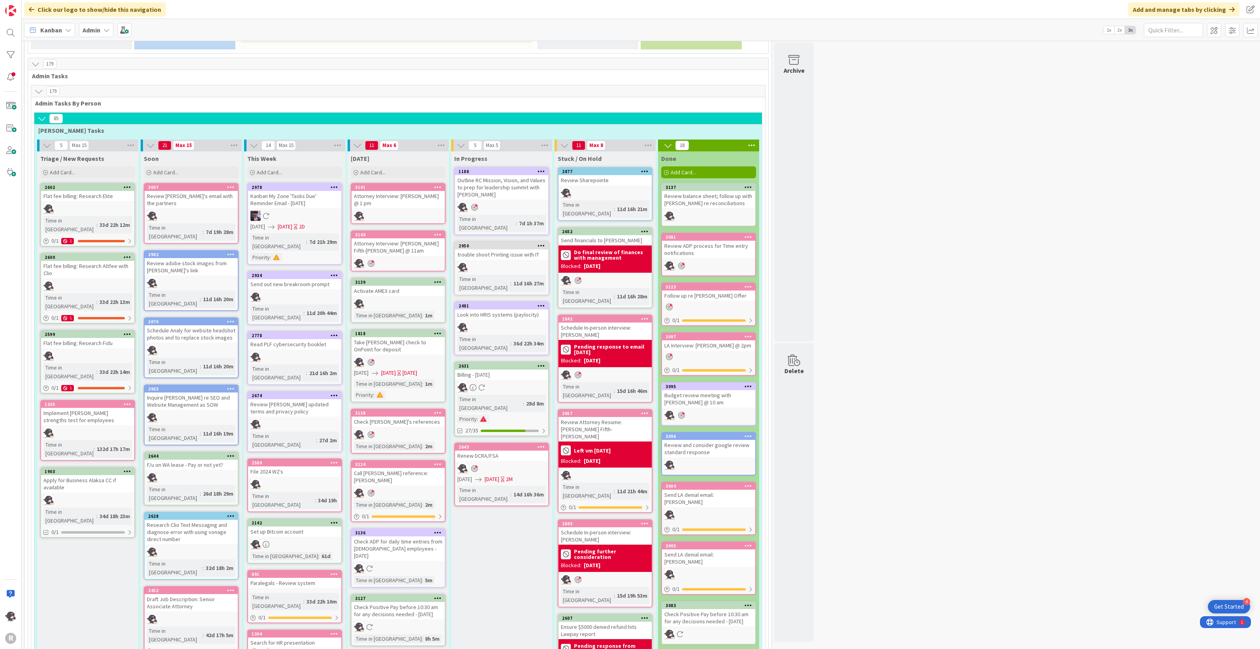
click at [435, 184] on icon at bounding box center [438, 187] width 8 height 6
click at [367, 320] on link "Add to Focus" at bounding box center [391, 325] width 107 height 11
click at [393, 232] on div "3140" at bounding box center [400, 235] width 90 height 6
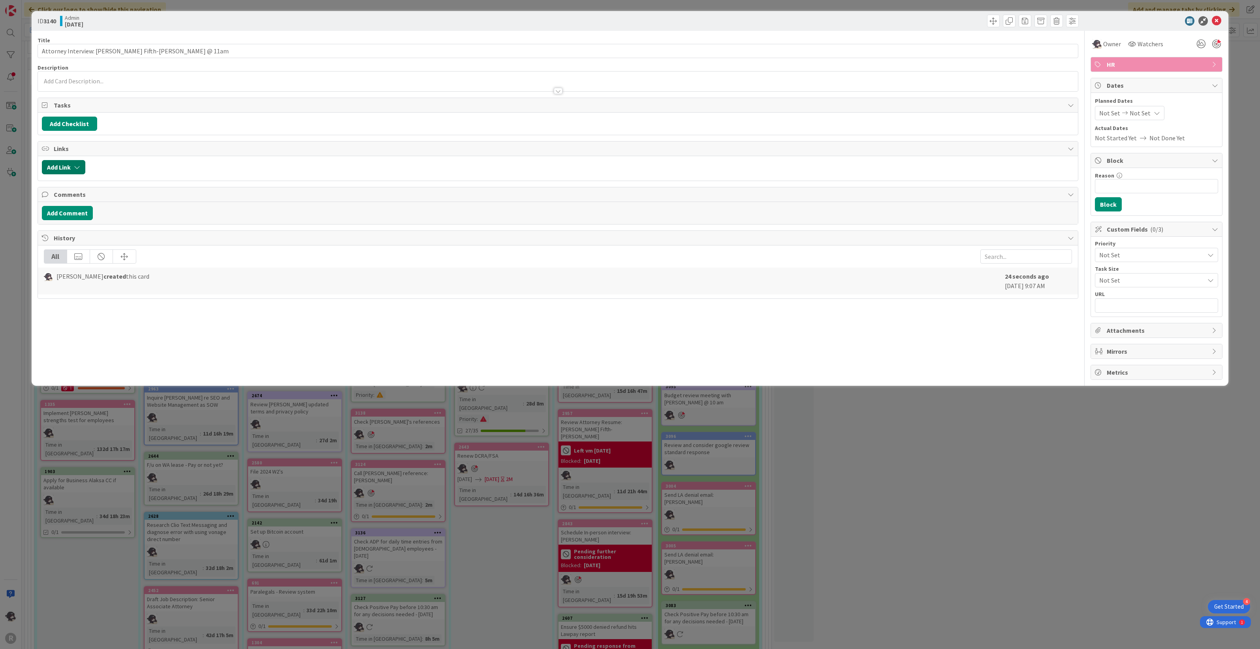
click at [68, 171] on button "Add Link" at bounding box center [63, 167] width 43 height 14
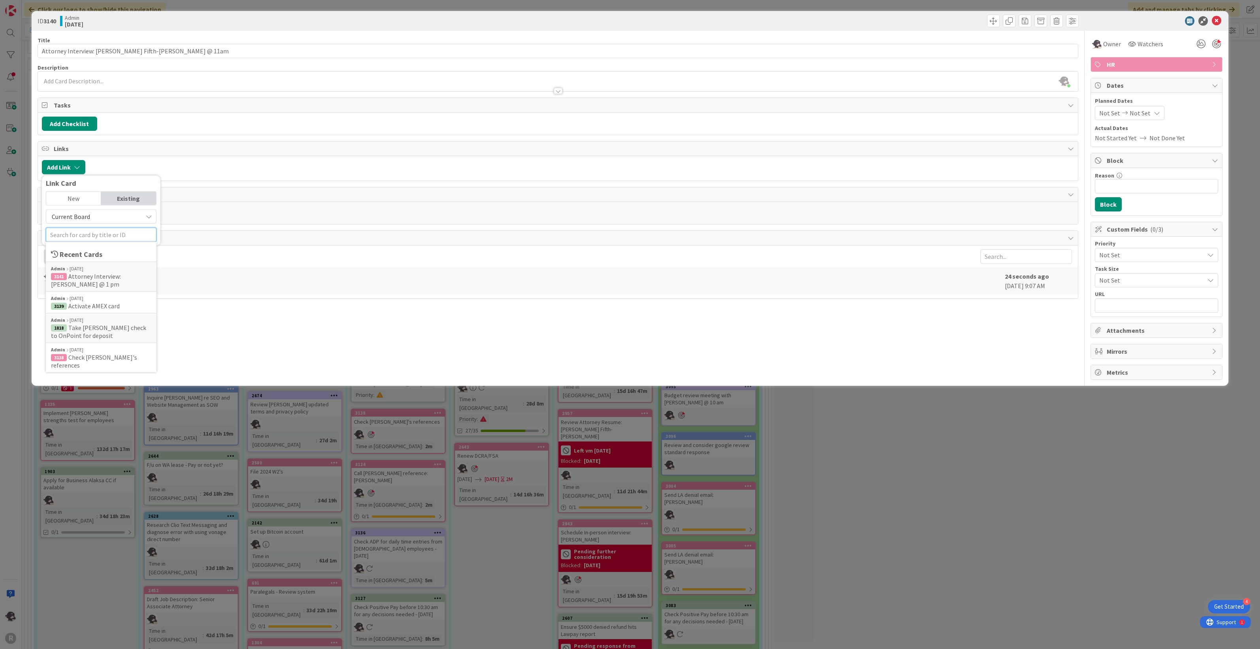
click at [81, 239] on input "text" at bounding box center [101, 235] width 111 height 14
click at [109, 274] on span "WA/OR Attorney" at bounding box center [104, 276] width 45 height 8
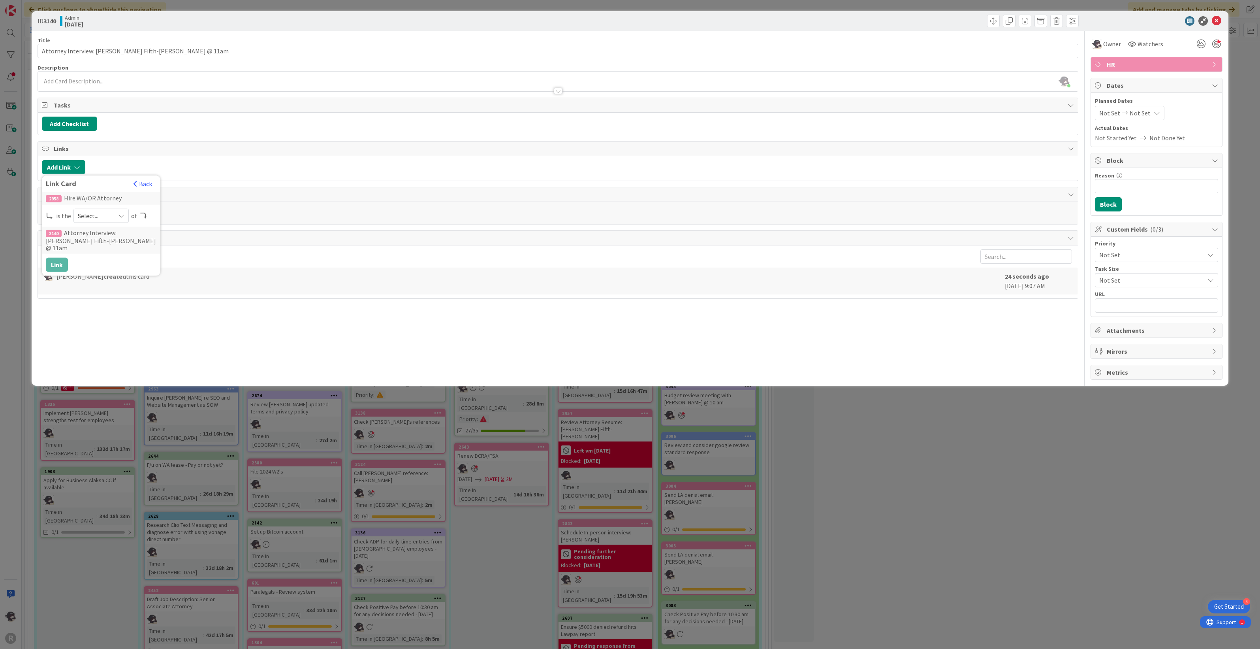
click at [95, 216] on span "Select..." at bounding box center [94, 215] width 33 height 11
click at [103, 234] on span "parent" at bounding box center [142, 234] width 89 height 12
click at [54, 264] on button "Link" at bounding box center [57, 265] width 22 height 14
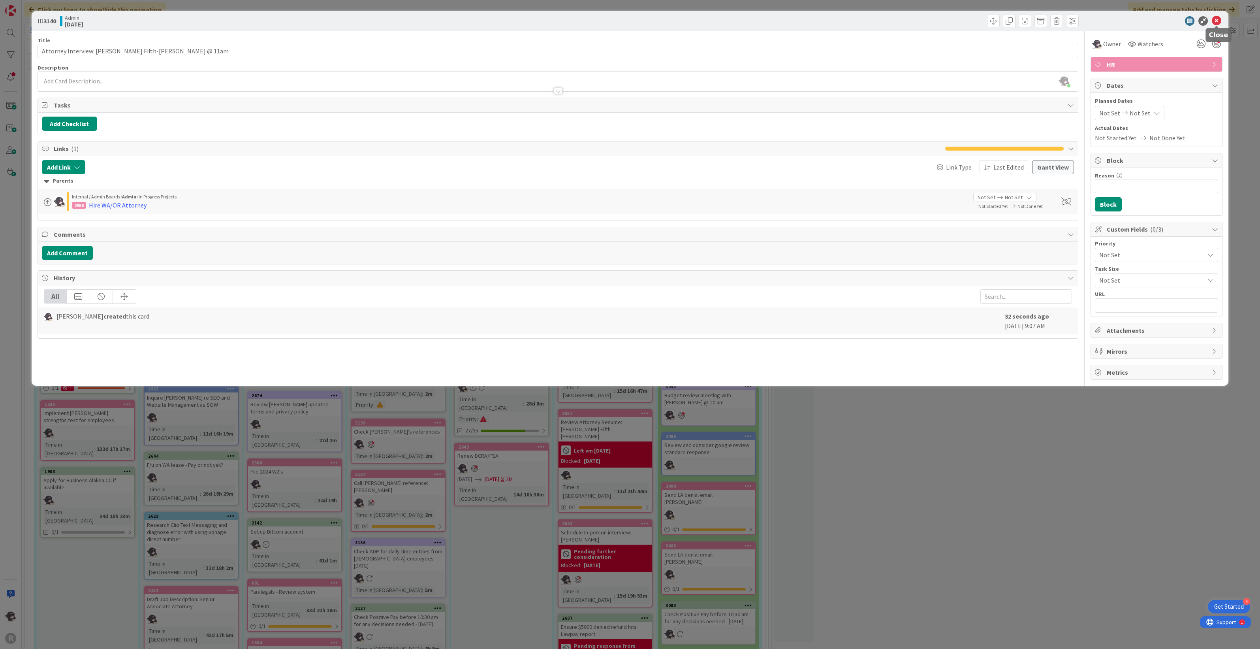
click at [1217, 20] on icon at bounding box center [1216, 20] width 9 height 9
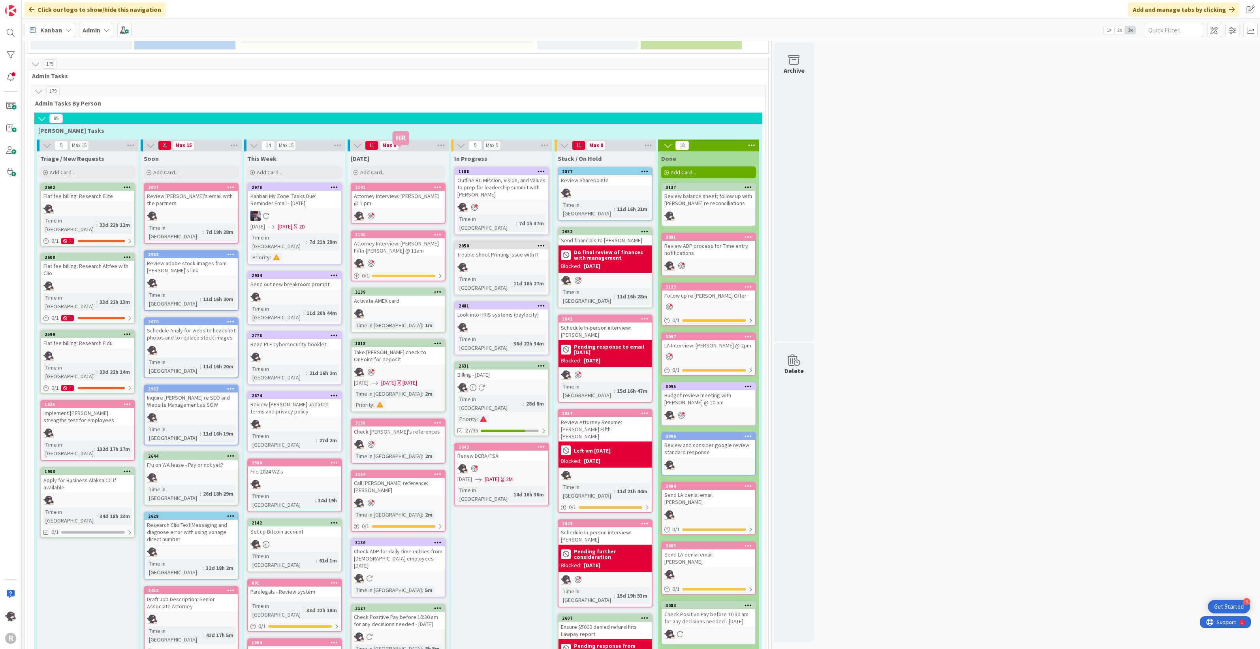
click at [403, 184] on div "3141" at bounding box center [400, 187] width 90 height 6
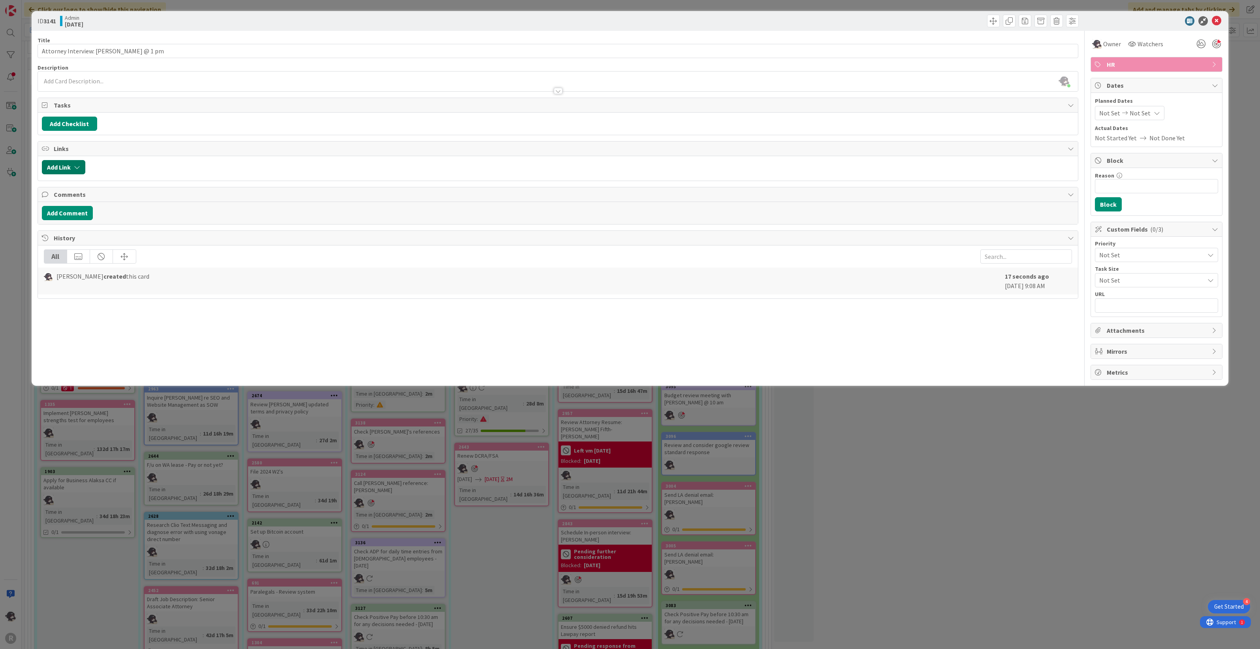
click at [67, 169] on button "Add Link" at bounding box center [63, 167] width 43 height 14
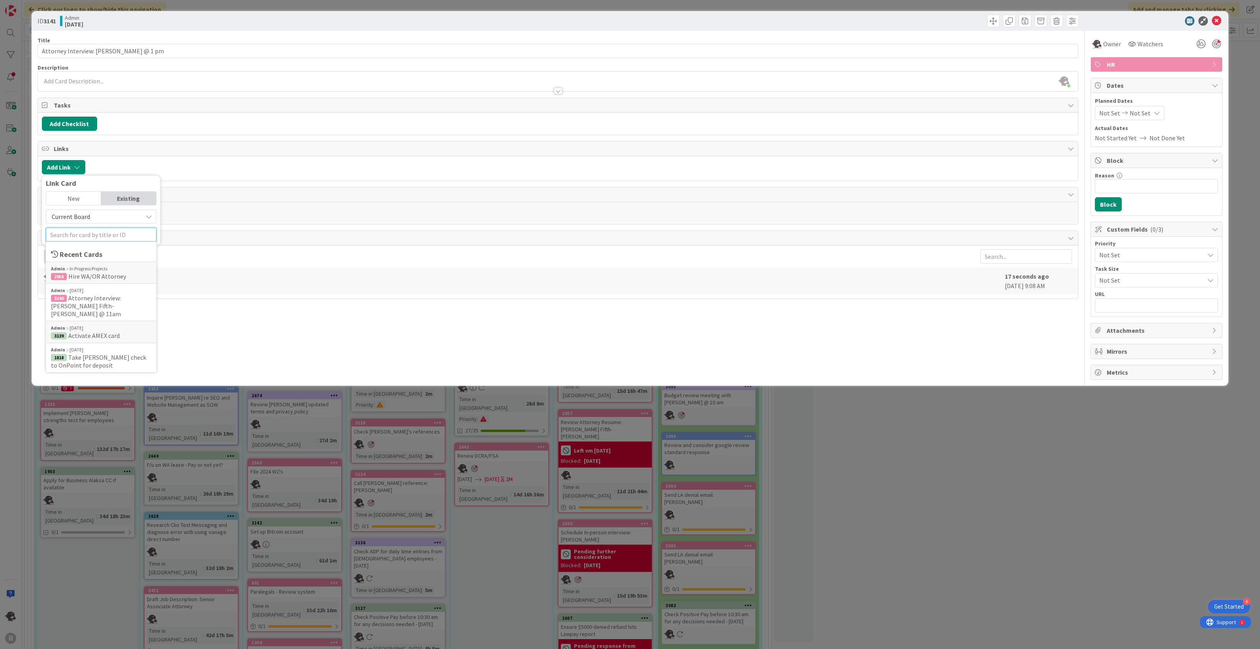
click at [81, 232] on input "text" at bounding box center [101, 235] width 111 height 14
click at [106, 270] on div "Admin In Progress Projects" at bounding box center [101, 268] width 100 height 7
click at [102, 216] on span "Select..." at bounding box center [94, 215] width 33 height 11
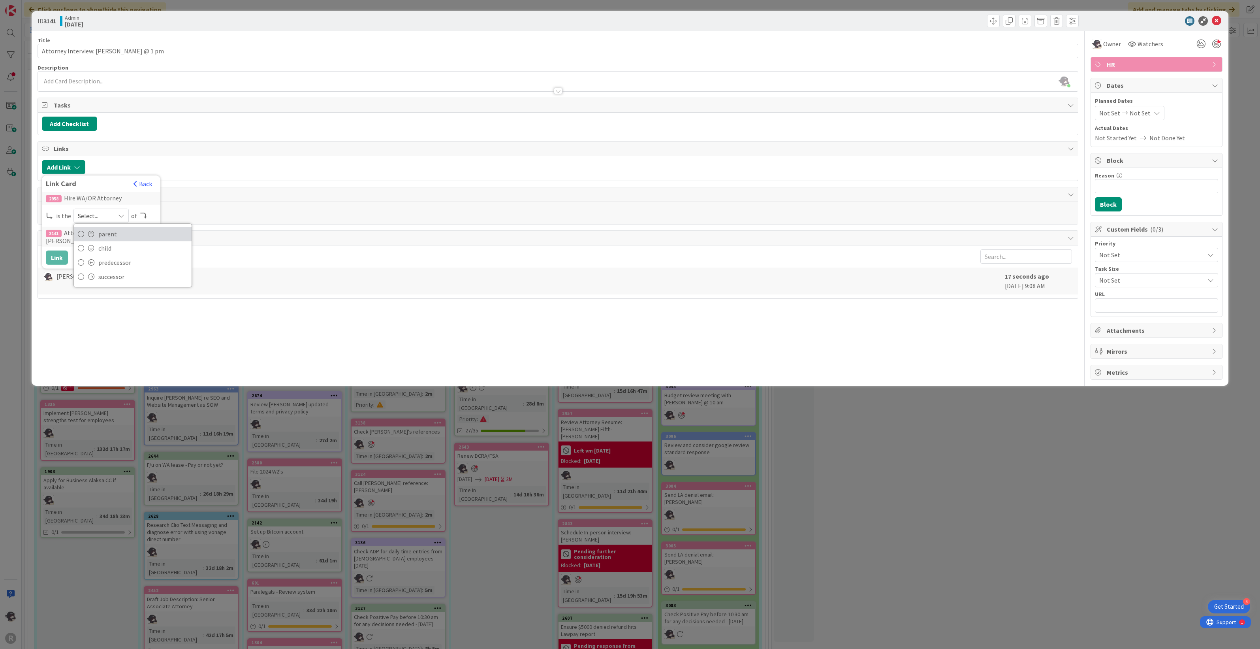
click at [102, 232] on span "parent" at bounding box center [142, 234] width 89 height 12
click at [54, 257] on button "Link" at bounding box center [57, 257] width 22 height 14
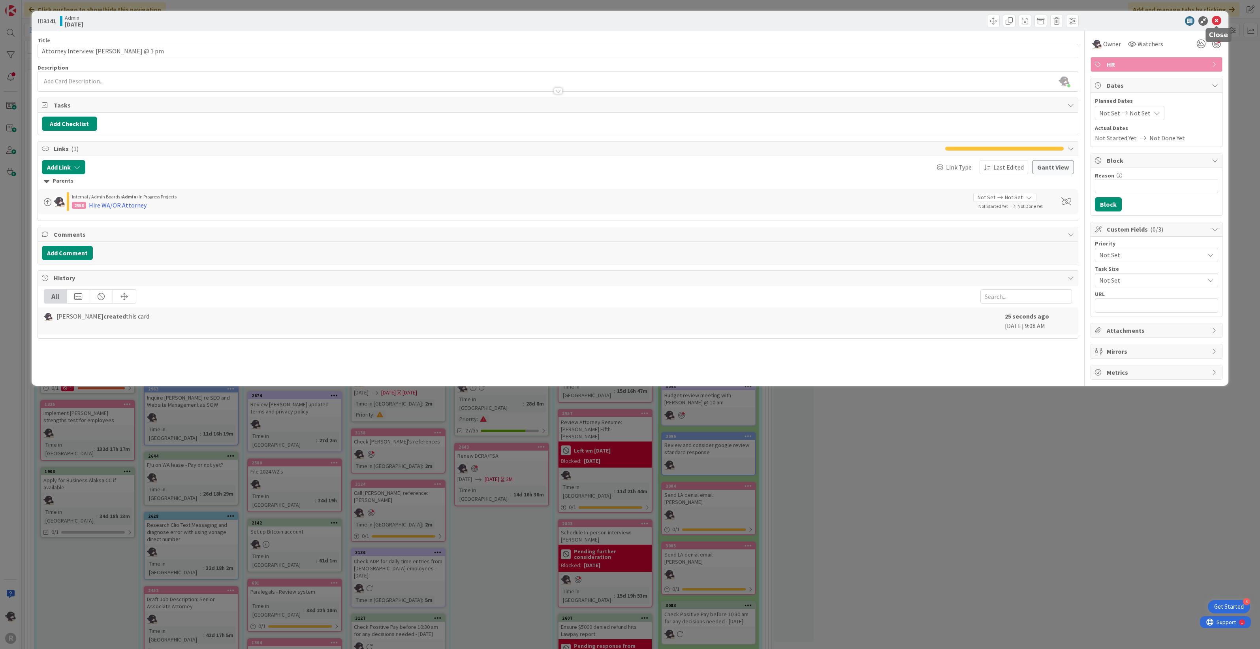
click at [1215, 20] on icon at bounding box center [1216, 20] width 9 height 9
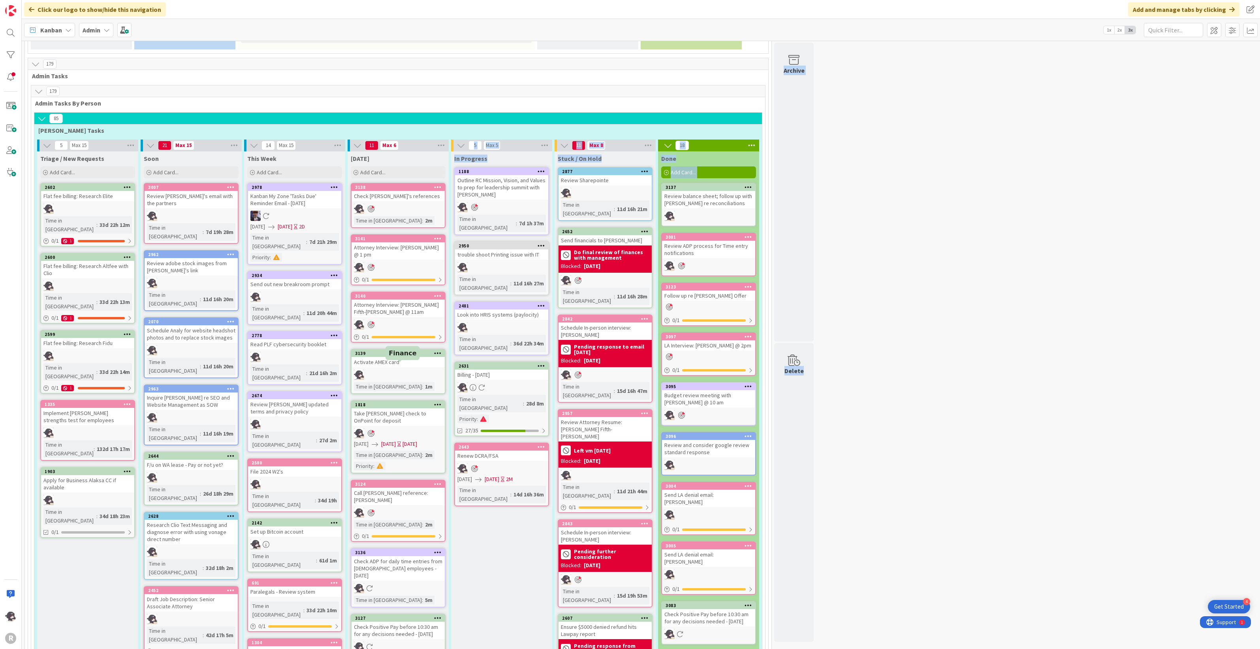
drag, startPoint x: 399, startPoint y: 430, endPoint x: 396, endPoint y: 271, distance: 158.8
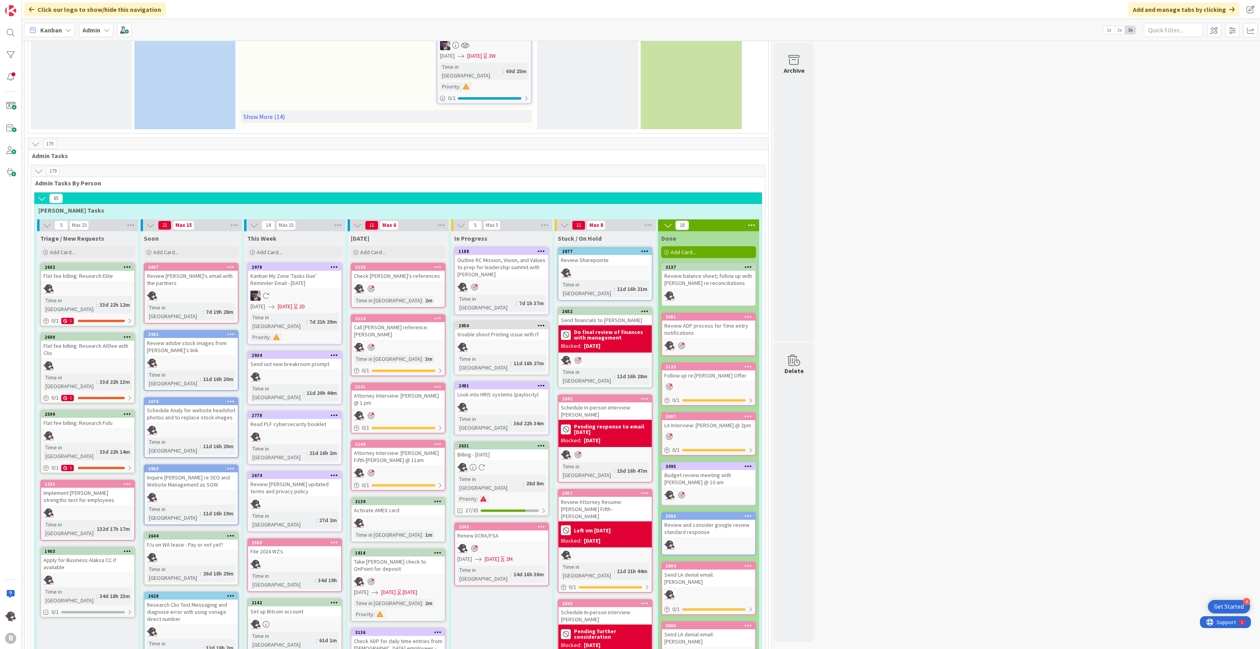
scroll to position [383, 0]
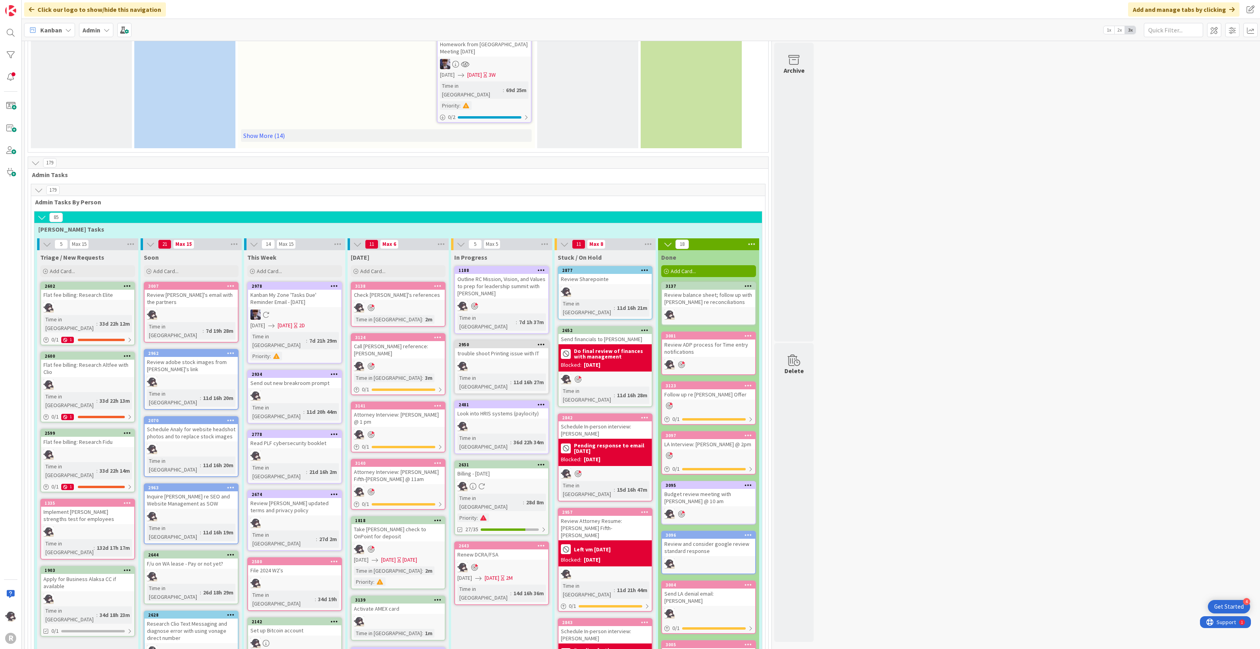
click at [55, 30] on span "Kanban" at bounding box center [51, 29] width 22 height 9
click at [59, 44] on span "My Zone" at bounding box center [69, 47] width 57 height 12
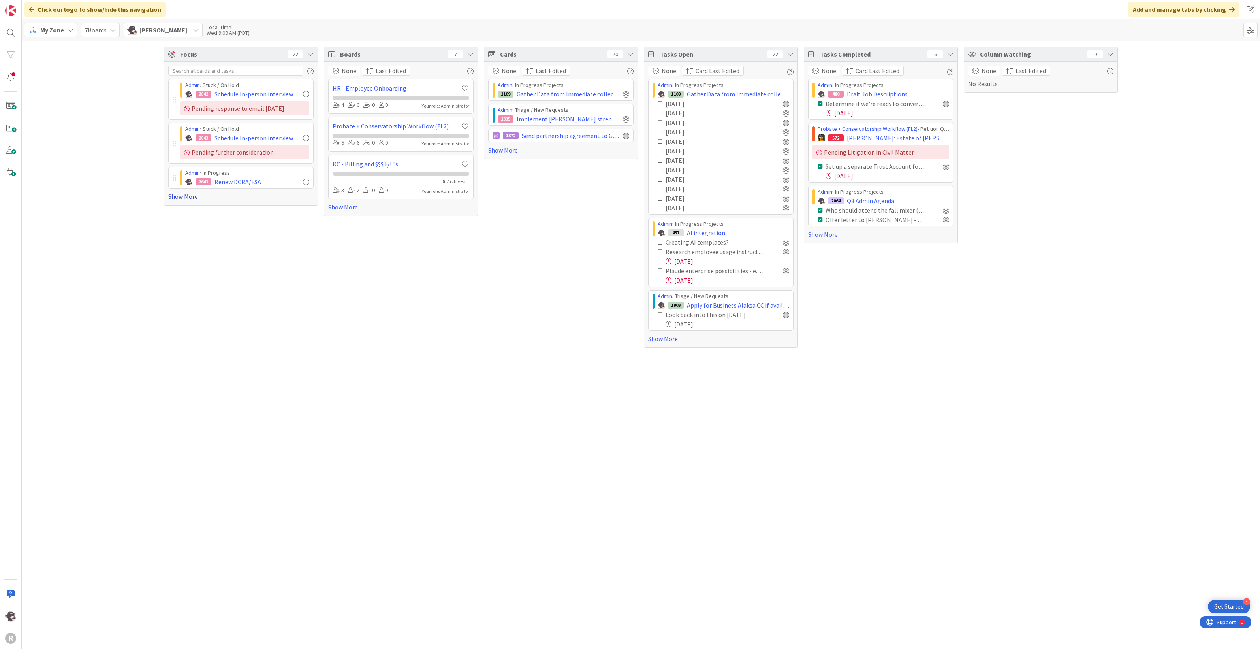
click at [182, 196] on link "Show More" at bounding box center [240, 196] width 145 height 9
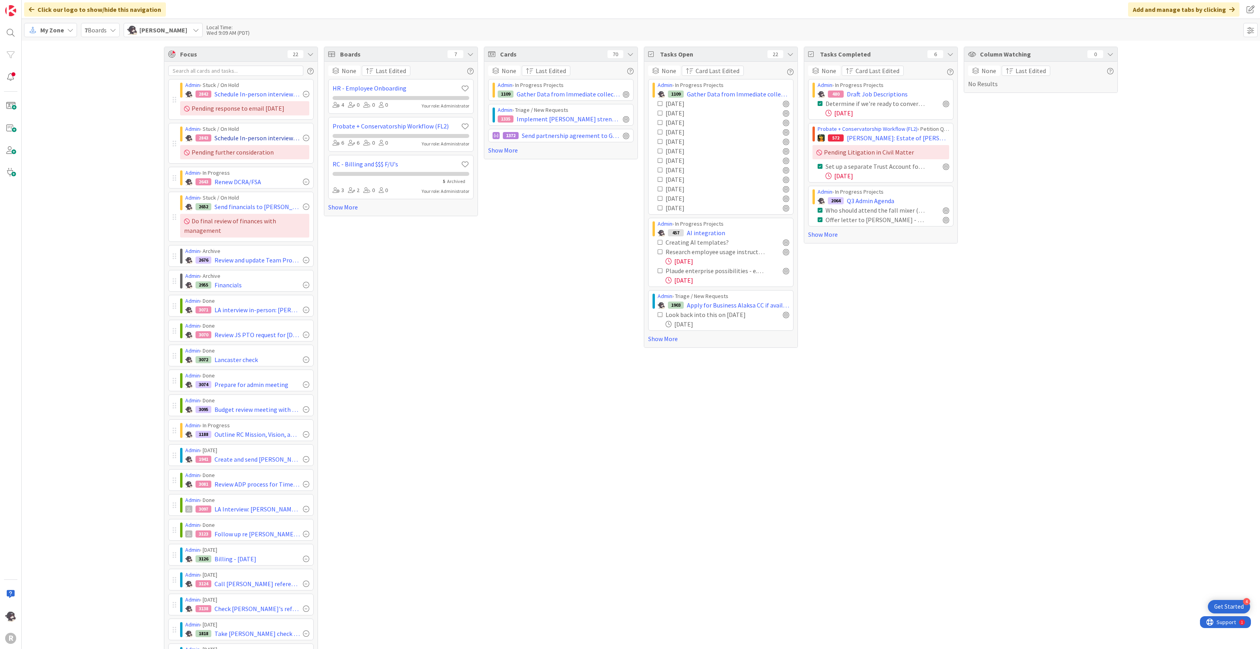
click at [303, 94] on div at bounding box center [306, 94] width 6 height 6
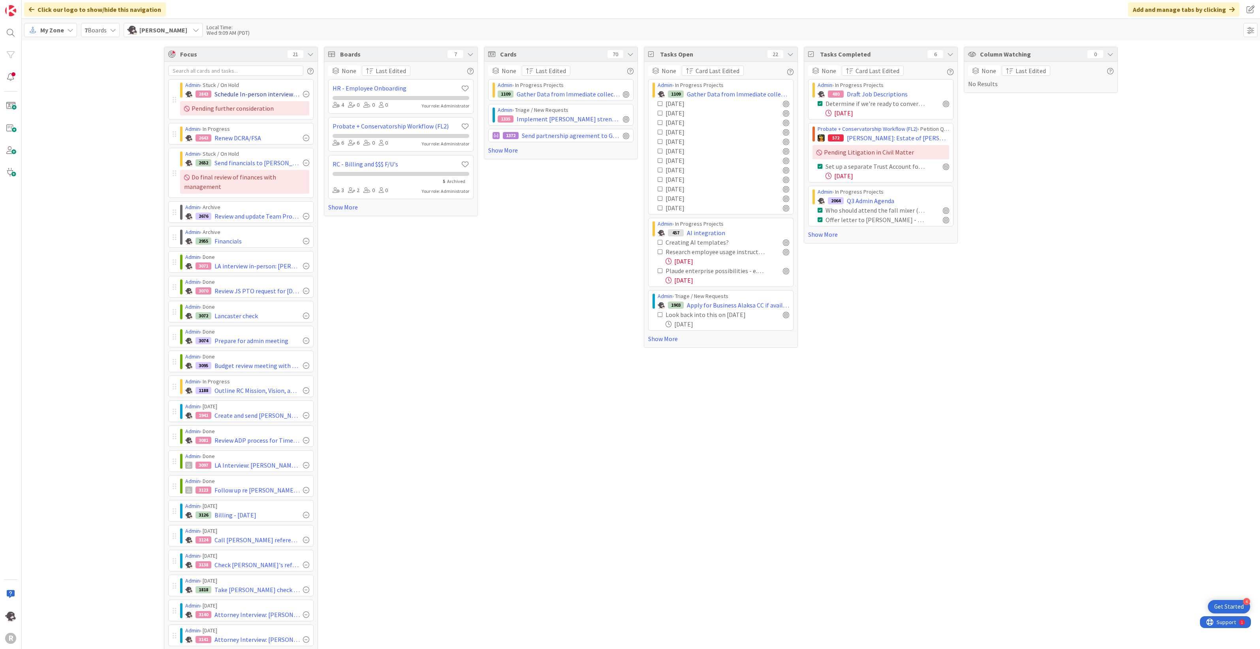
click at [303, 93] on div at bounding box center [306, 94] width 6 height 6
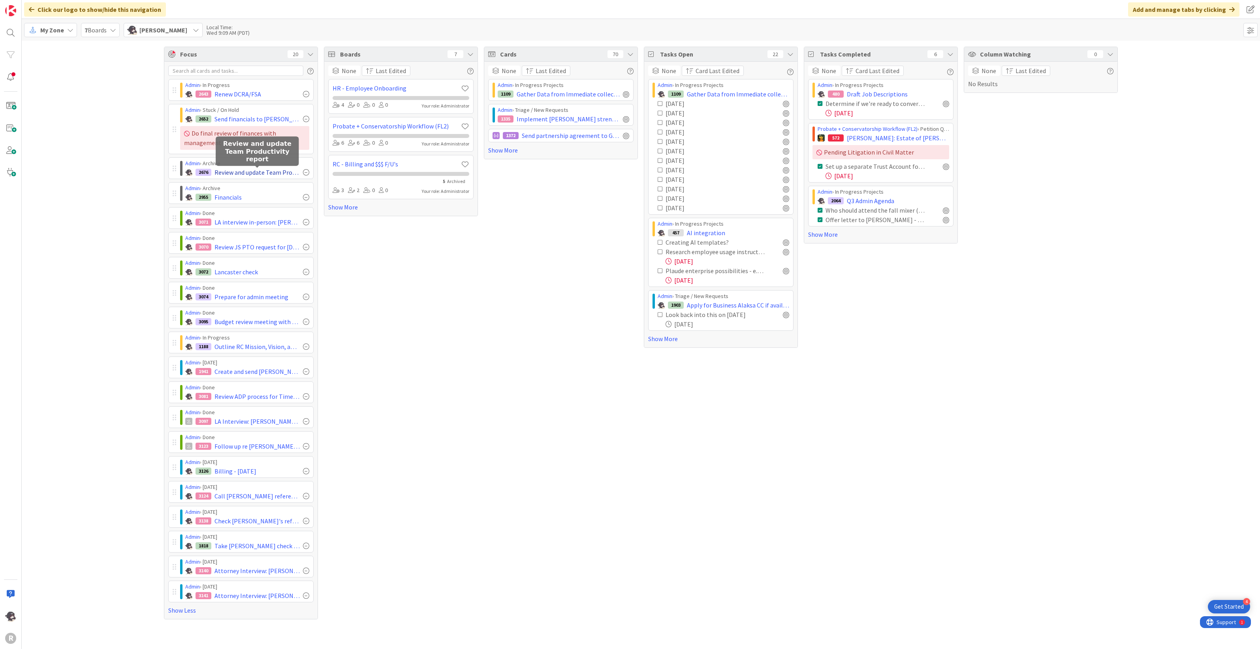
click at [307, 172] on div at bounding box center [306, 172] width 6 height 6
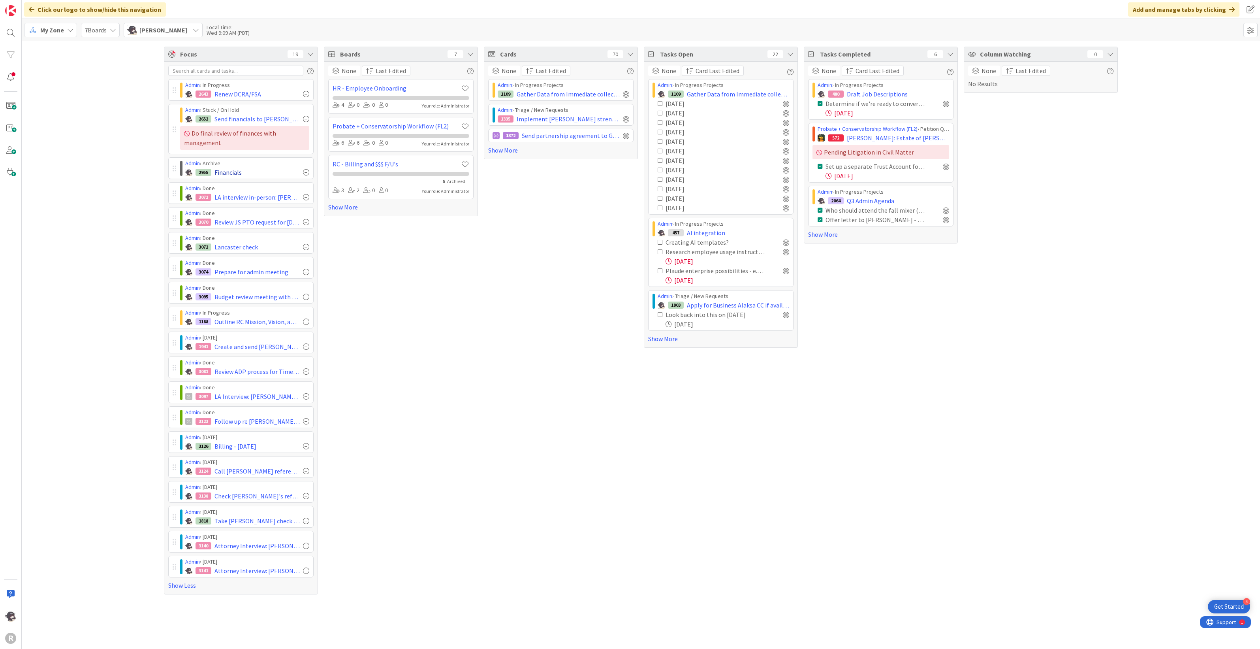
click at [307, 174] on div at bounding box center [306, 172] width 6 height 6
click at [308, 171] on div at bounding box center [306, 172] width 6 height 6
click at [307, 171] on div at bounding box center [306, 172] width 6 height 6
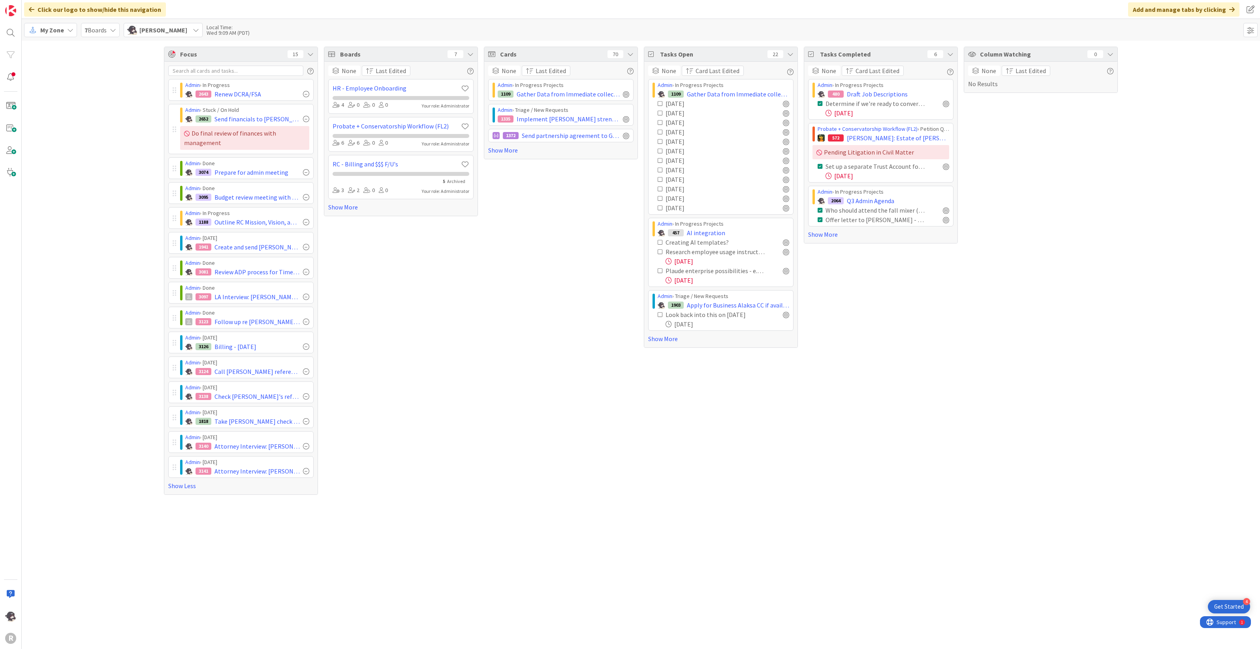
click at [307, 171] on div at bounding box center [306, 172] width 6 height 6
click at [306, 447] on div at bounding box center [306, 446] width 6 height 6
click at [60, 32] on span "My Zone" at bounding box center [52, 29] width 24 height 9
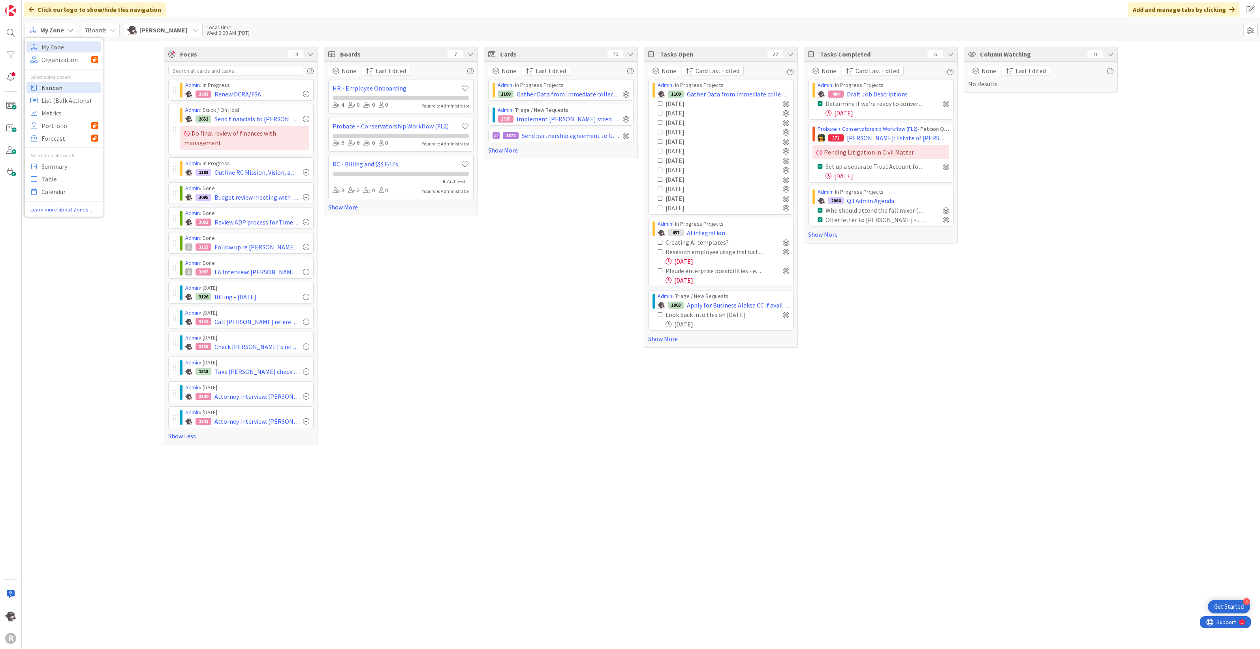
click at [48, 89] on span "Kanban" at bounding box center [69, 87] width 57 height 12
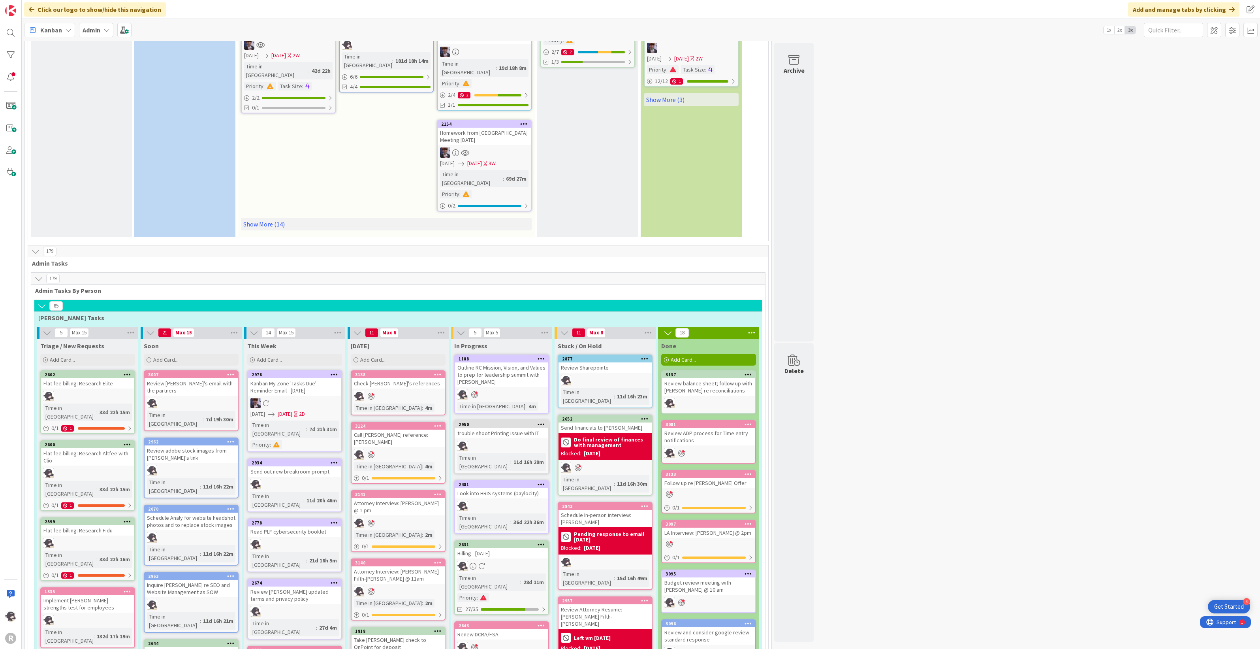
scroll to position [296, 0]
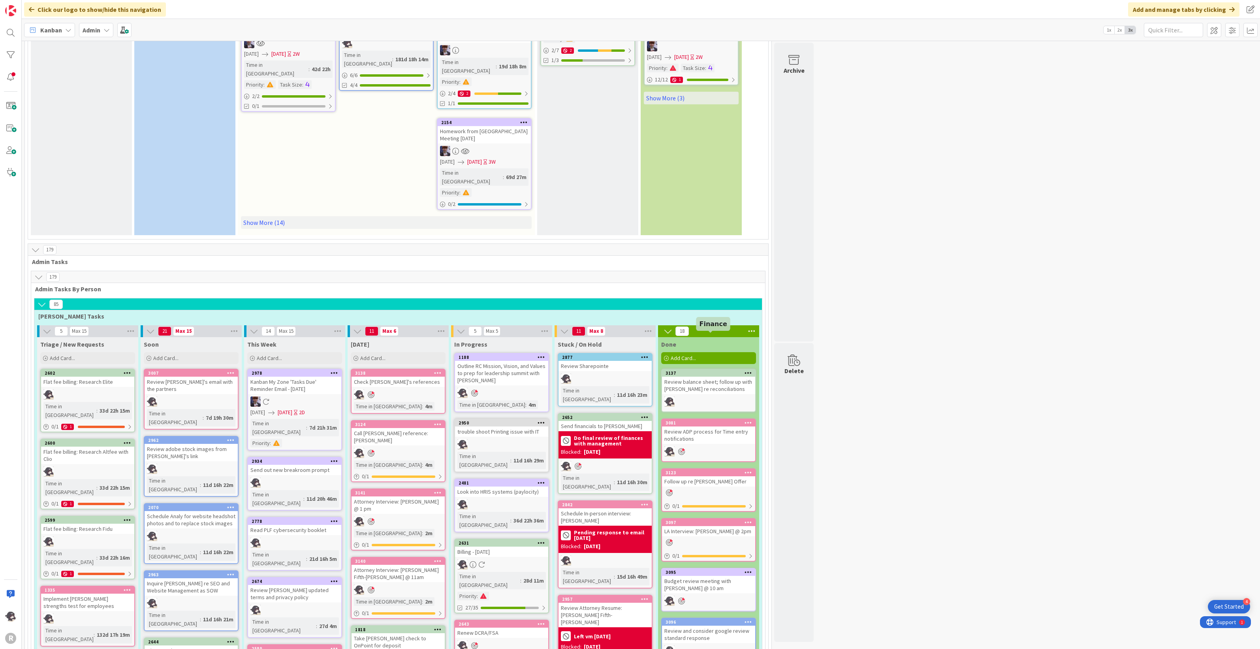
click at [751, 370] on icon at bounding box center [749, 373] width 8 height 6
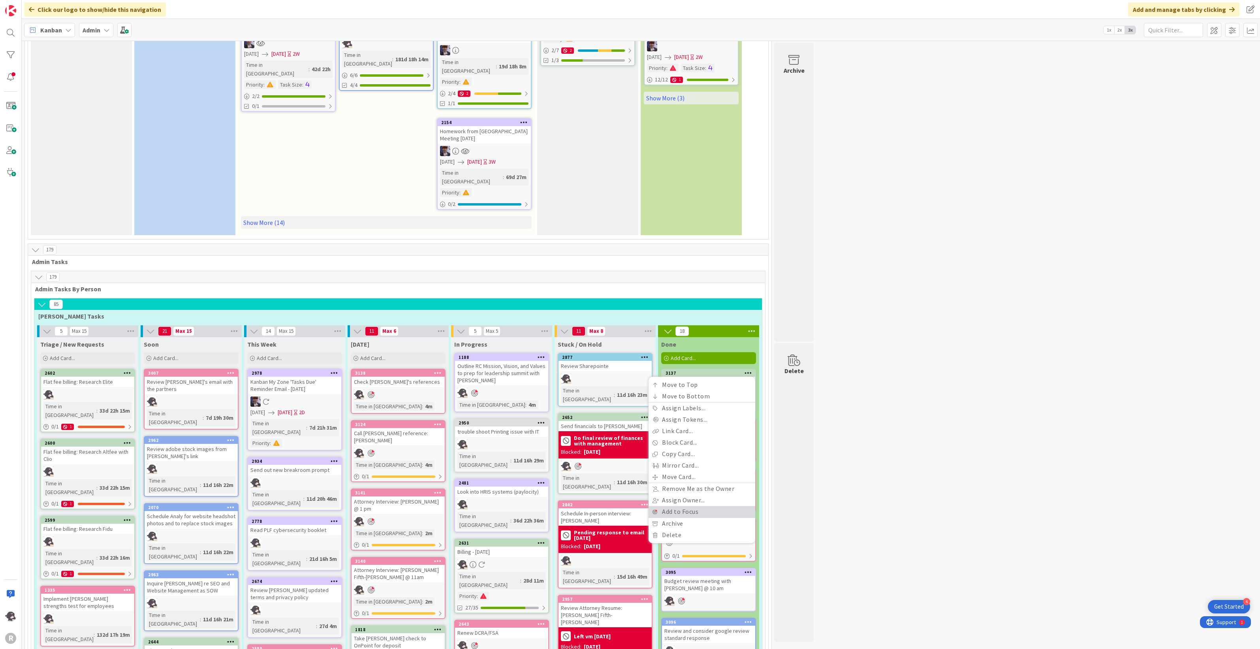
click at [686, 506] on link "Add to Focus" at bounding box center [702, 511] width 107 height 11
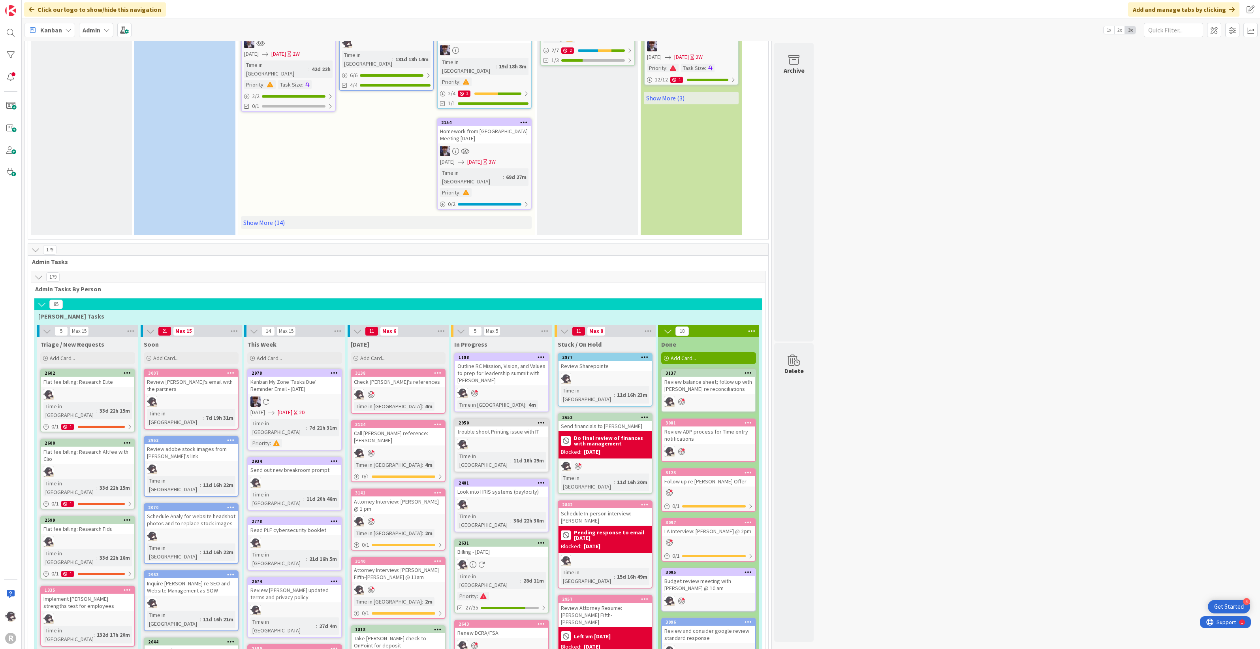
click at [41, 32] on span "Kanban" at bounding box center [51, 29] width 22 height 9
click at [51, 43] on span "My Zone" at bounding box center [69, 47] width 57 height 12
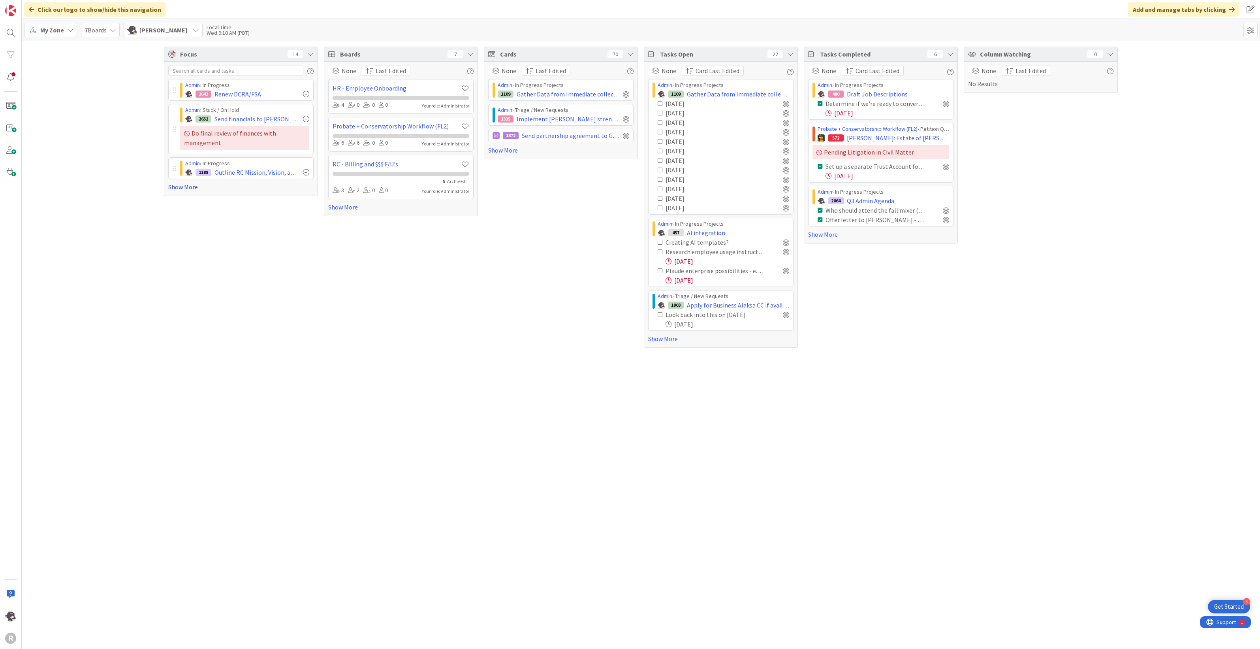
click at [190, 190] on link "Show More" at bounding box center [240, 186] width 145 height 9
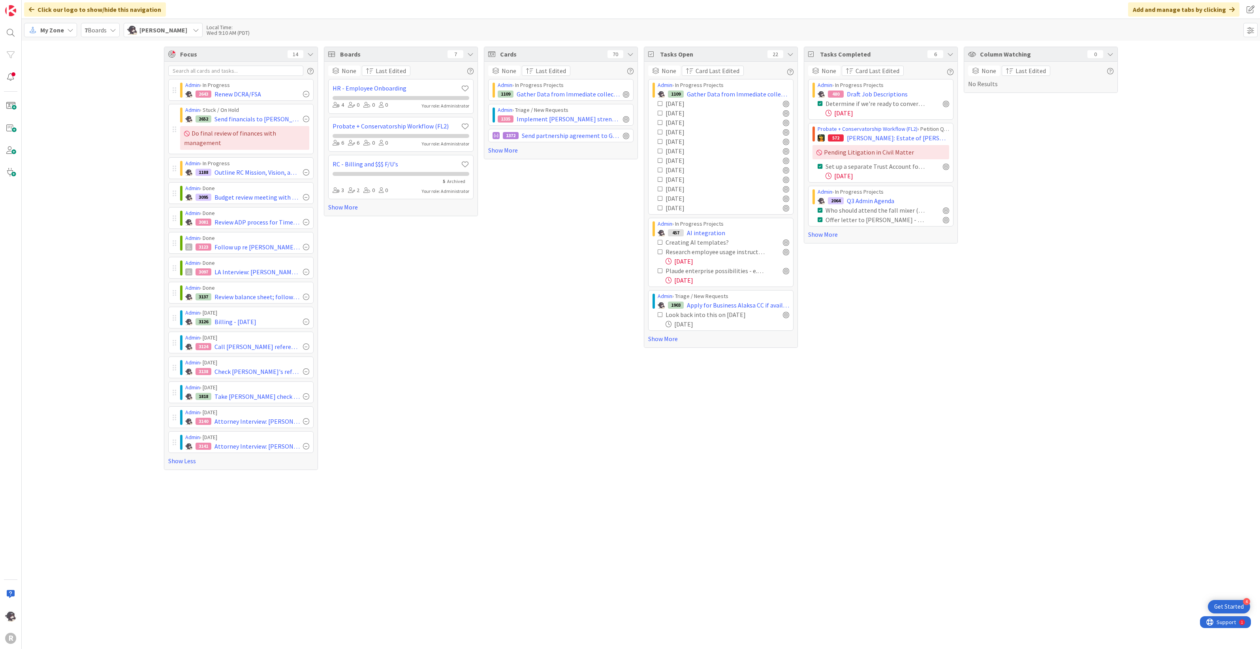
click at [65, 28] on div "My Zone" at bounding box center [50, 30] width 53 height 14
click at [60, 91] on span "Kanban" at bounding box center [69, 87] width 57 height 12
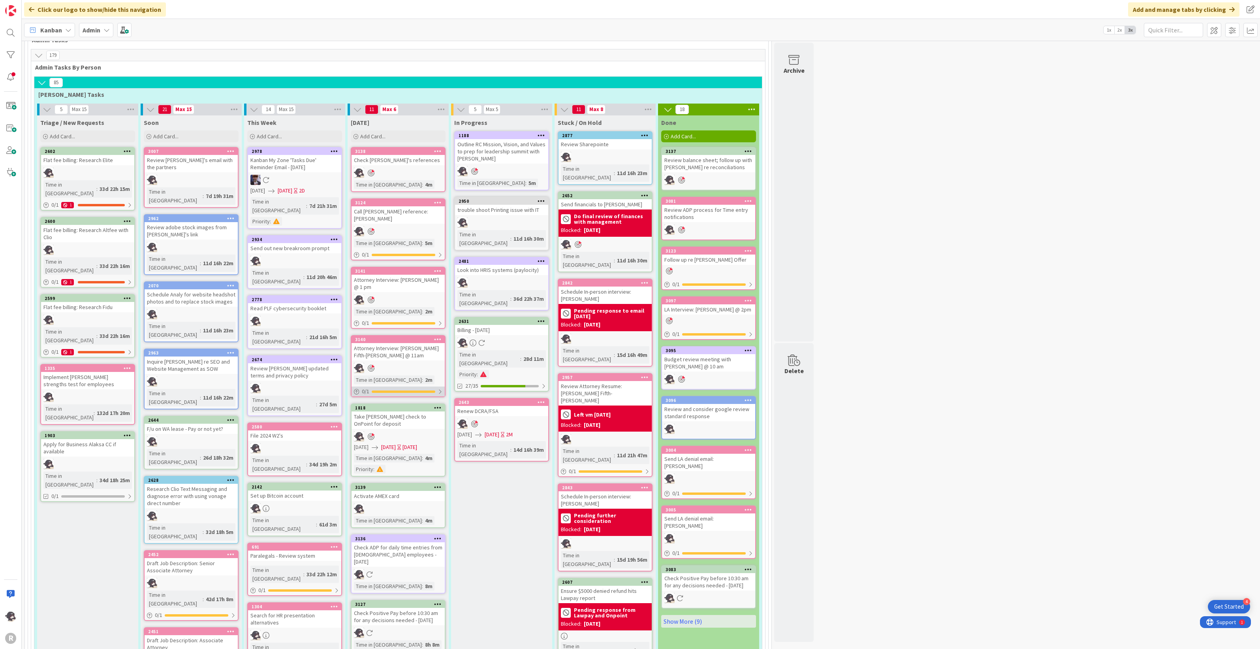
scroll to position [494, 0]
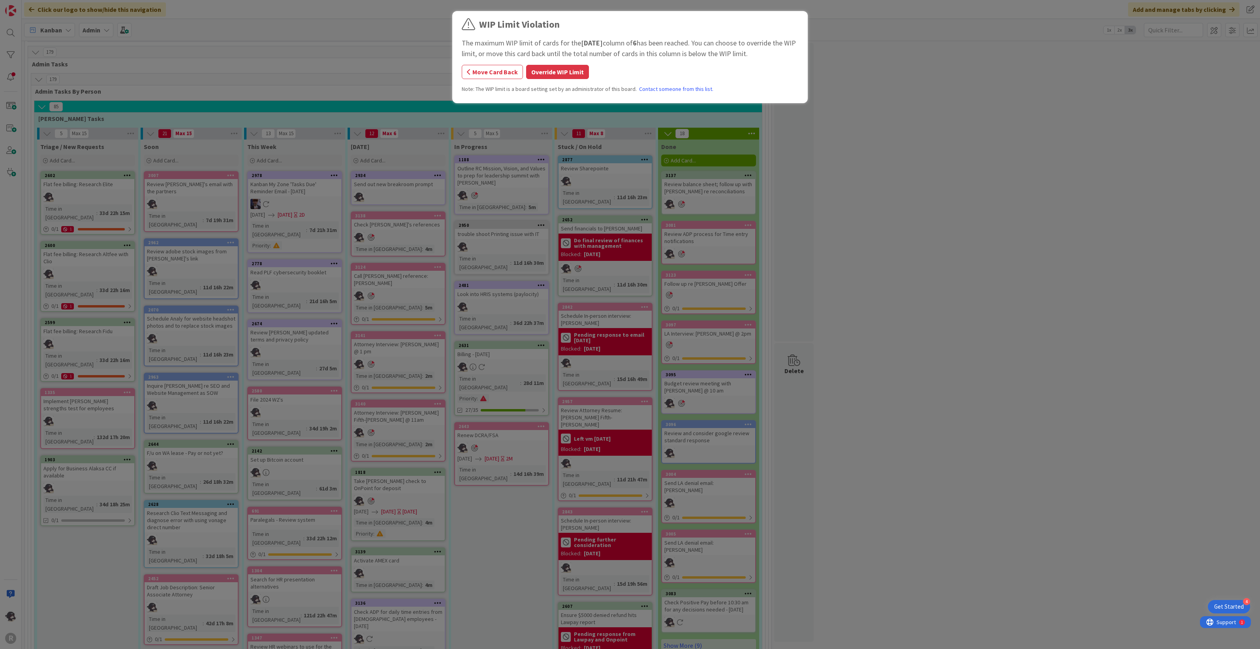
click at [565, 71] on button "Override WIP Limit" at bounding box center [557, 72] width 63 height 14
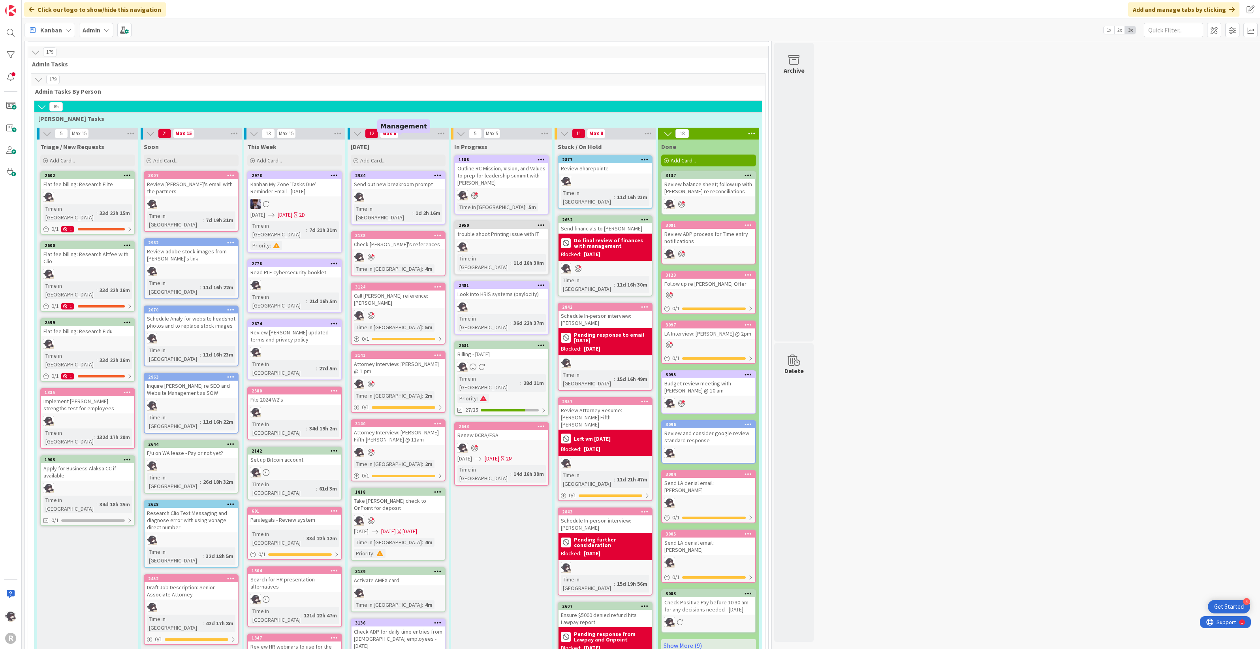
click at [385, 173] on div "2934" at bounding box center [400, 176] width 90 height 6
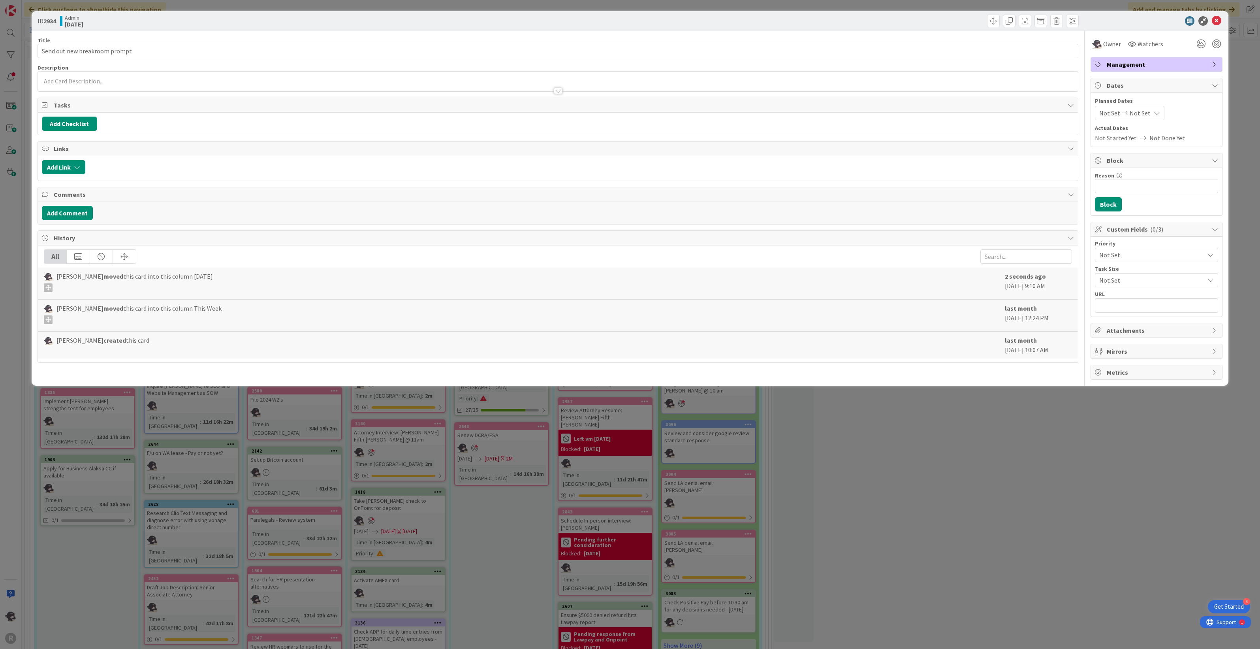
click at [1123, 58] on div "Management" at bounding box center [1156, 64] width 131 height 14
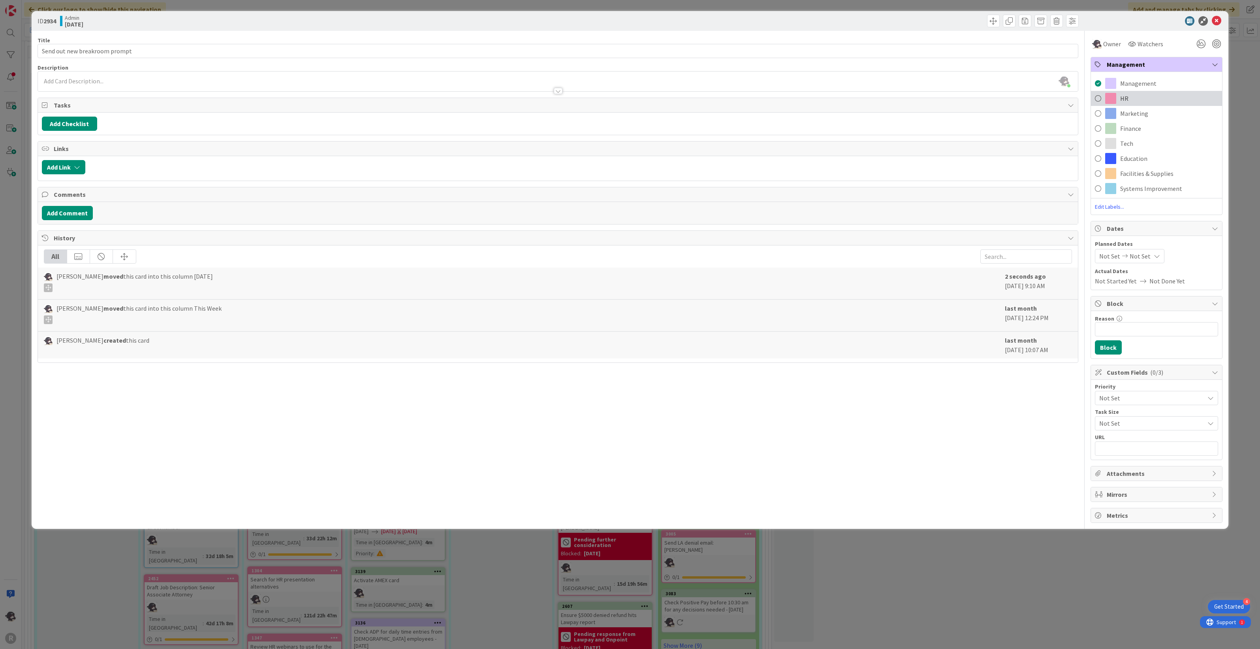
click at [1121, 99] on span "HR" at bounding box center [1124, 98] width 8 height 9
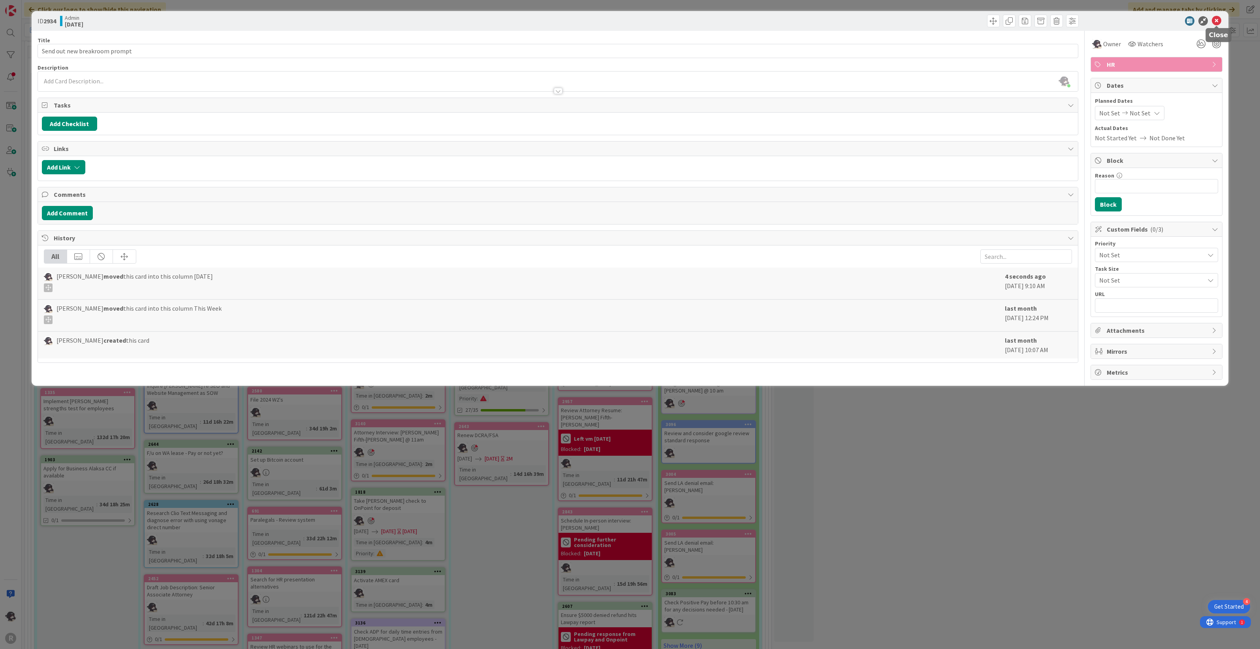
click at [1219, 19] on icon at bounding box center [1216, 20] width 9 height 9
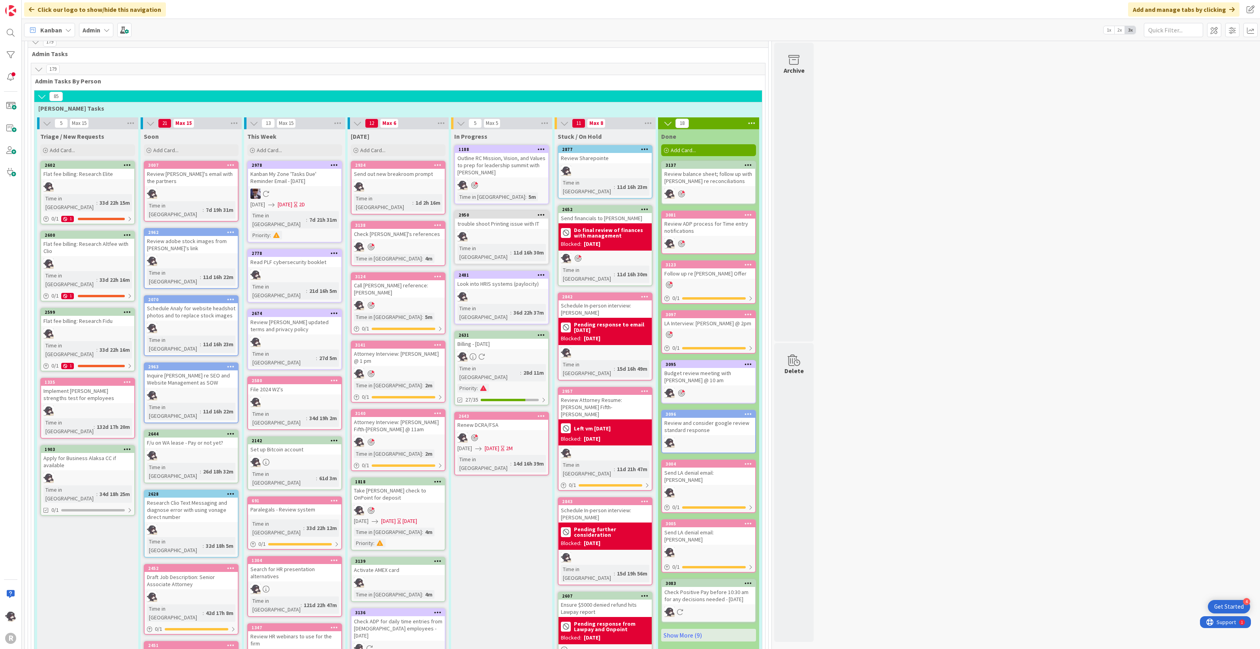
scroll to position [494, 0]
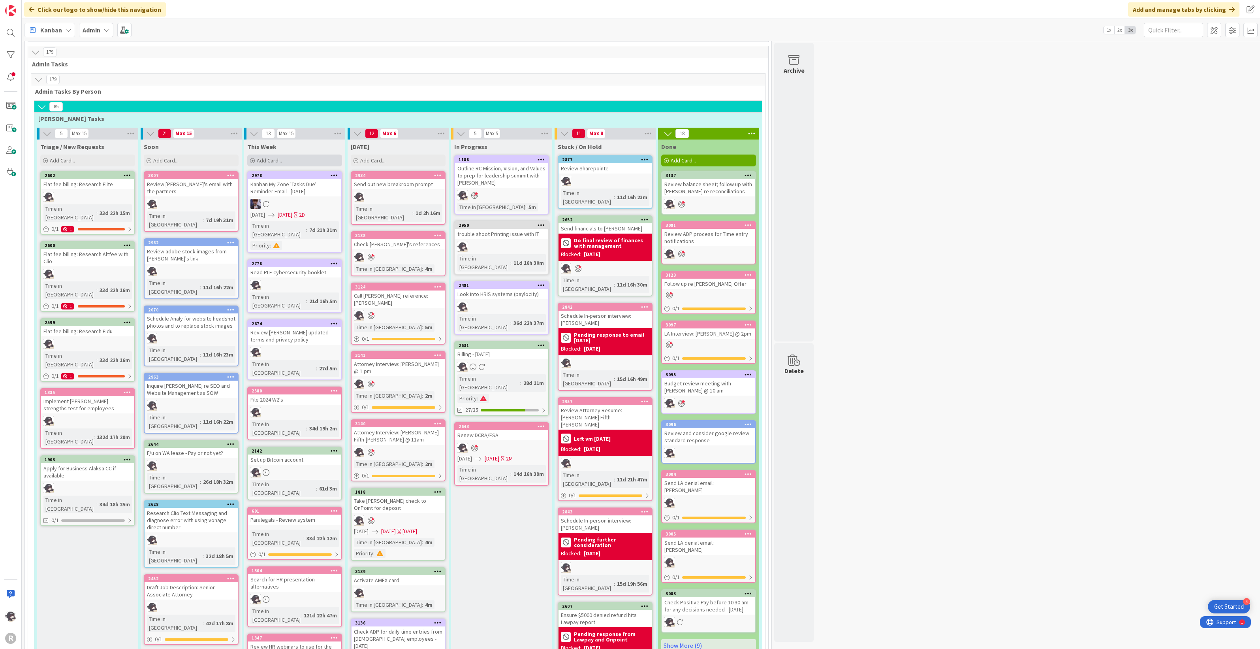
click at [308, 154] on div "Add Card..." at bounding box center [294, 160] width 95 height 12
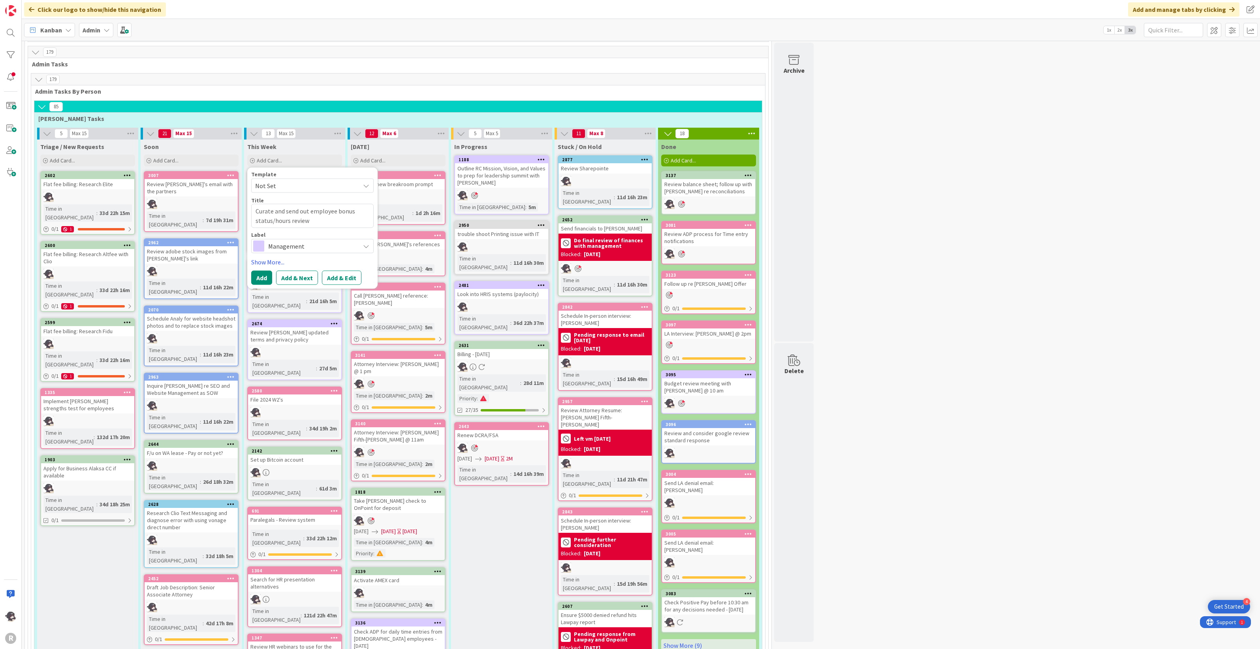
click at [323, 204] on textarea "Curate and send out employee bonus status/hours review" at bounding box center [312, 216] width 122 height 24
click at [311, 204] on textarea "Curate and send out employee bonus status/hours review" at bounding box center [312, 216] width 122 height 24
click at [269, 257] on link "Show More..." at bounding box center [312, 261] width 122 height 9
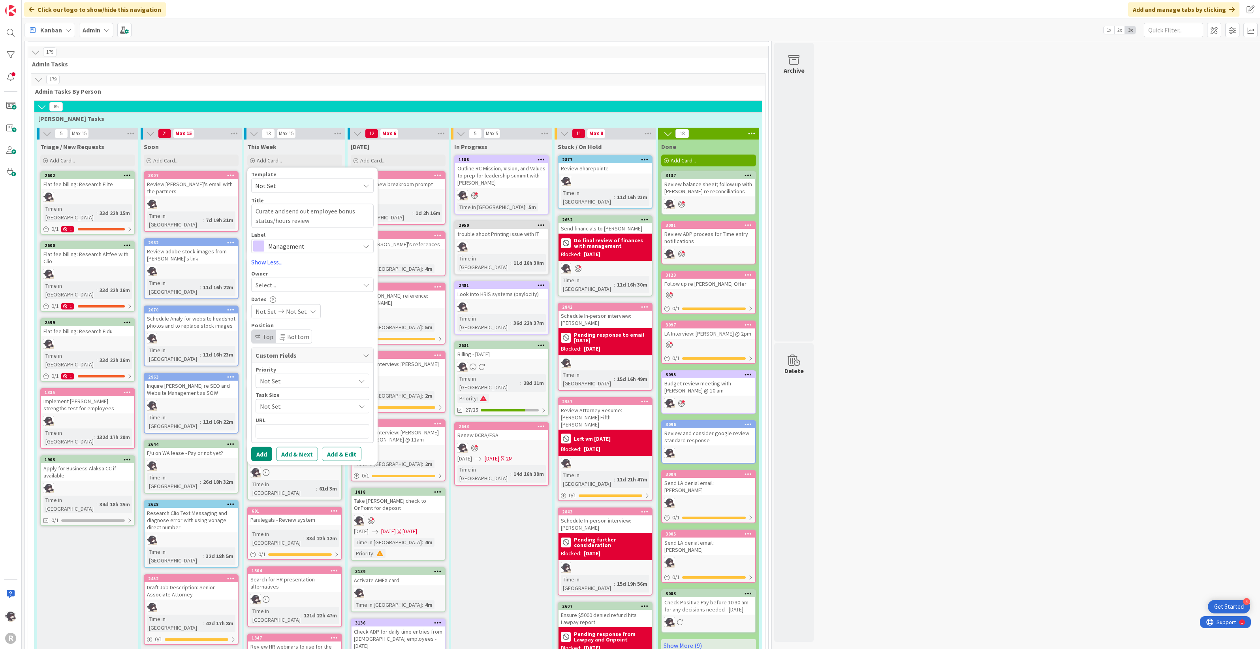
click at [283, 280] on div "Select..." at bounding box center [308, 284] width 104 height 9
click at [293, 330] on span "[PERSON_NAME]" at bounding box center [301, 336] width 38 height 12
click at [259, 446] on button "Add" at bounding box center [261, 453] width 21 height 14
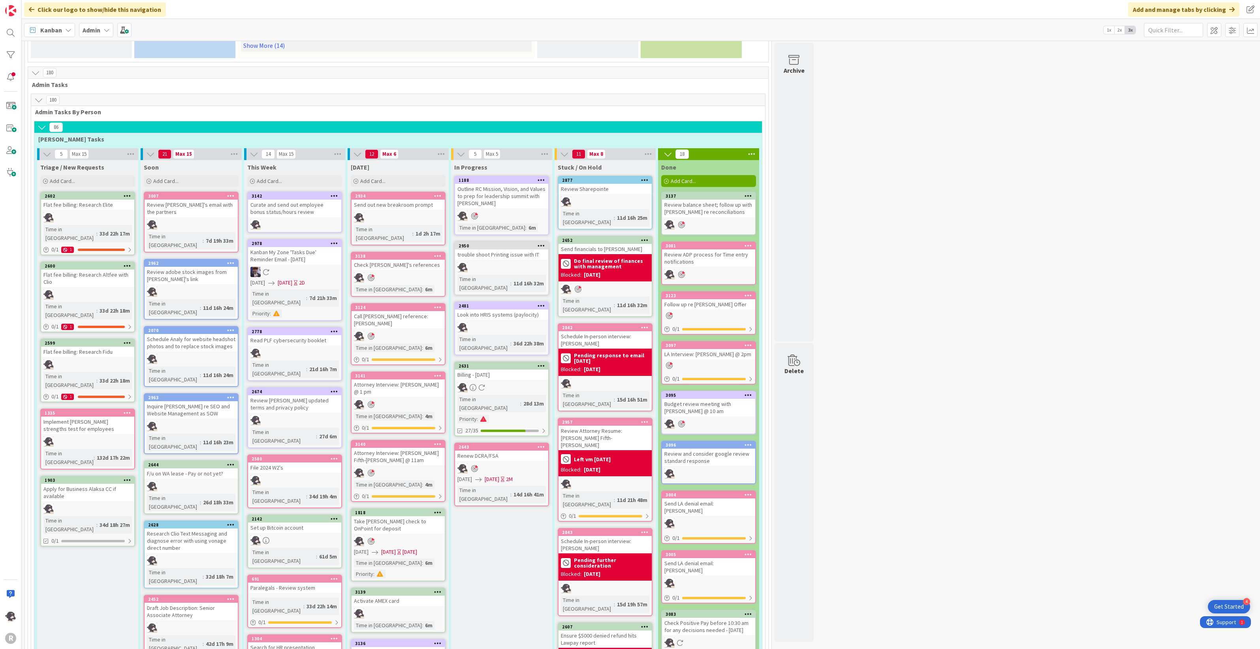
scroll to position [444, 0]
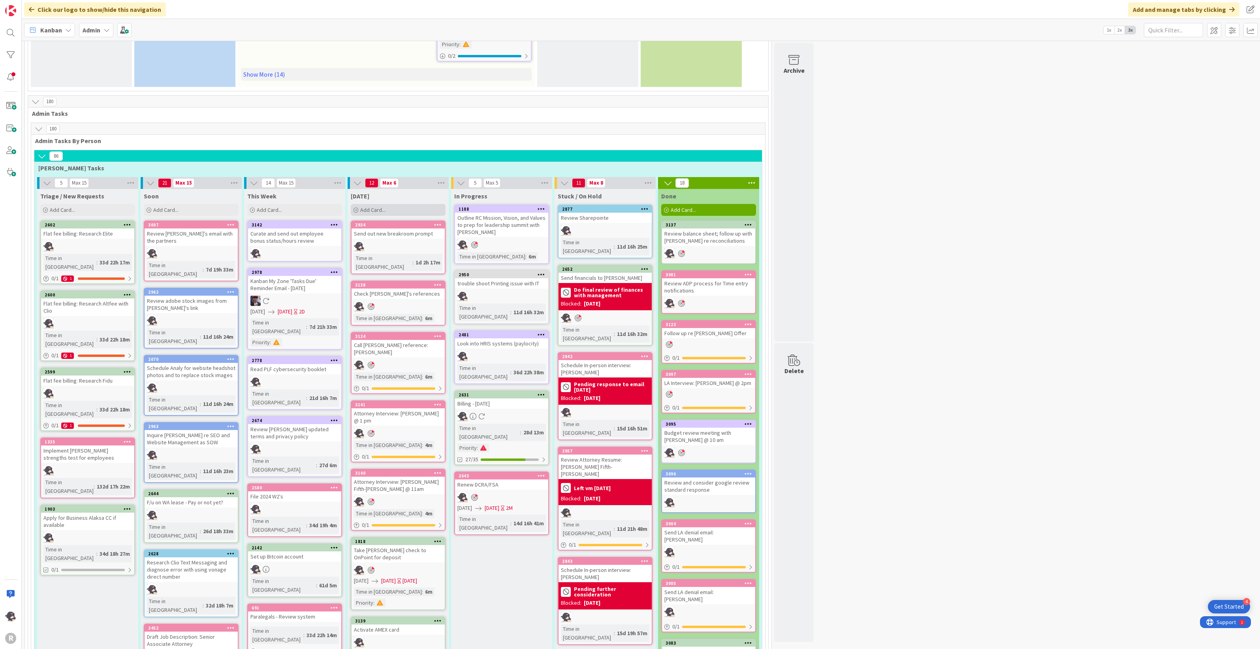
click at [396, 204] on div "Add Card..." at bounding box center [398, 210] width 95 height 12
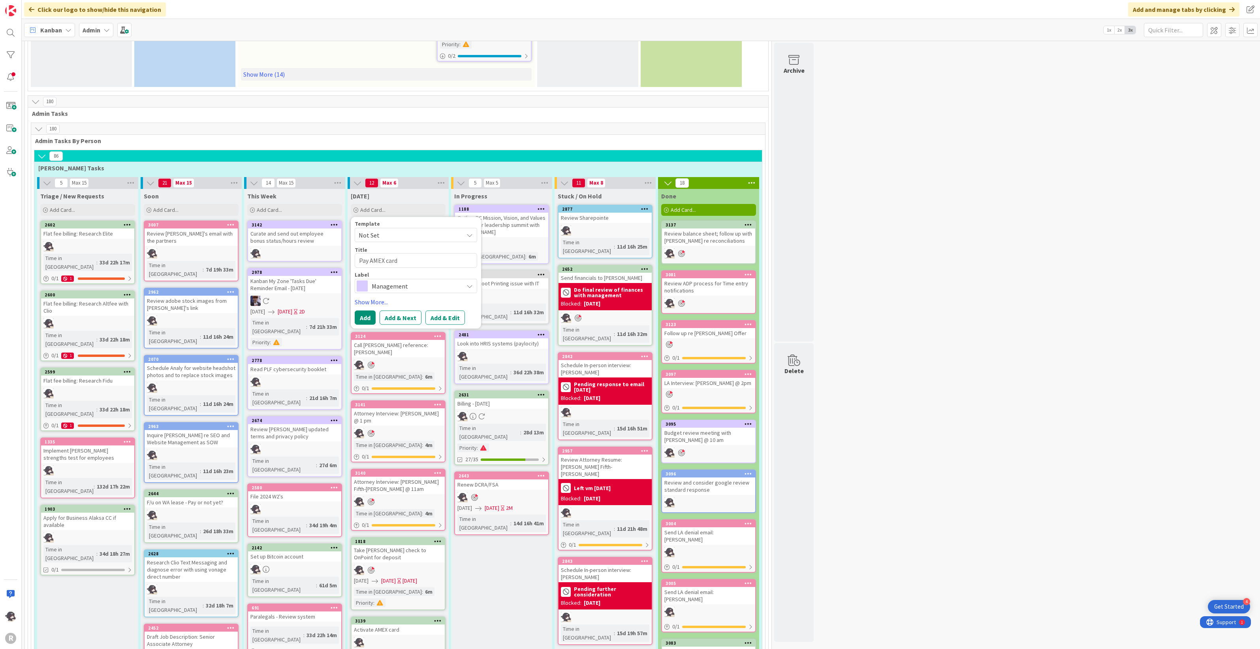
click at [387, 280] on span "Management" at bounding box center [416, 285] width 88 height 11
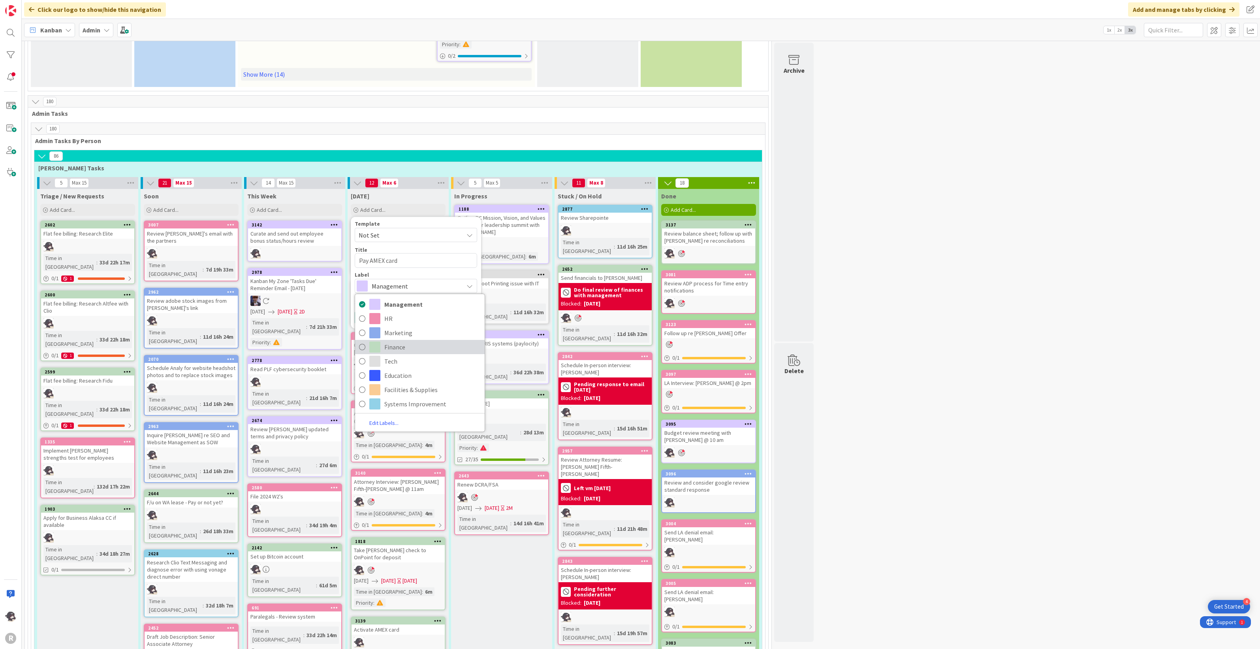
click at [389, 341] on span "Finance" at bounding box center [432, 347] width 96 height 12
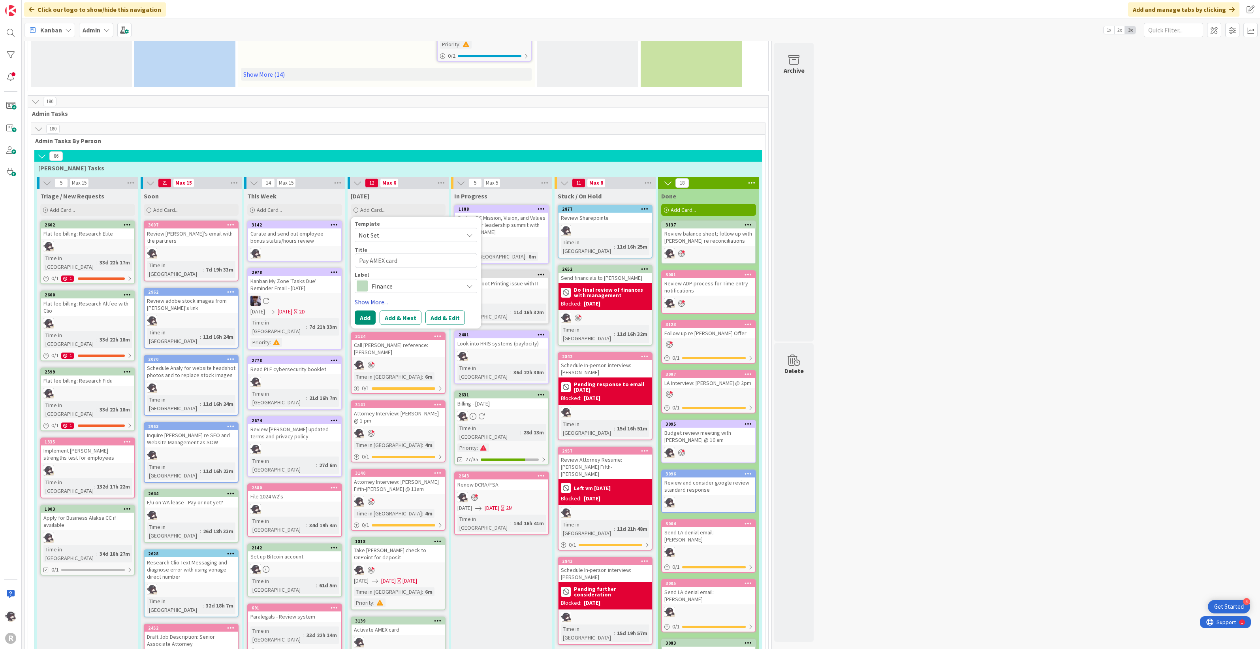
click at [372, 297] on link "Show More..." at bounding box center [416, 301] width 122 height 9
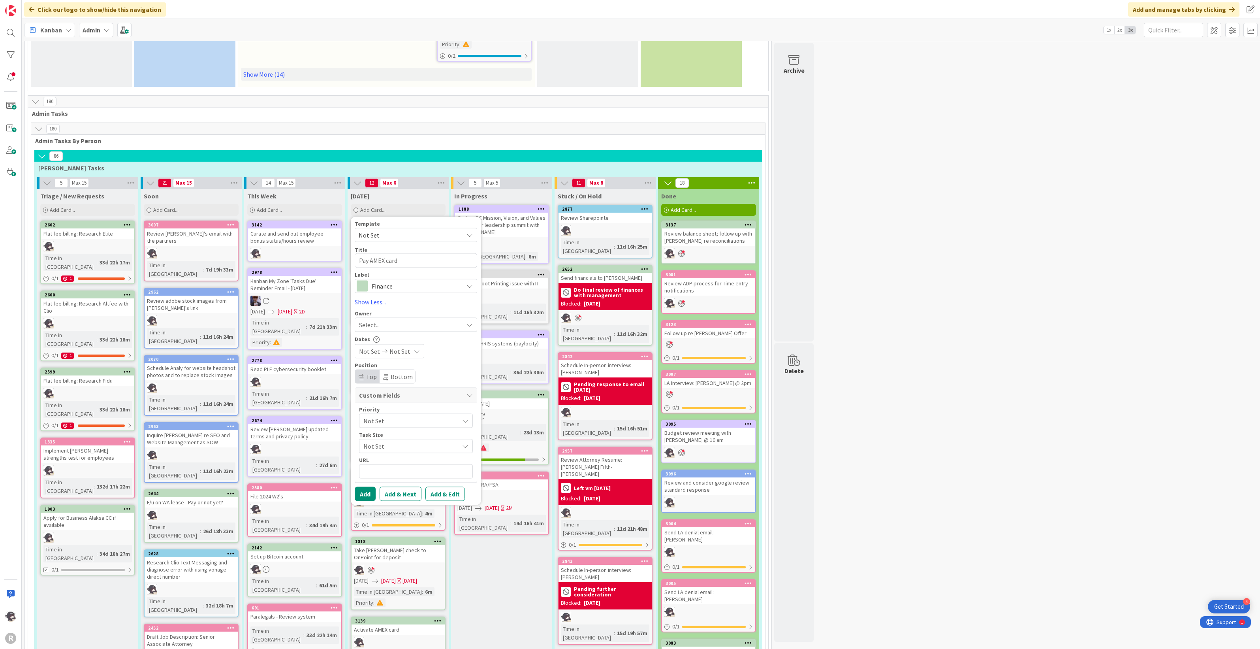
click at [375, 320] on span "Select..." at bounding box center [369, 324] width 21 height 9
click at [388, 370] on span "[PERSON_NAME]" at bounding box center [404, 376] width 38 height 12
click at [361, 486] on button "Add" at bounding box center [365, 493] width 21 height 14
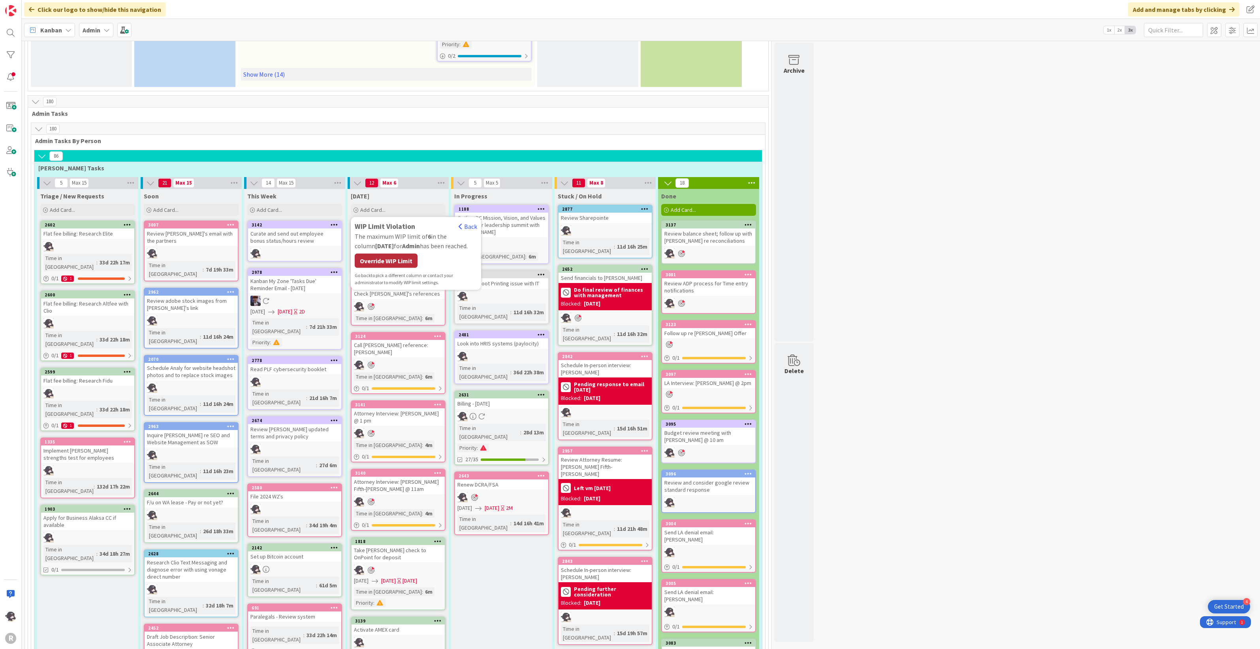
click at [398, 254] on div "Override WIP Limit" at bounding box center [386, 261] width 63 height 14
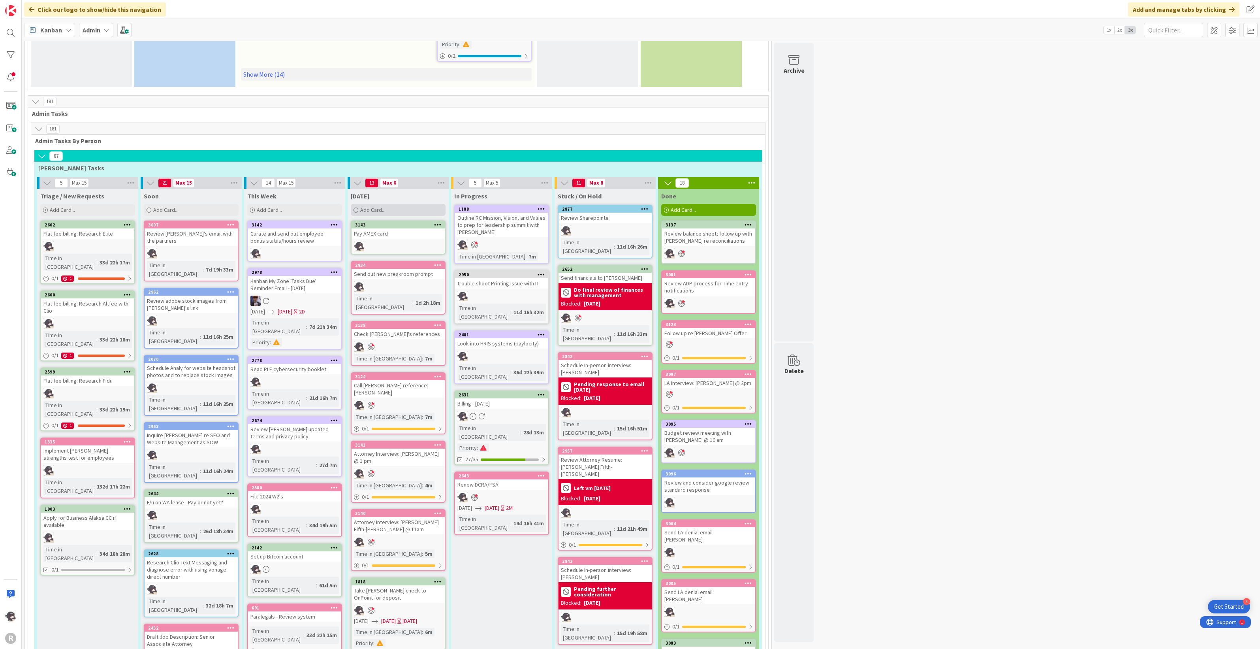
click at [420, 204] on div "Add Card..." at bounding box center [398, 210] width 95 height 12
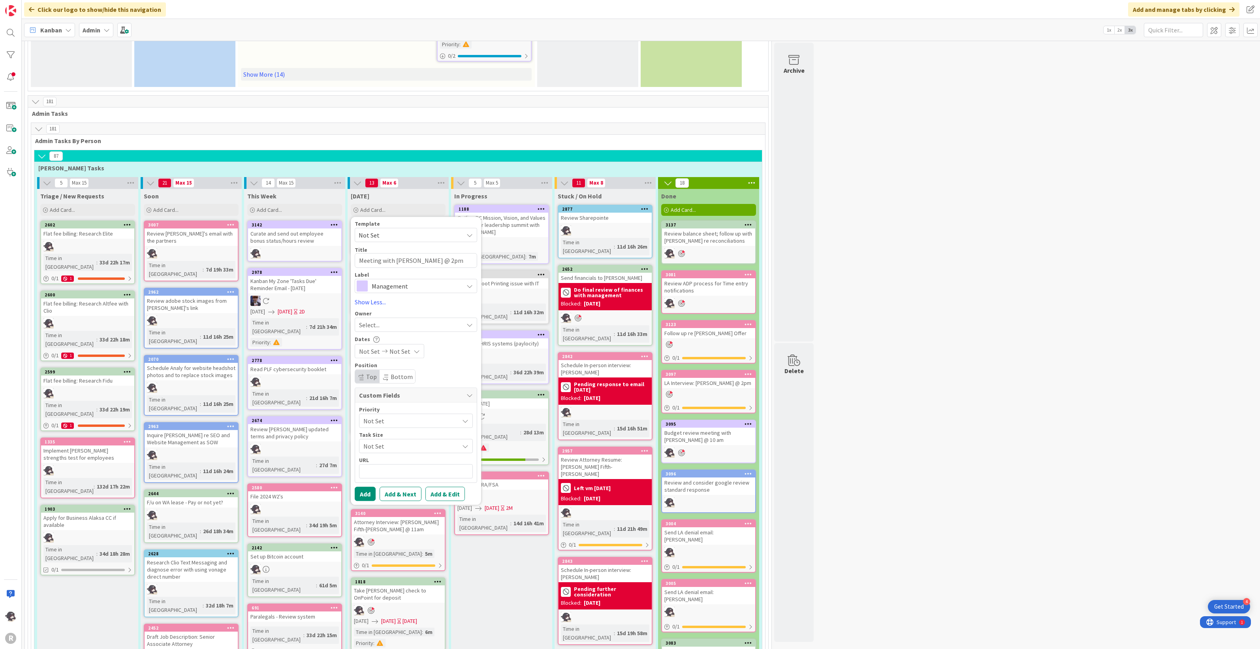
click at [404, 280] on span "Management" at bounding box center [416, 285] width 88 height 11
click at [400, 398] on span "Systems Improvement" at bounding box center [432, 404] width 96 height 12
click at [392, 320] on div "Select..." at bounding box center [411, 324] width 104 height 9
click at [419, 368] on link "[PERSON_NAME]" at bounding box center [420, 375] width 130 height 15
click at [368, 486] on button "Add" at bounding box center [365, 493] width 21 height 14
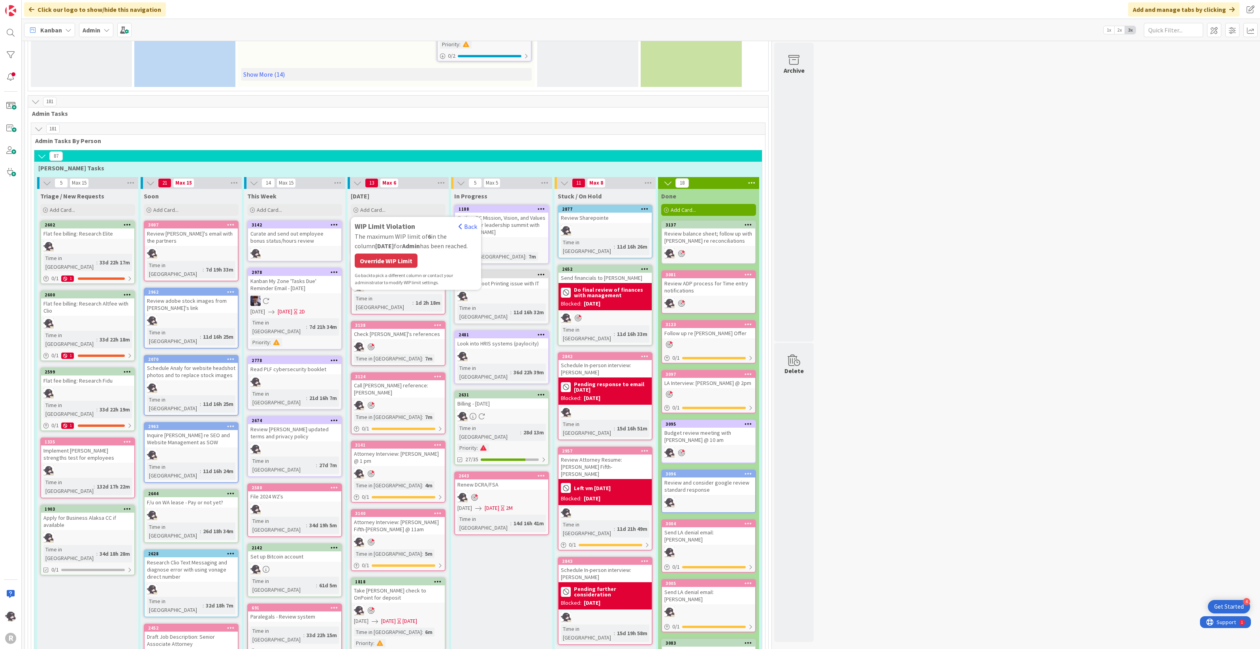
click at [399, 254] on div "Override WIP Limit" at bounding box center [386, 261] width 63 height 14
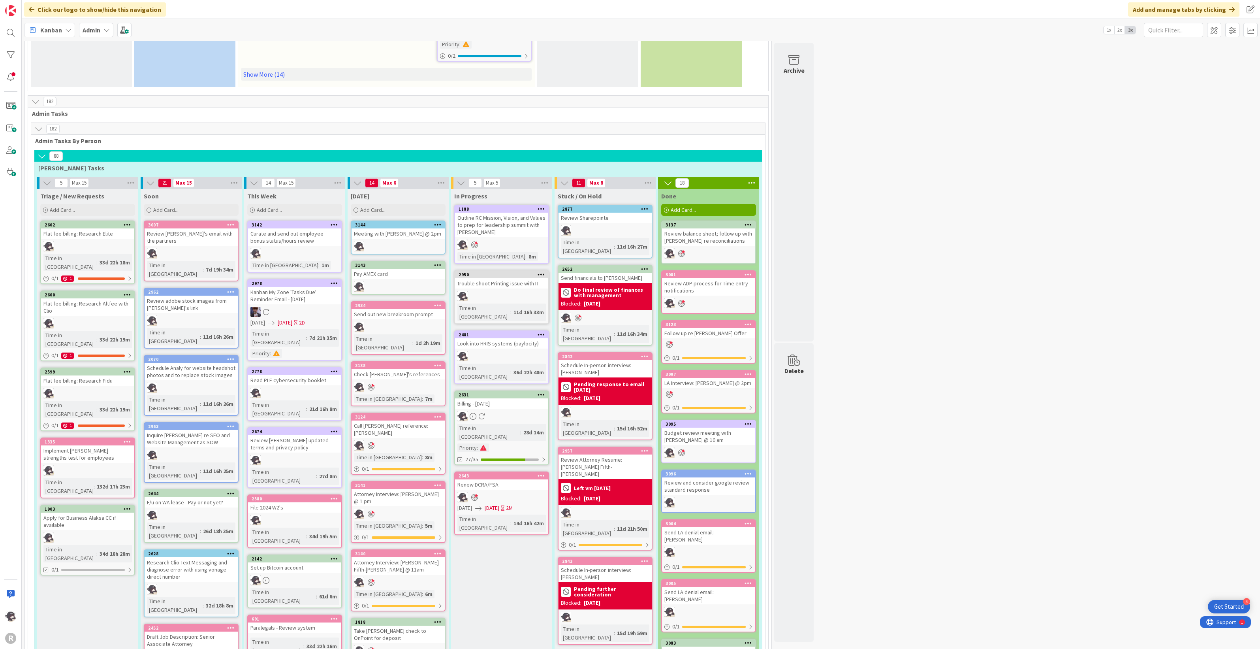
click at [441, 222] on icon at bounding box center [438, 225] width 8 height 6
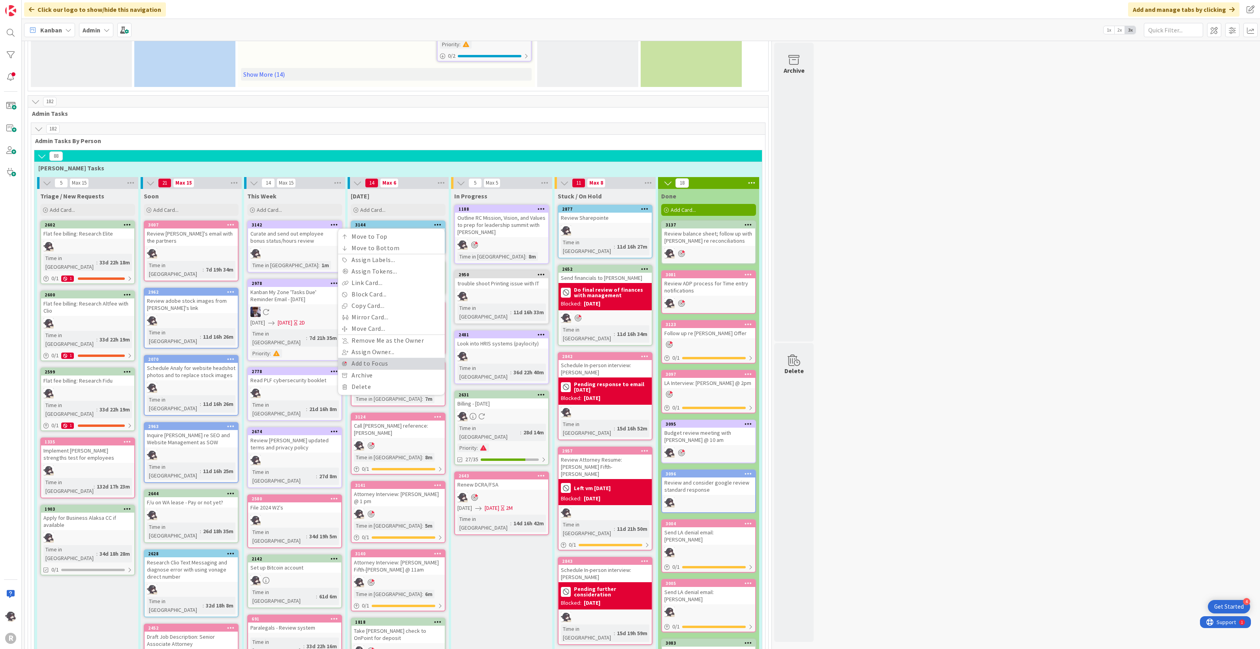
click at [362, 357] on link "Add to Focus" at bounding box center [391, 362] width 107 height 11
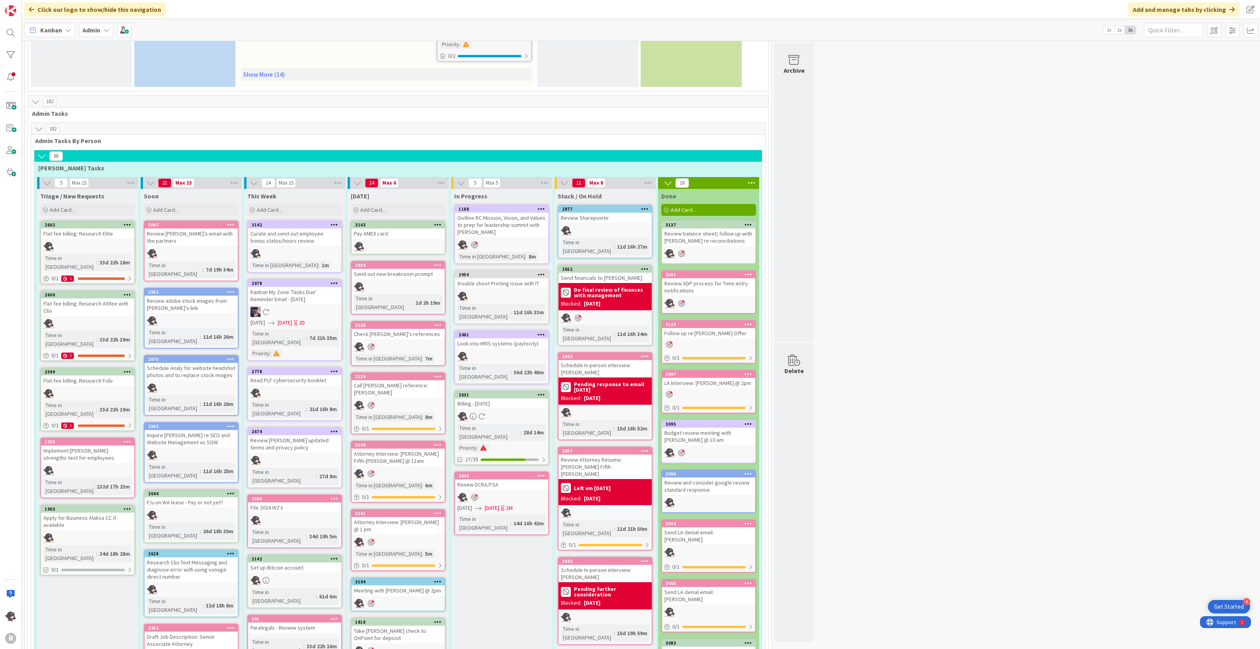
click at [56, 30] on span "Kanban" at bounding box center [51, 29] width 22 height 9
click at [67, 32] on icon at bounding box center [68, 30] width 6 height 6
click at [68, 45] on span "My Zone" at bounding box center [69, 47] width 57 height 12
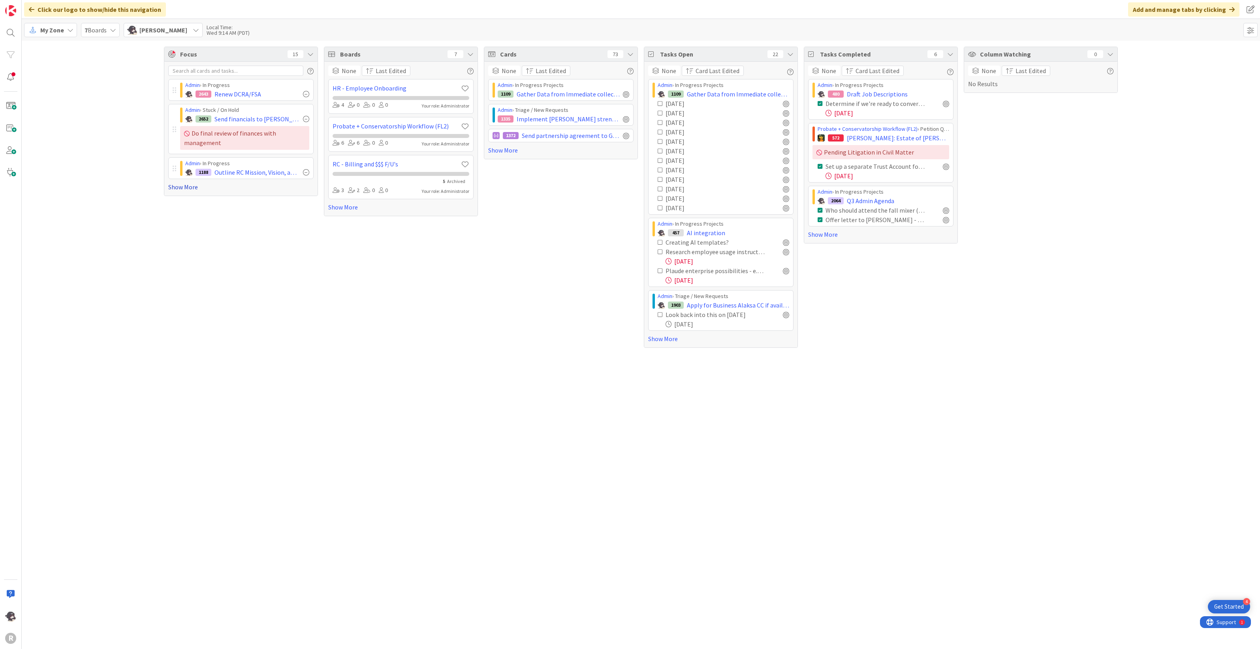
click at [189, 188] on link "Show More" at bounding box center [240, 186] width 145 height 9
